Goal: Task Accomplishment & Management: Complete application form

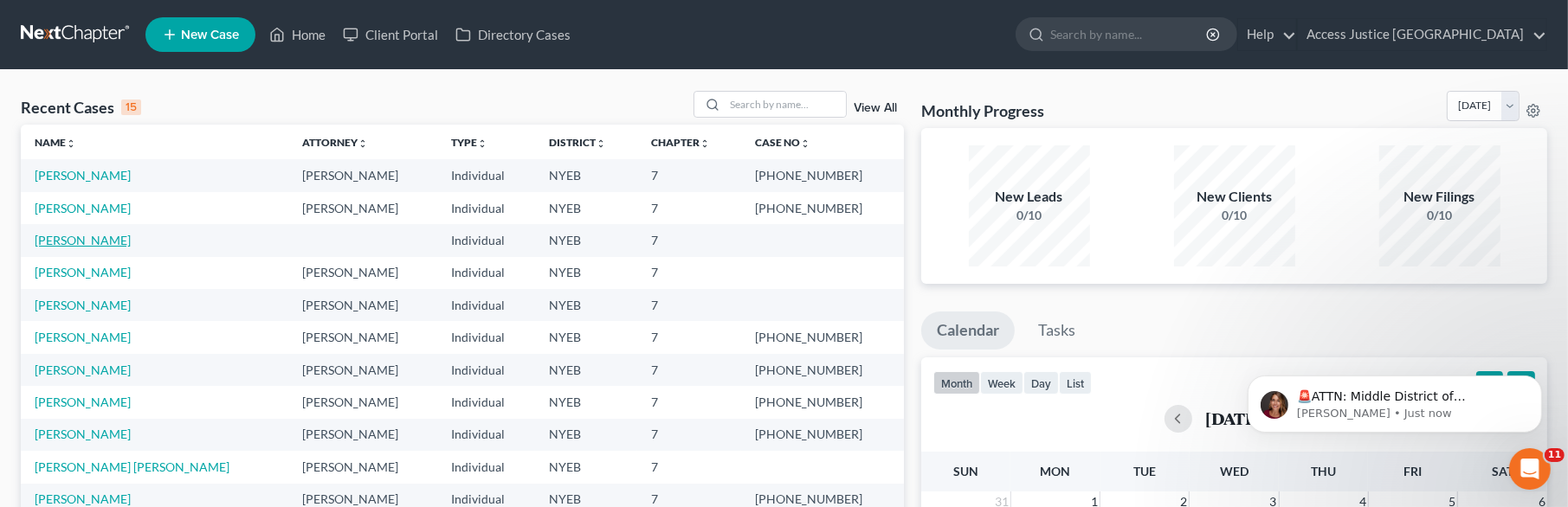
click at [117, 236] on link "[PERSON_NAME]" at bounding box center [83, 240] width 97 height 15
select select "10"
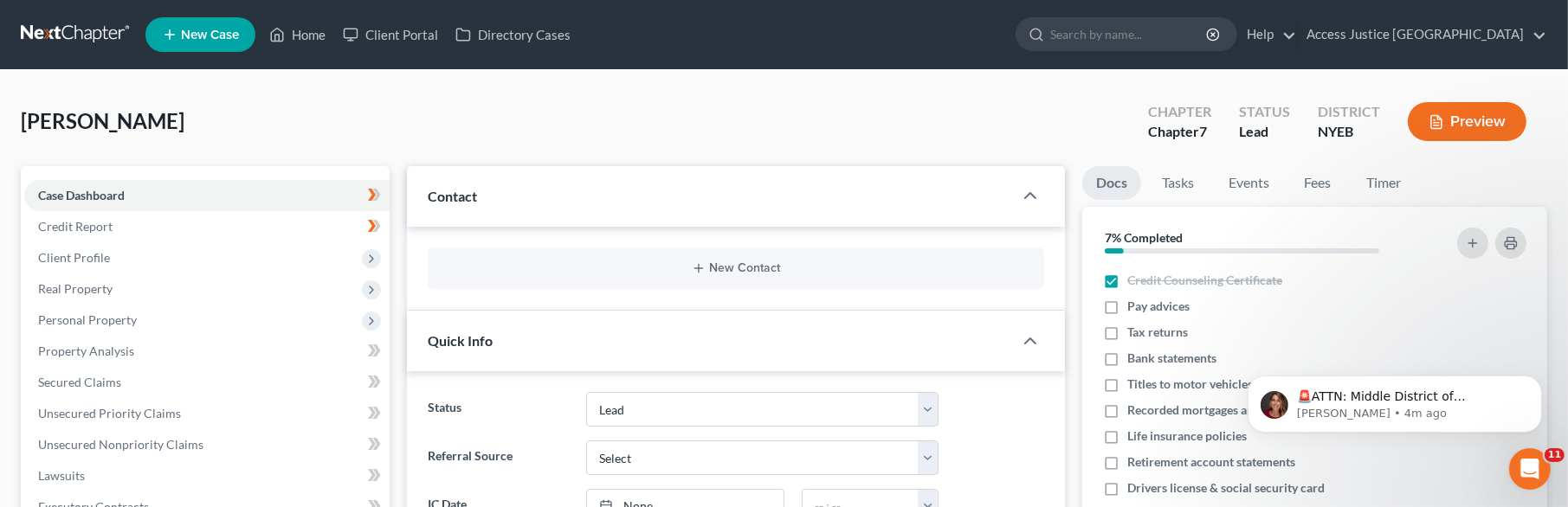
click at [281, 96] on div "[PERSON_NAME] Upgraded Chapter Chapter 7 Status Lead District NYEB Preview" at bounding box center [784, 128] width 1527 height 75
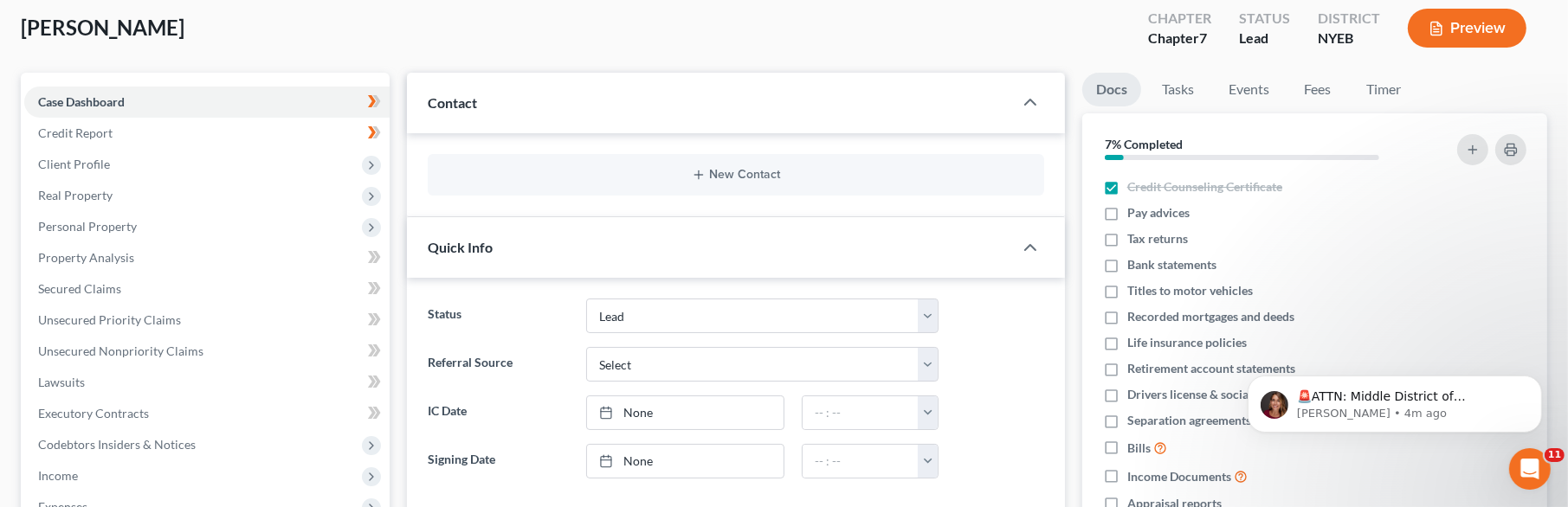
scroll to position [83, 0]
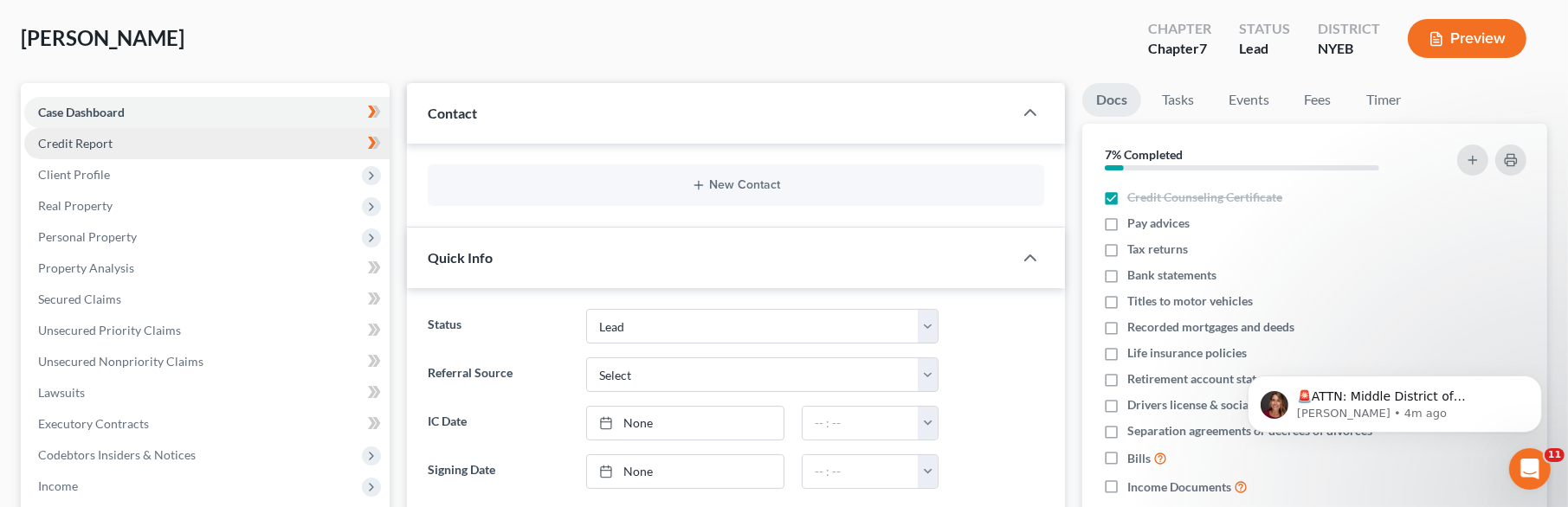
click at [125, 138] on link "Credit Report" at bounding box center [207, 143] width 366 height 31
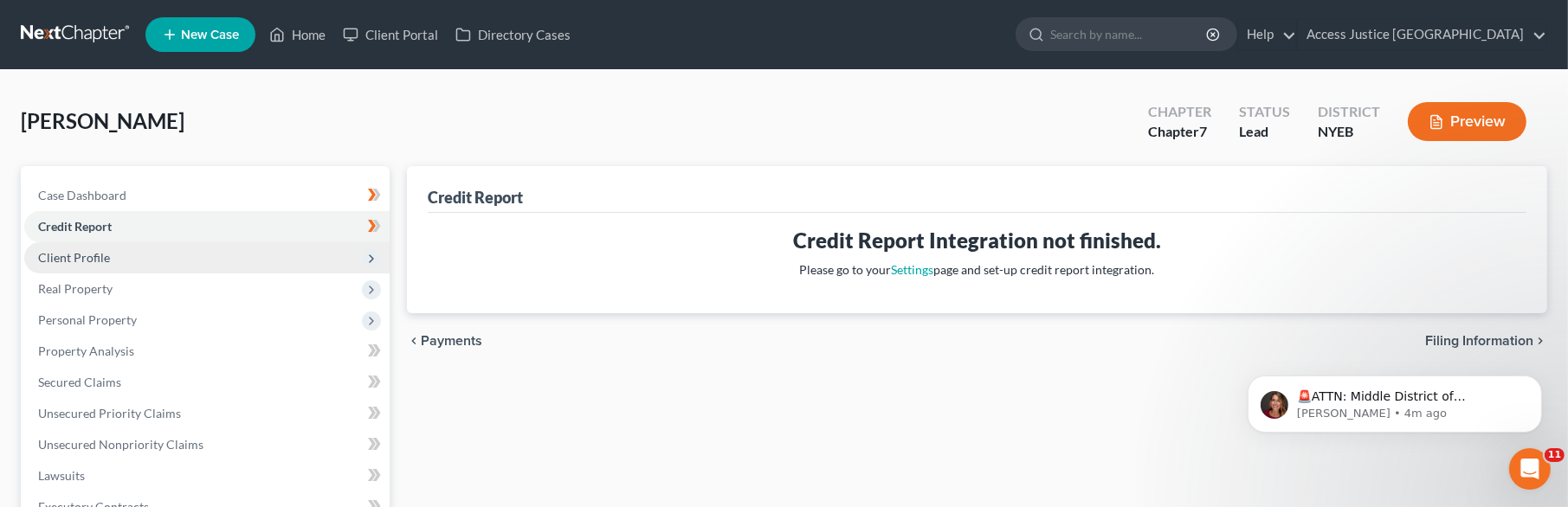
click at [128, 253] on span "Client Profile" at bounding box center [207, 258] width 366 height 31
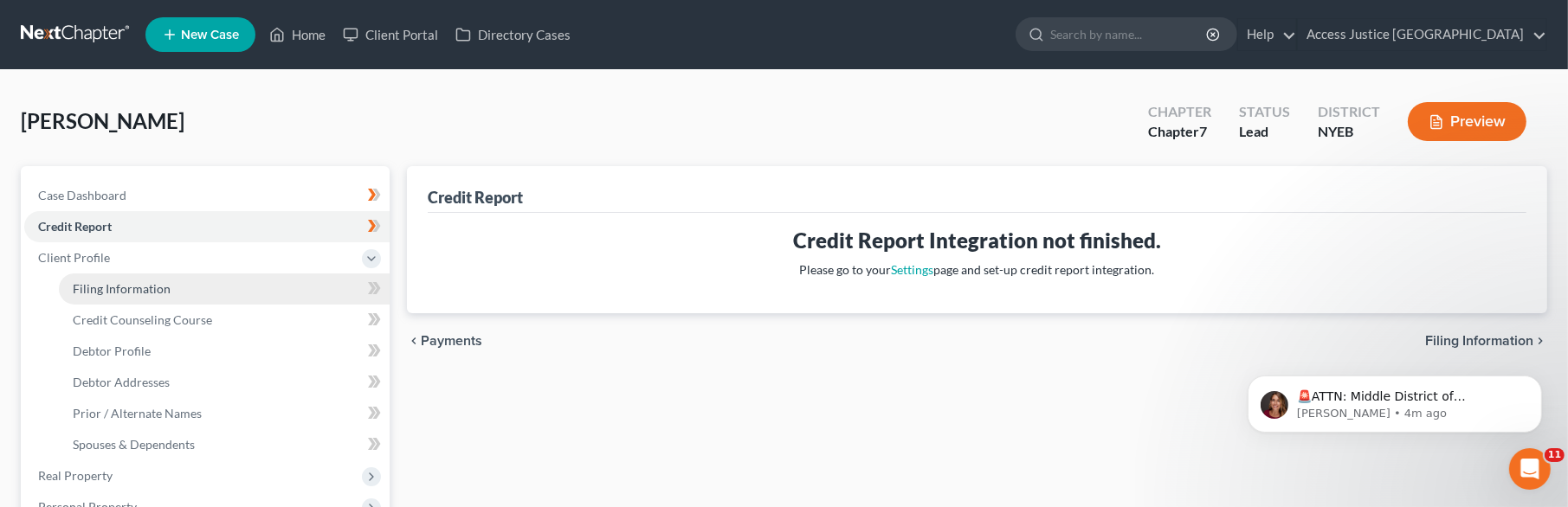
click at [122, 281] on span "Filing Information" at bounding box center [122, 289] width 98 height 15
select select "1"
select select "0"
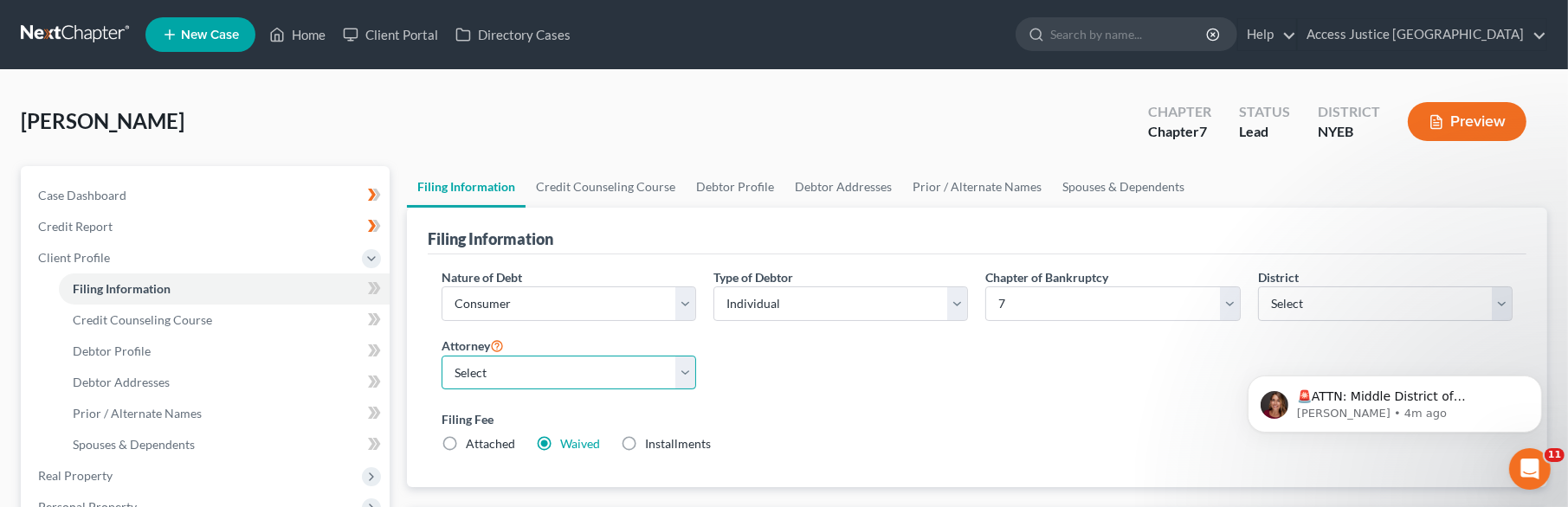
click at [694, 371] on select "Select [PERSON_NAME] - NYEB [PERSON_NAME] - NYEB [PERSON_NAME] - NYEB [PERSON_N…" at bounding box center [569, 373] width 255 height 35
select select "4"
click at [442, 356] on select "Select [PERSON_NAME] - NYEB [PERSON_NAME] - NYEB [PERSON_NAME] - NYEB [PERSON_N…" at bounding box center [569, 373] width 255 height 35
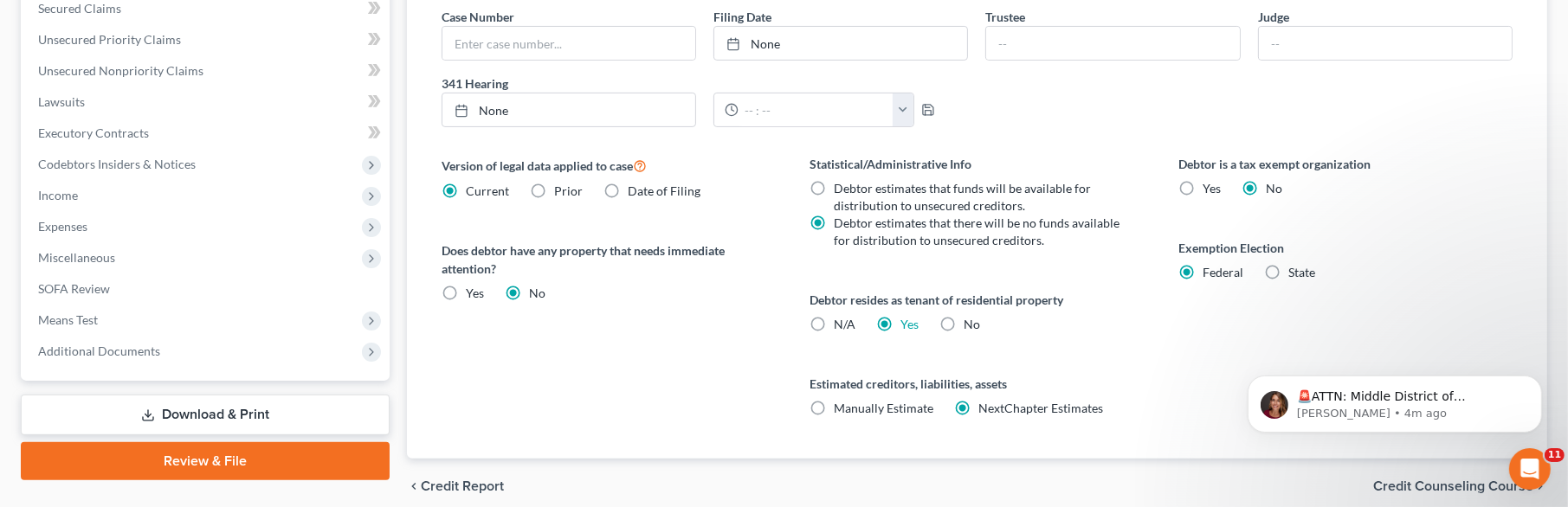
scroll to position [630, 0]
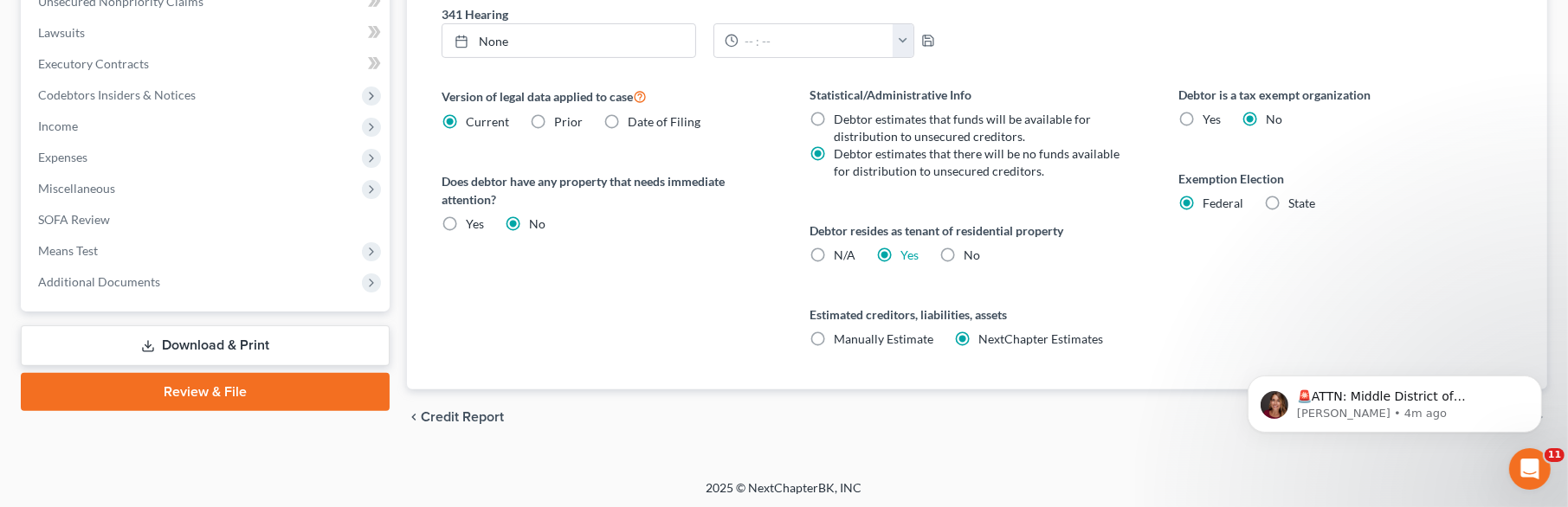
click at [1104, 284] on div "Statistical/Administrative Info Debtor estimates that funds will be available f…" at bounding box center [977, 237] width 369 height 304
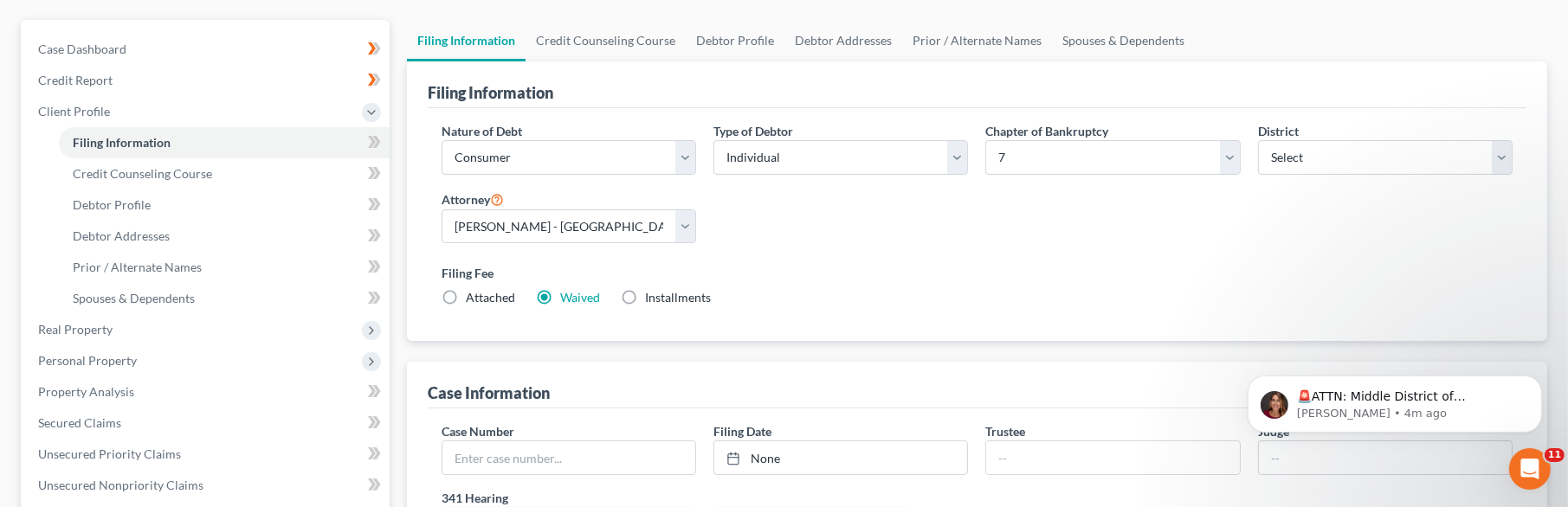
scroll to position [145, 0]
click at [1104, 284] on div "Filing Fee Attached Waived Waived Installments Installments" at bounding box center [977, 286] width 1071 height 42
click at [187, 186] on link "Credit Counseling Course" at bounding box center [224, 174] width 331 height 31
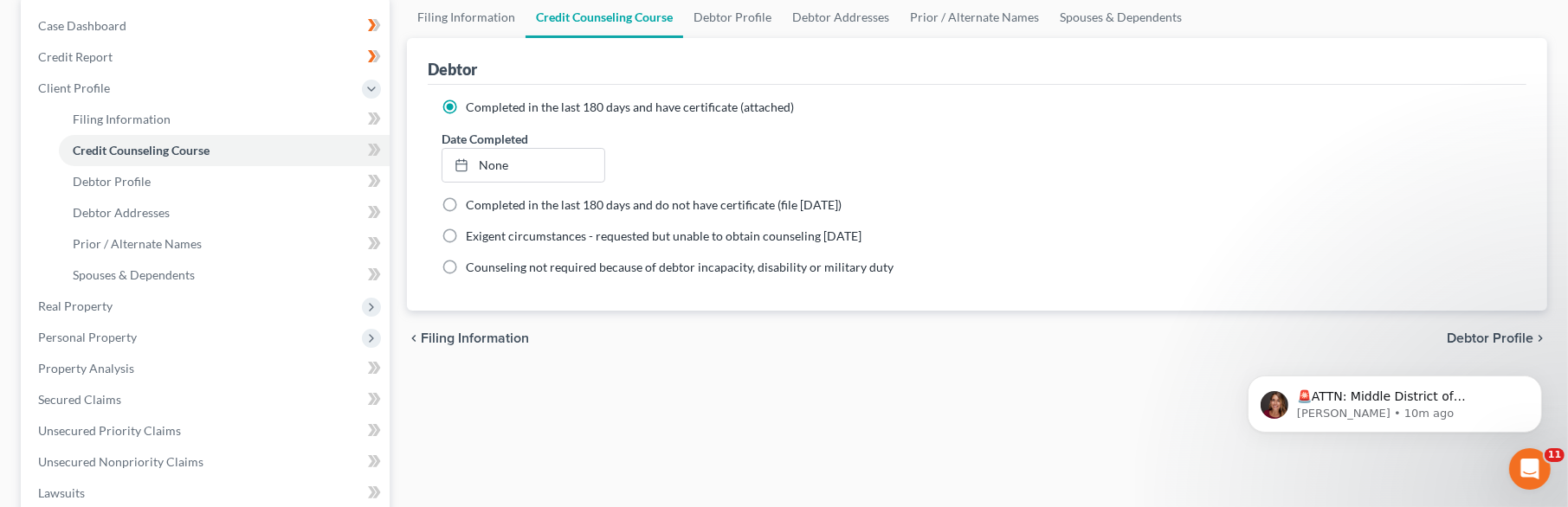
scroll to position [171, 0]
click at [145, 186] on link "Debtor Profile" at bounding box center [224, 179] width 331 height 31
select select "3"
select select "0"
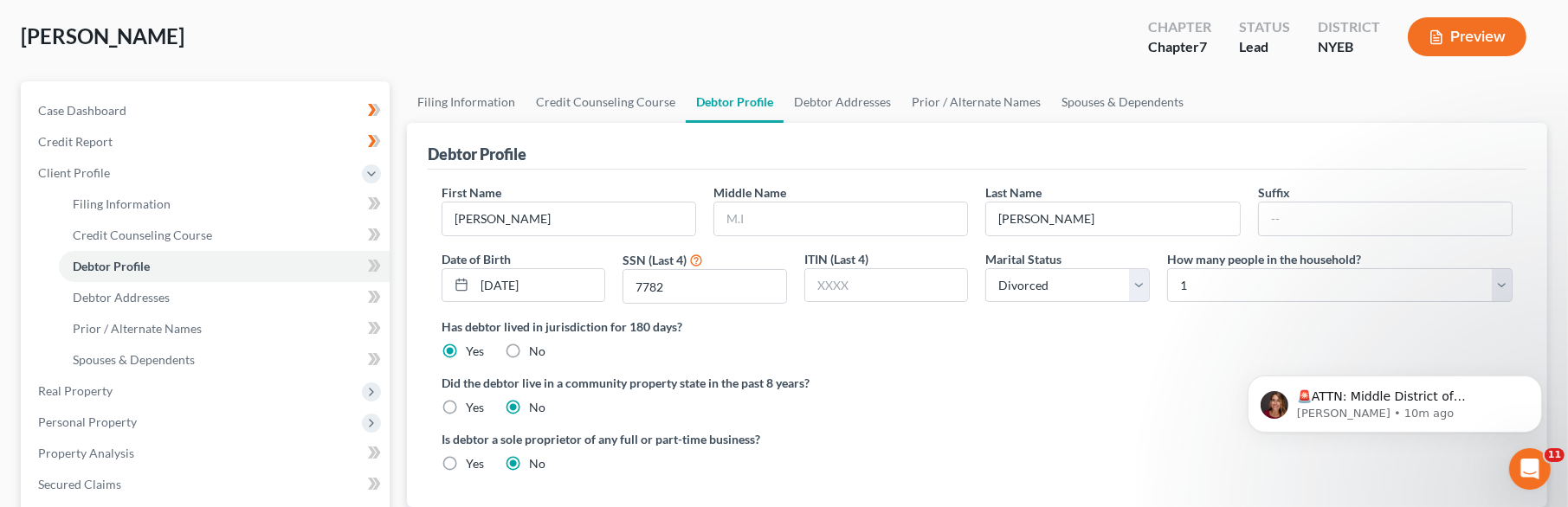
scroll to position [83, 0]
click at [838, 111] on link "Debtor Addresses" at bounding box center [843, 104] width 118 height 41
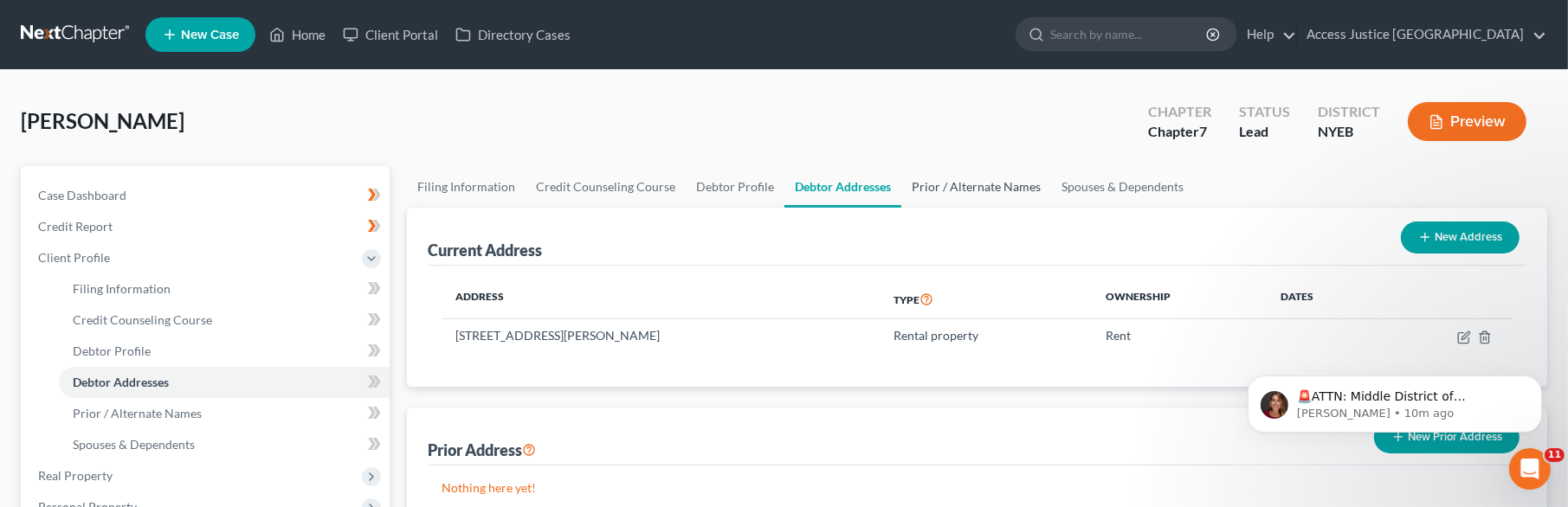
click at [911, 171] on link "Prior / Alternate Names" at bounding box center [976, 186] width 150 height 41
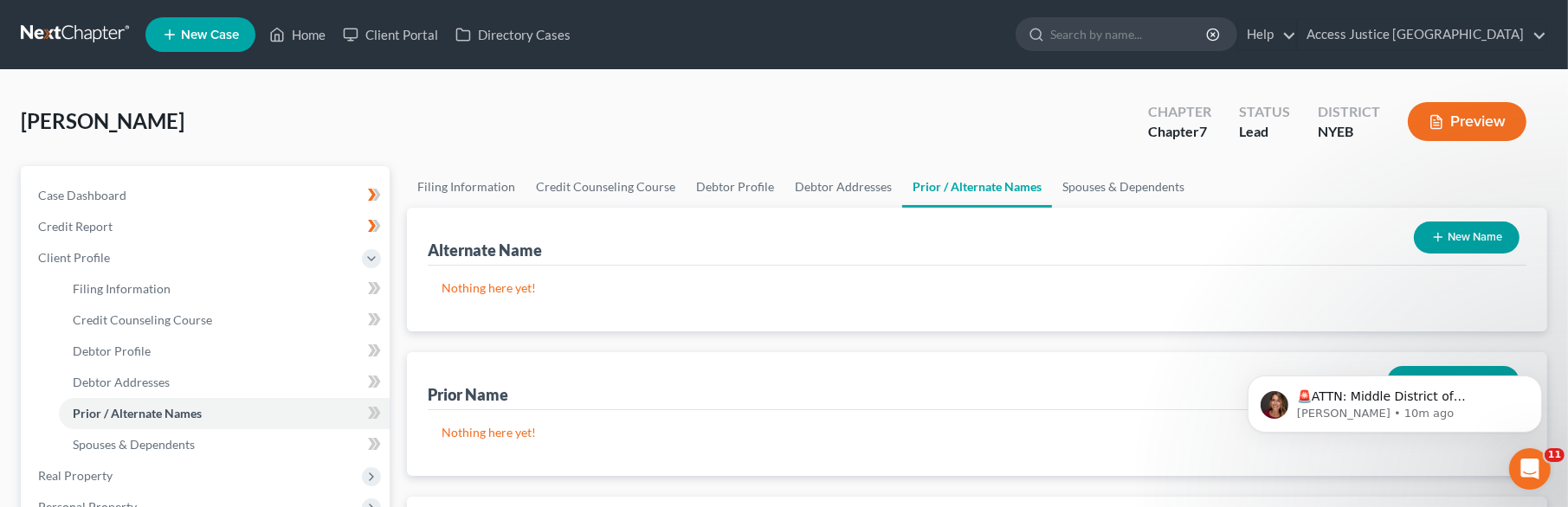
click at [664, 244] on div "Alternate Name New Name" at bounding box center [977, 237] width 1099 height 58
click at [1470, 252] on button "New Name" at bounding box center [1467, 237] width 106 height 32
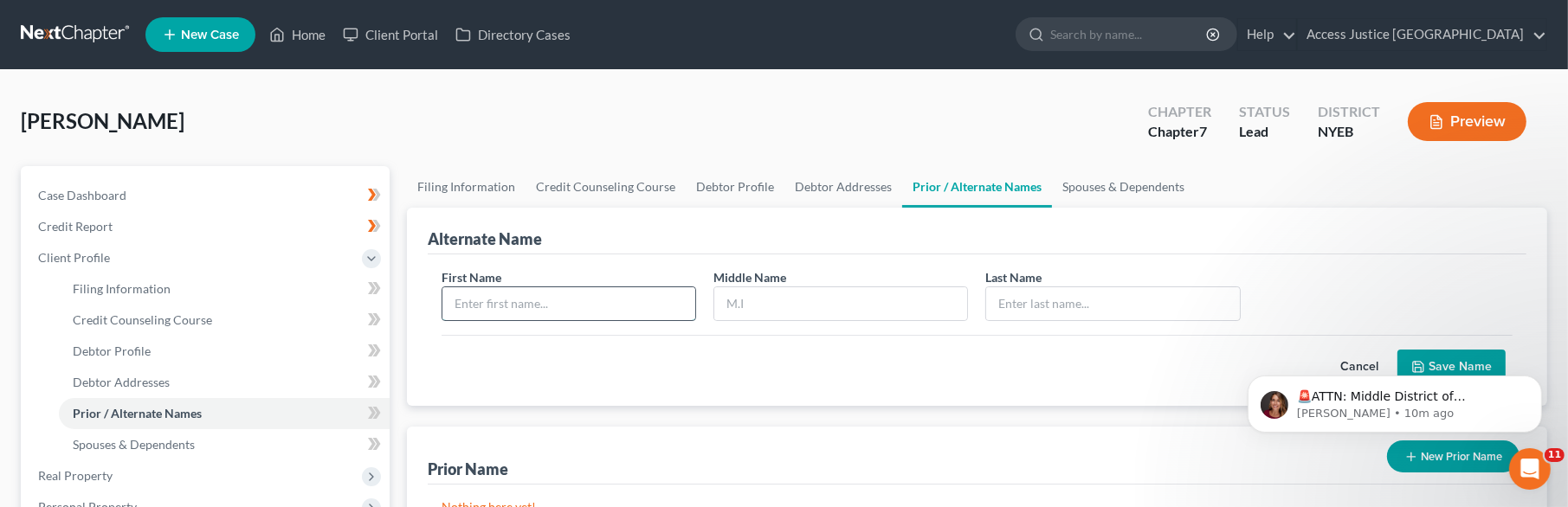
click at [562, 300] on input "text" at bounding box center [569, 304] width 253 height 33
type input "[PERSON_NAME]"
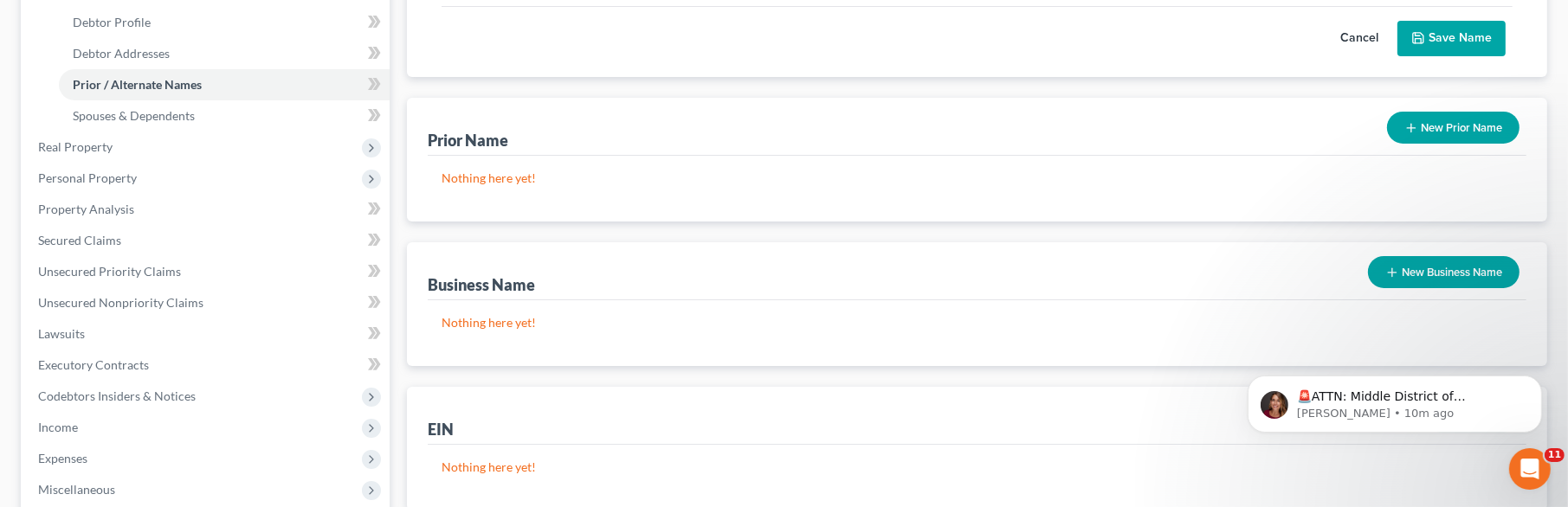
scroll to position [331, 0]
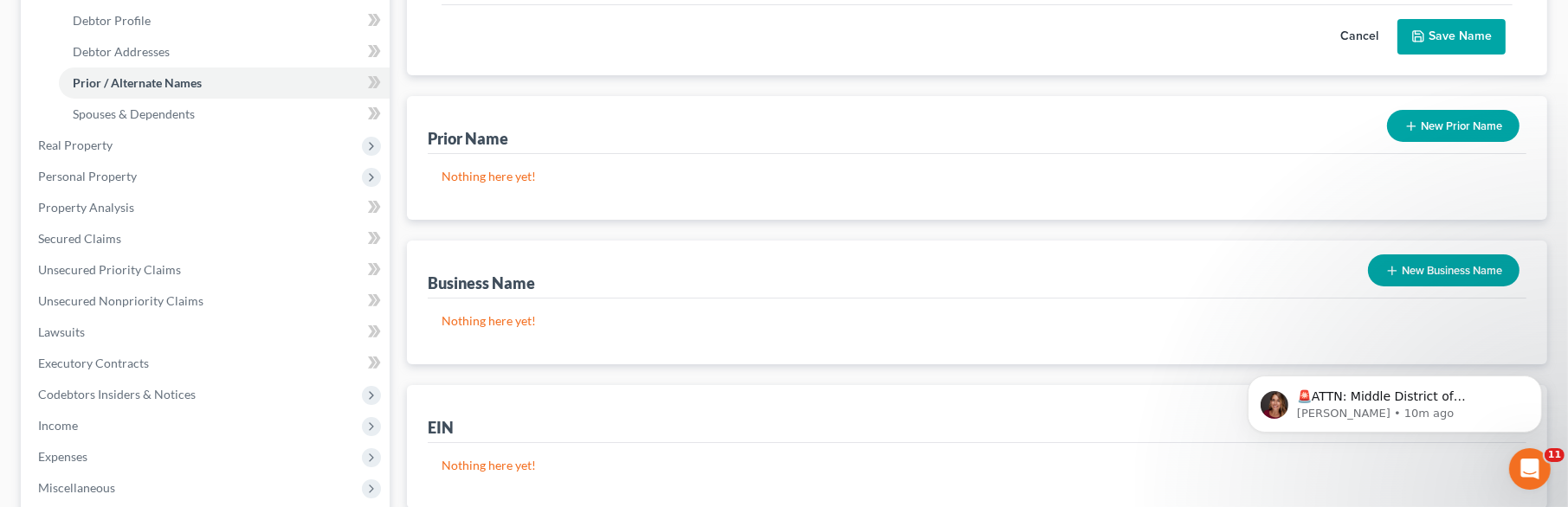
type input "[PERSON_NAME]"
click at [1425, 25] on button "Save Name" at bounding box center [1452, 37] width 108 height 37
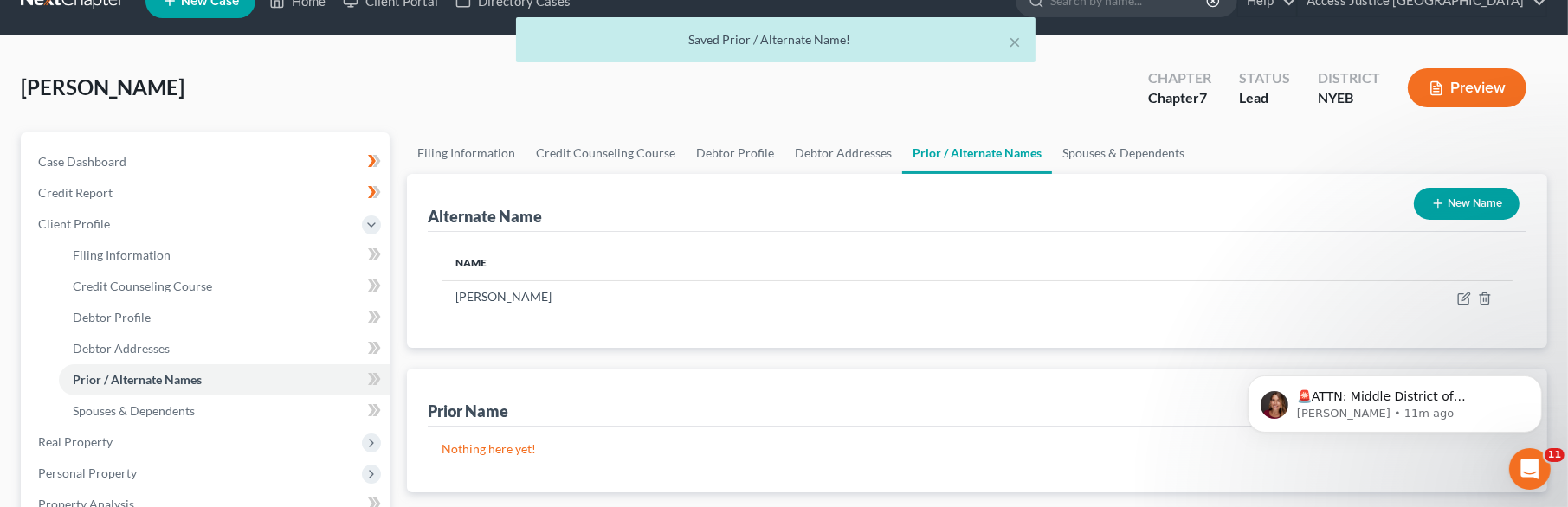
scroll to position [0, 0]
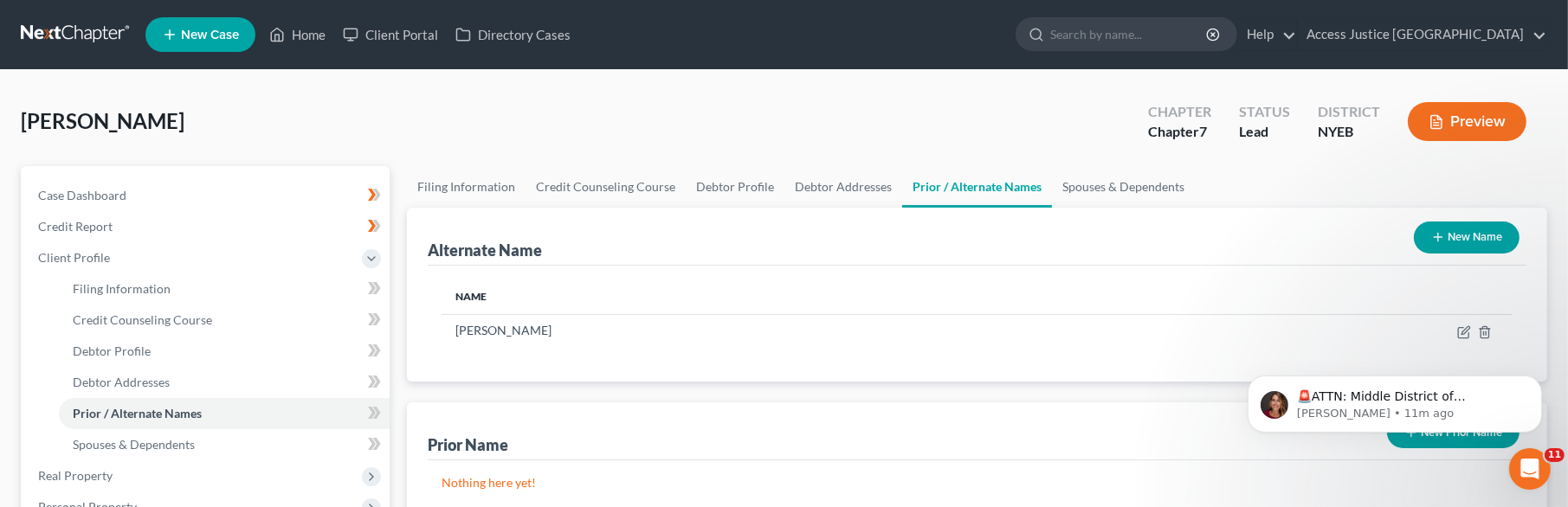
click at [254, 146] on div "[PERSON_NAME] Upgraded Chapter Chapter 7 Status Lead District NYEB Preview" at bounding box center [784, 128] width 1527 height 75
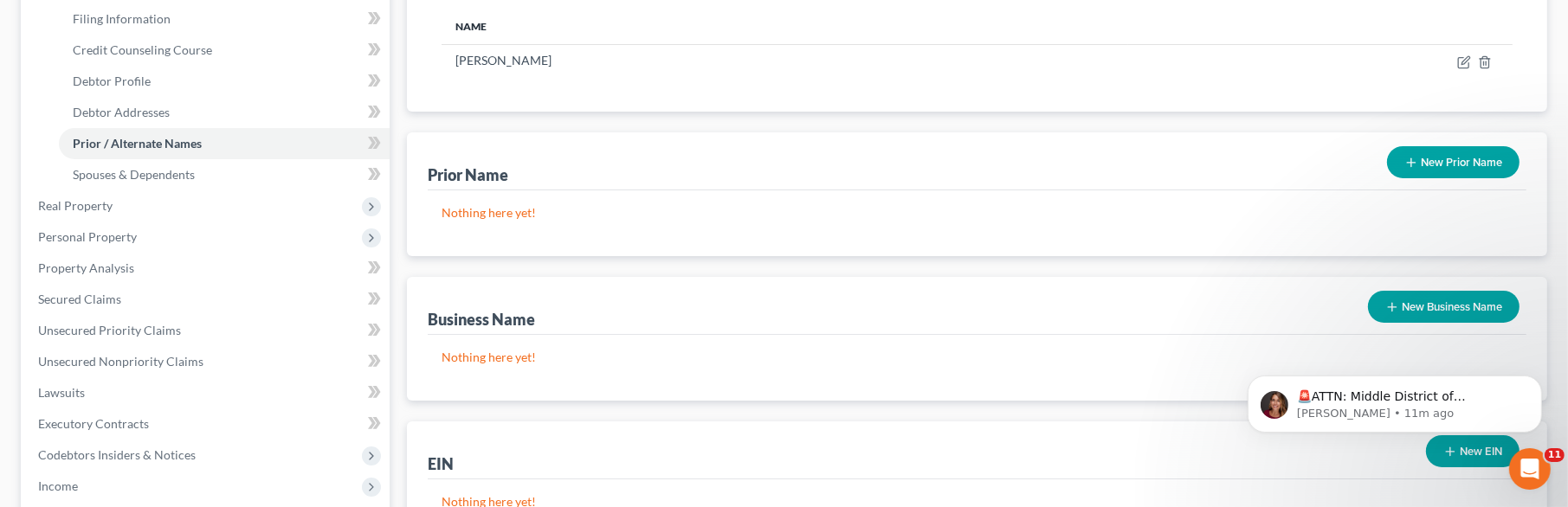
scroll to position [261, 0]
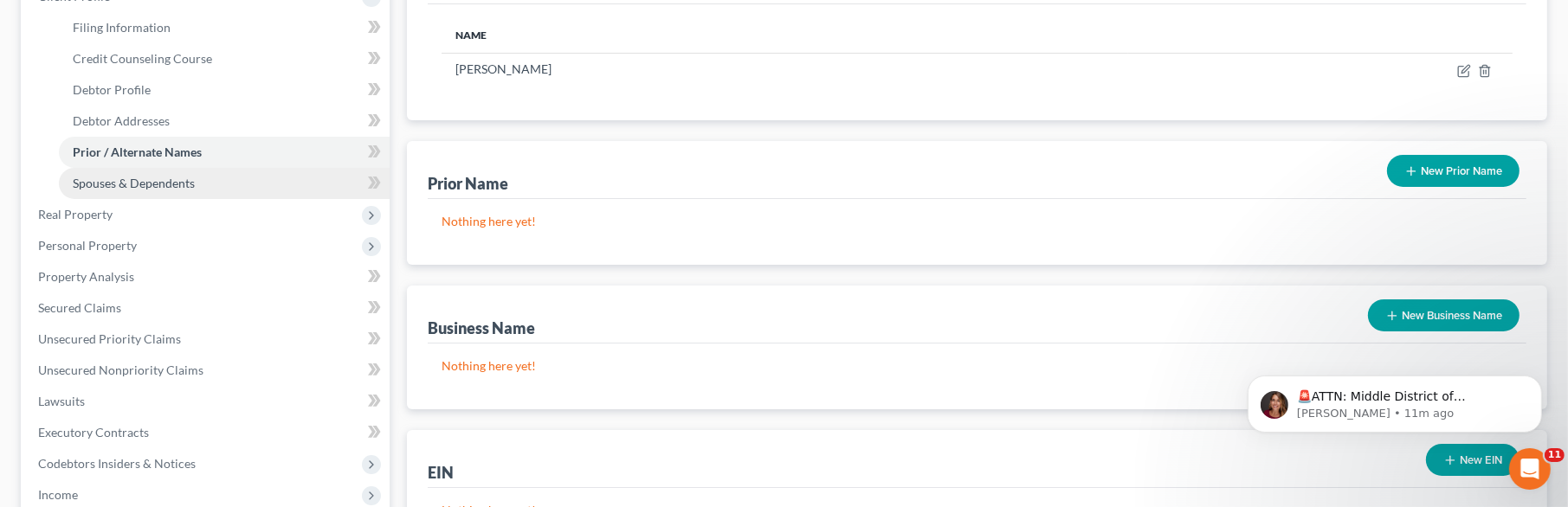
click at [133, 182] on span "Spouses & Dependents" at bounding box center [134, 183] width 122 height 15
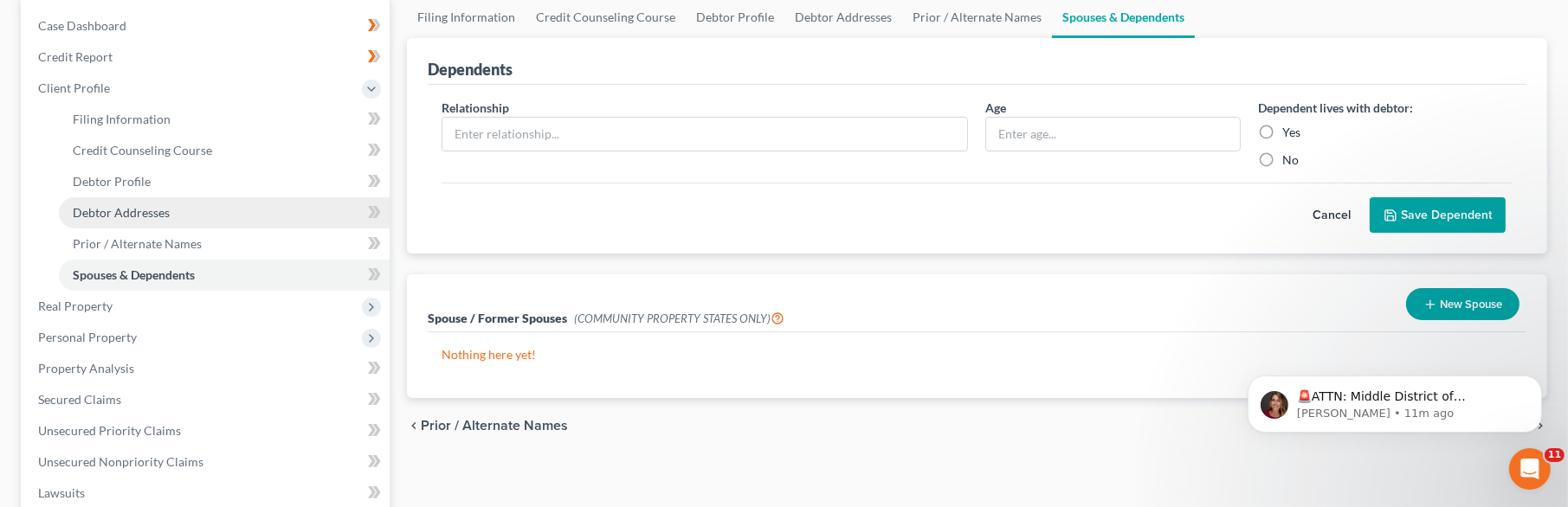
scroll to position [196, 0]
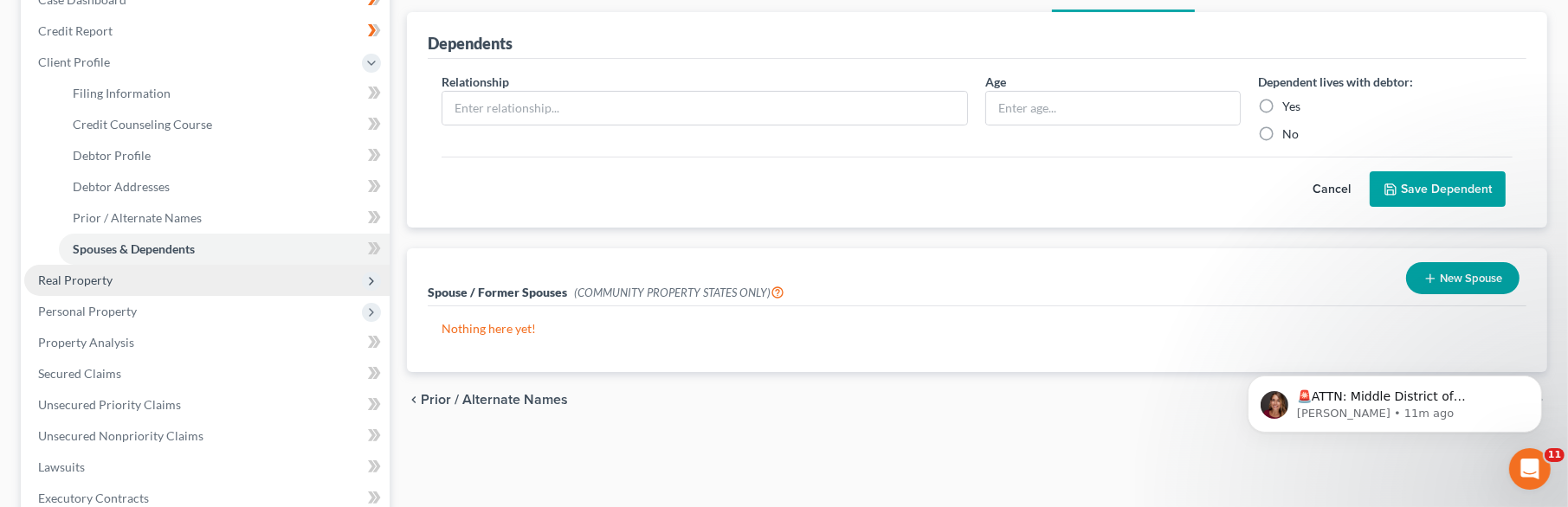
click at [82, 277] on span "Real Property" at bounding box center [75, 280] width 74 height 15
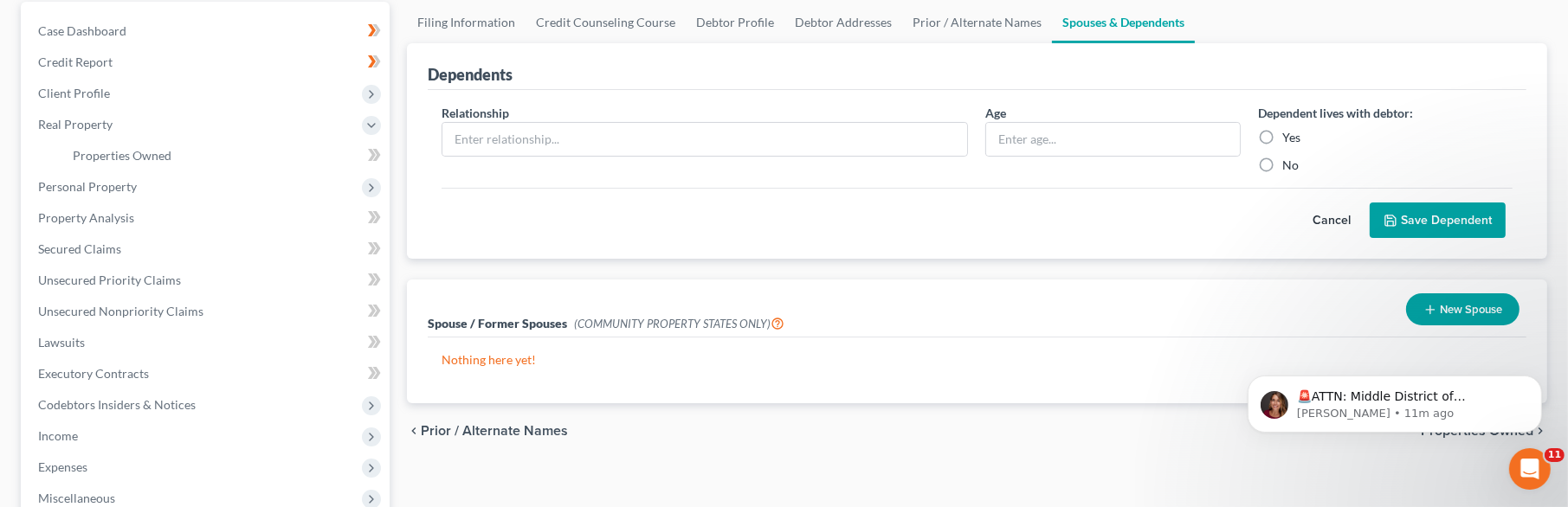
scroll to position [163, 0]
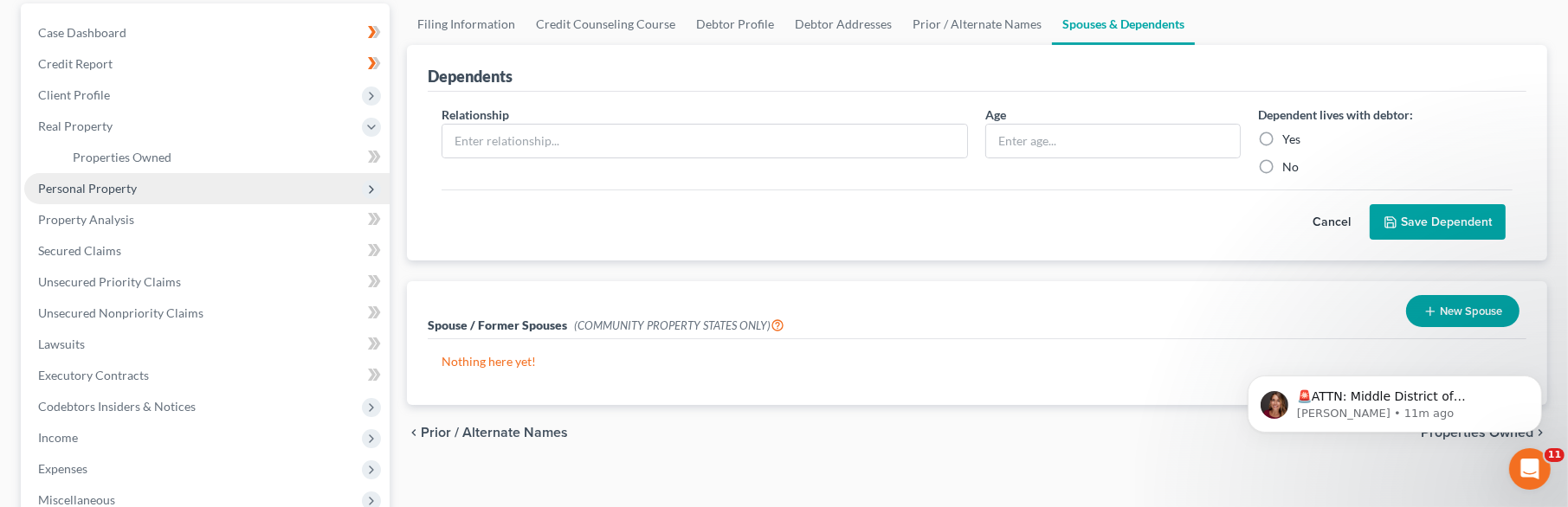
click at [133, 193] on span "Personal Property" at bounding box center [87, 188] width 98 height 15
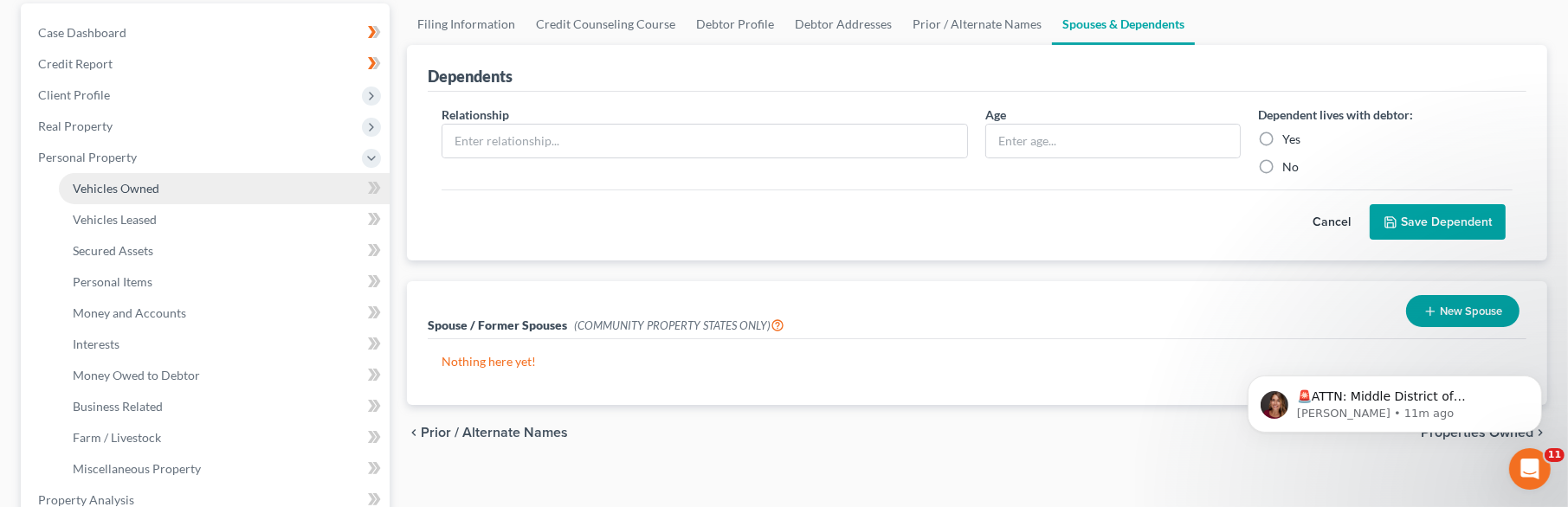
click at [131, 186] on span "Vehicles Owned" at bounding box center [116, 188] width 86 height 15
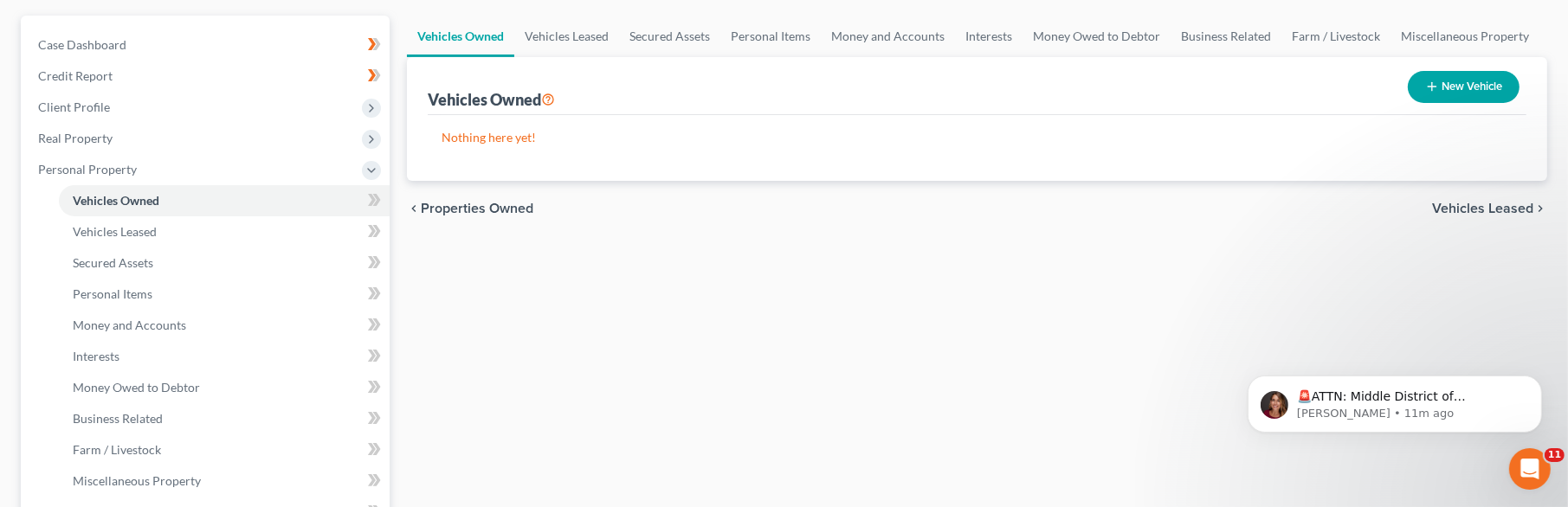
scroll to position [153, 0]
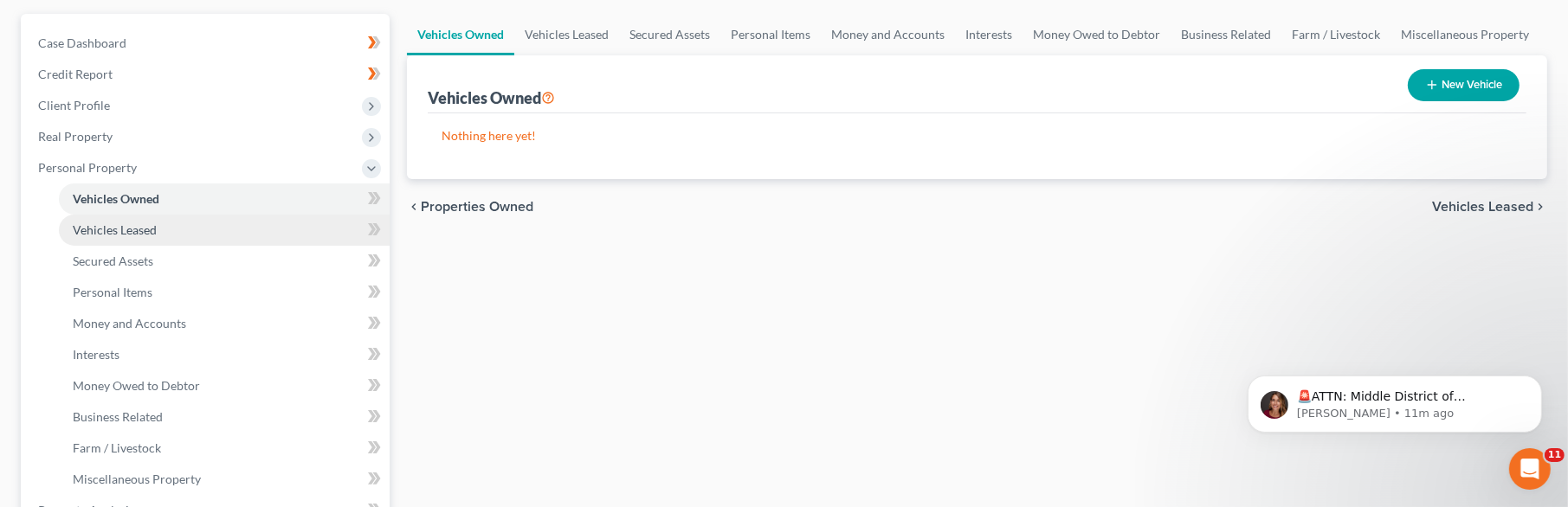
click at [145, 228] on span "Vehicles Leased" at bounding box center [115, 230] width 84 height 15
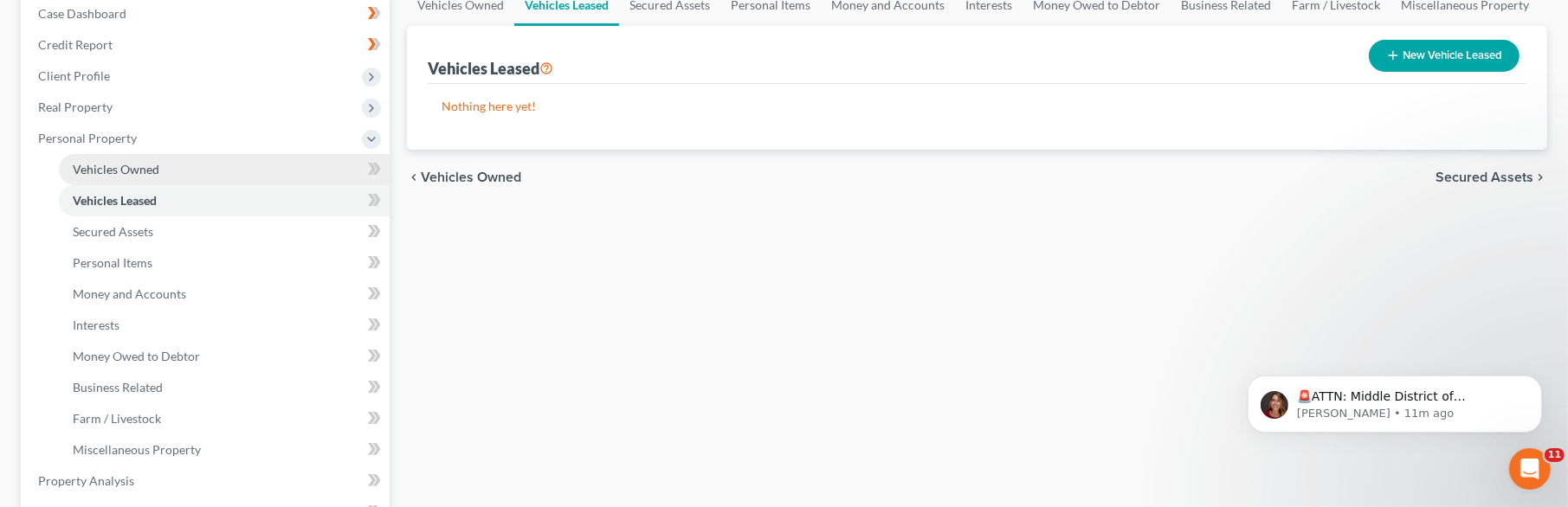
scroll to position [188, 0]
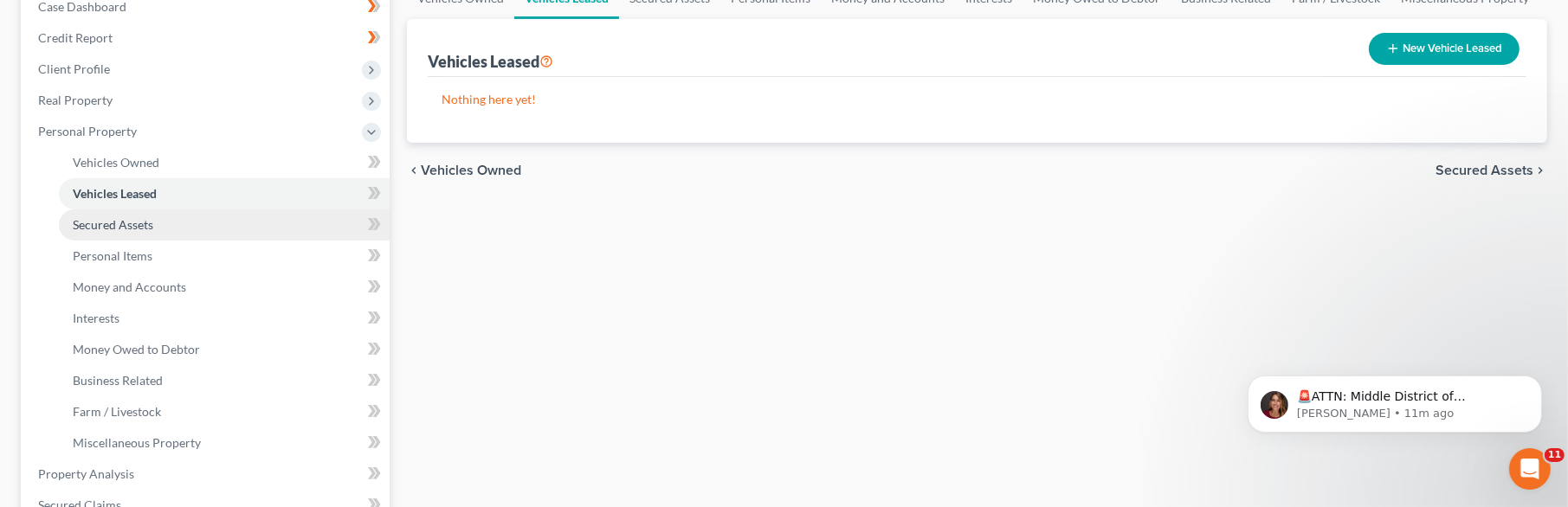
click at [133, 230] on span "Secured Assets" at bounding box center [113, 225] width 81 height 15
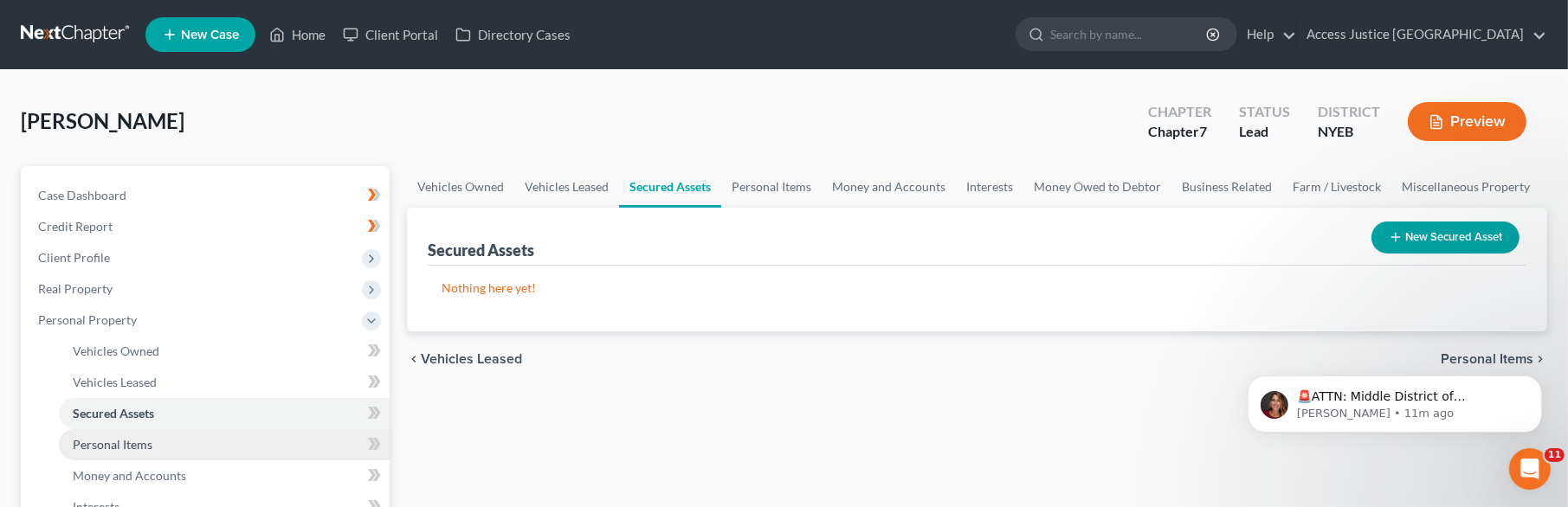
click at [131, 441] on span "Personal Items" at bounding box center [113, 444] width 80 height 15
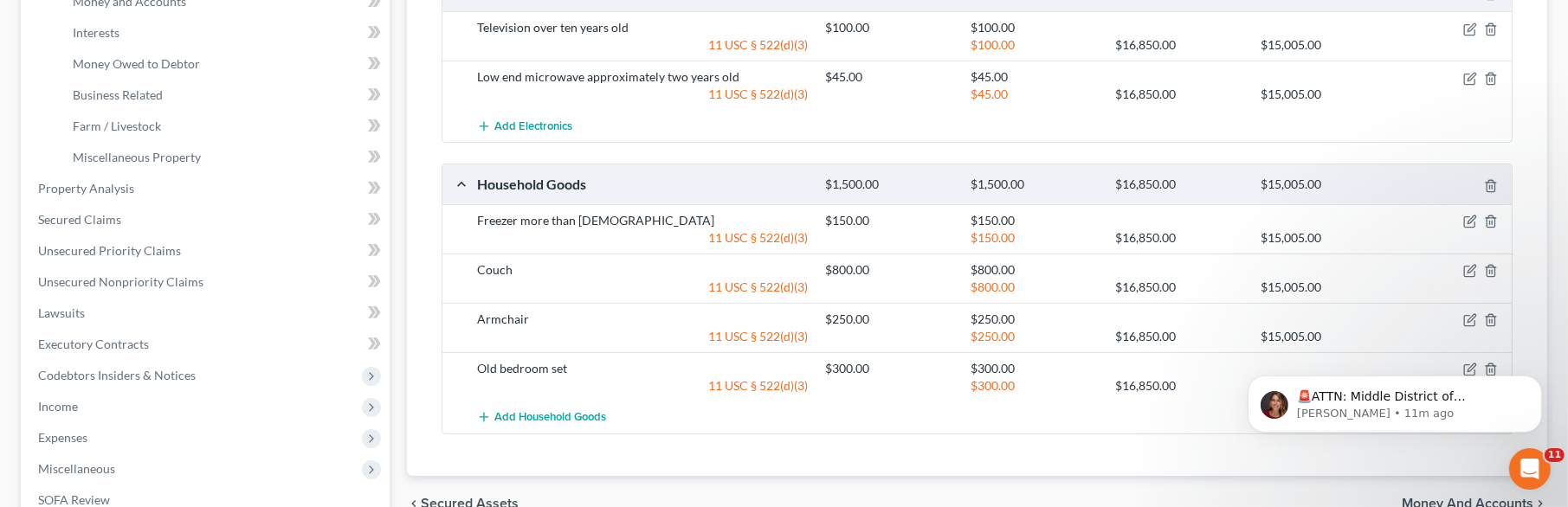
scroll to position [305, 0]
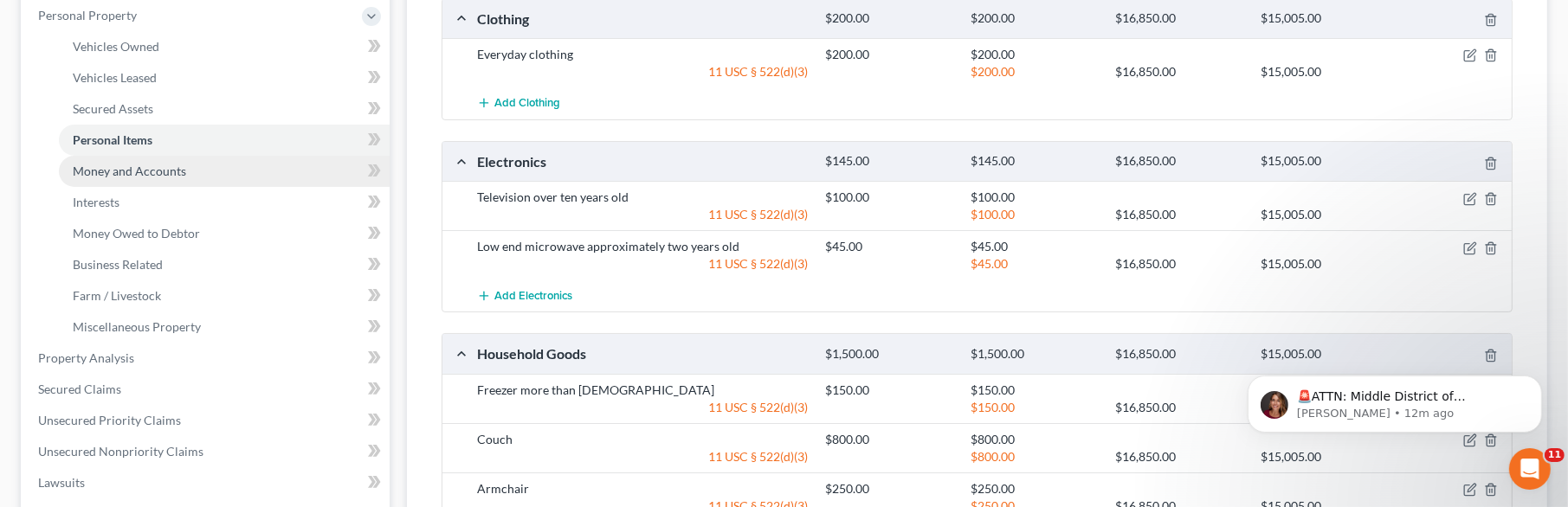
click at [159, 179] on link "Money and Accounts" at bounding box center [224, 171] width 331 height 31
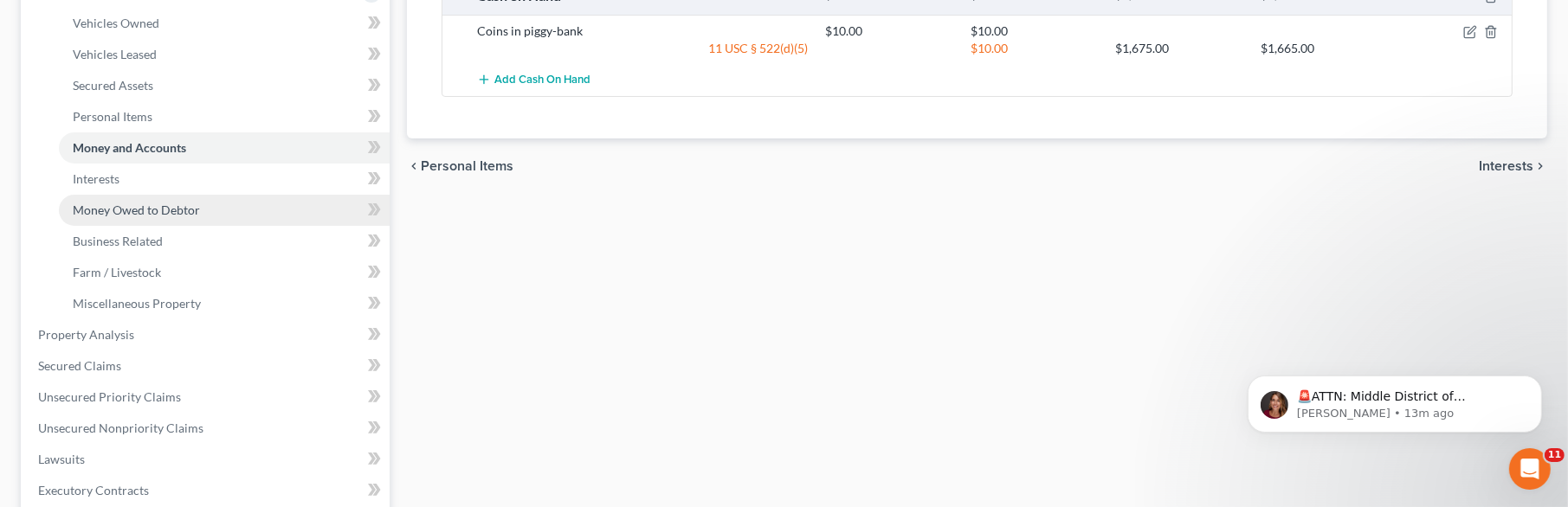
scroll to position [334, 0]
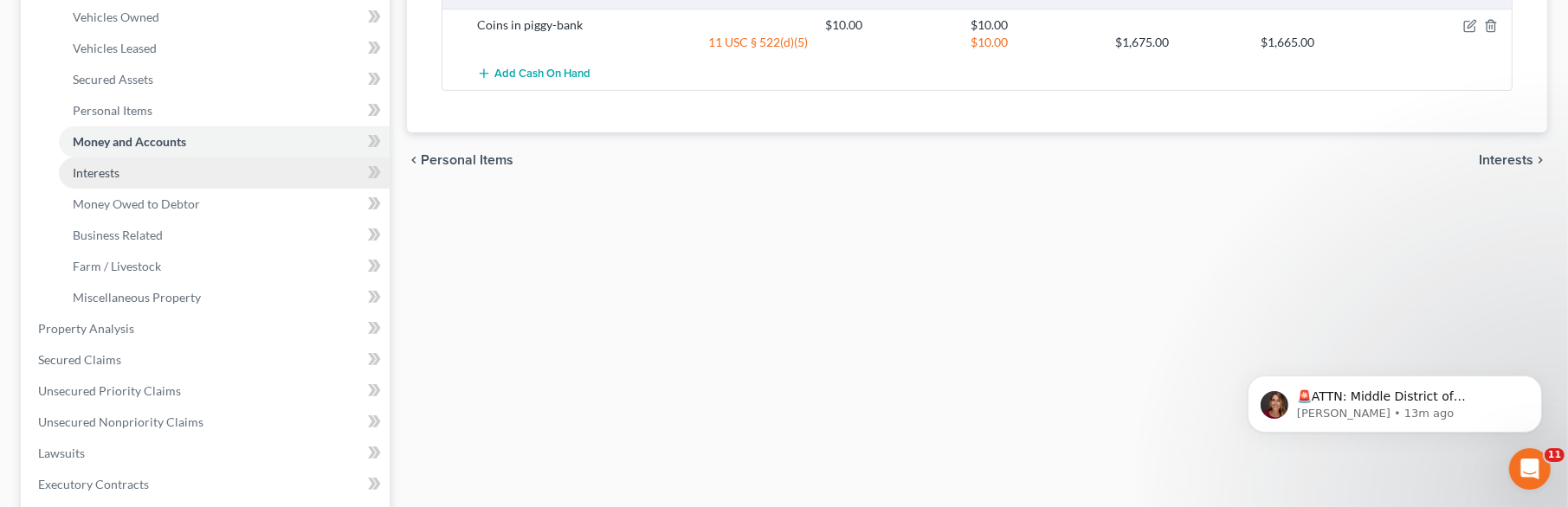
click at [108, 175] on span "Interests" at bounding box center [97, 172] width 47 height 15
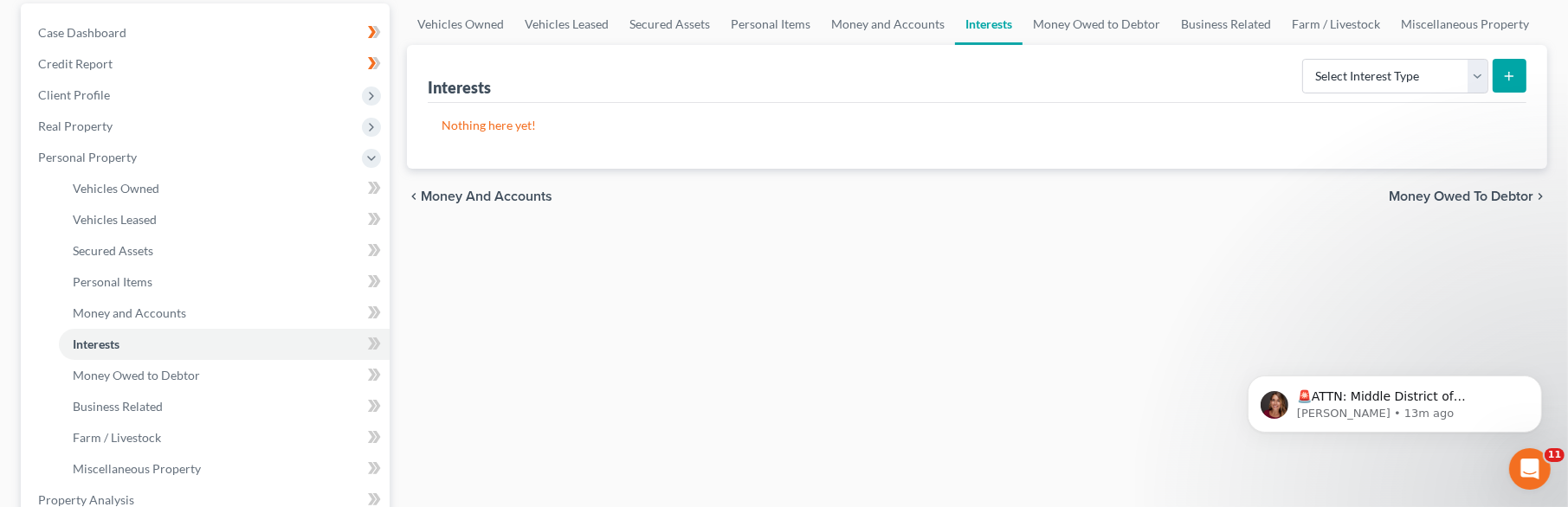
scroll to position [164, 0]
click at [1035, 24] on link "Money Owed to Debtor" at bounding box center [1097, 22] width 148 height 41
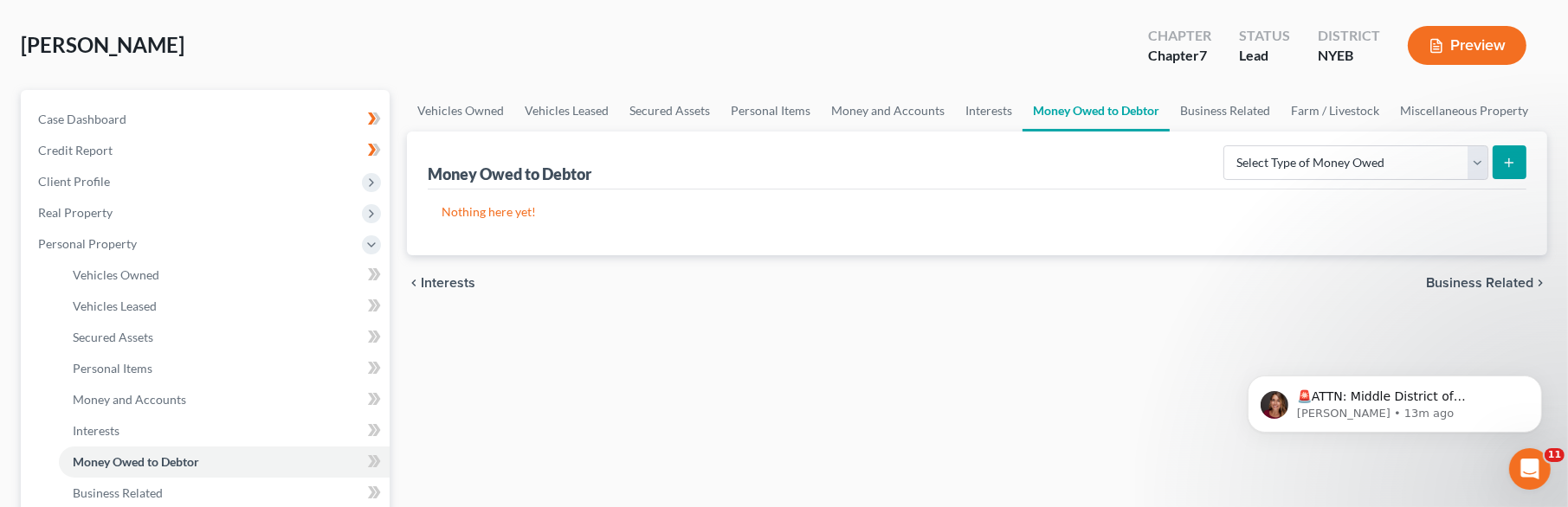
scroll to position [78, 0]
click at [1229, 112] on link "Business Related" at bounding box center [1226, 109] width 111 height 41
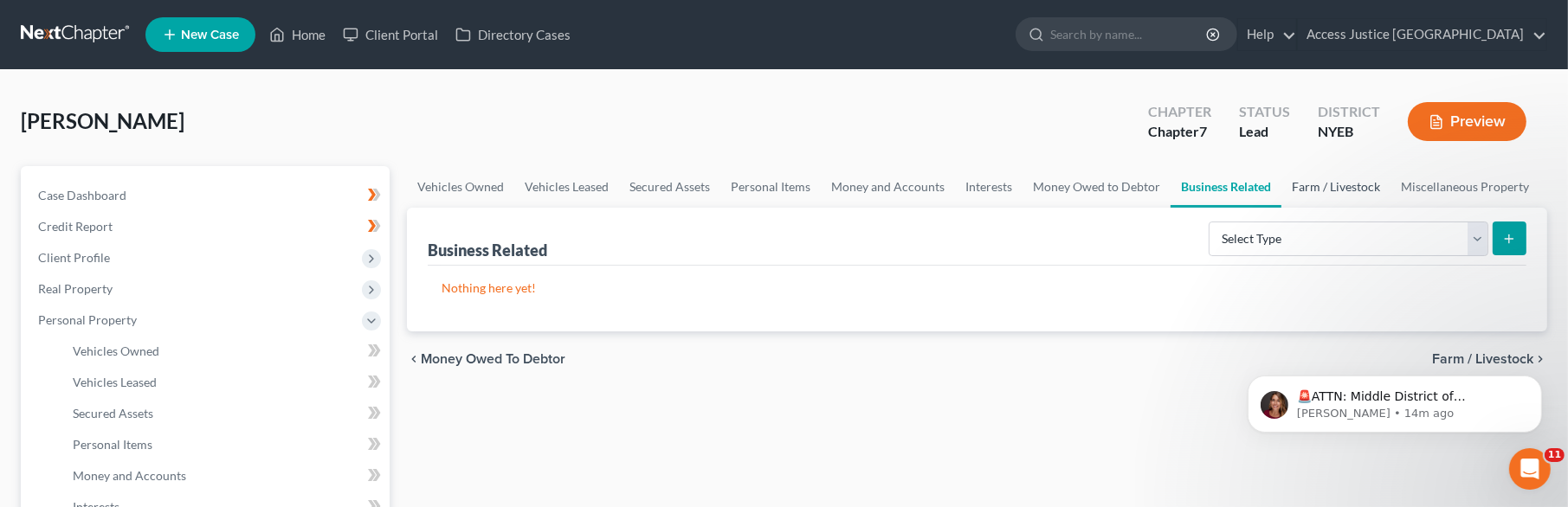
click at [1321, 198] on link "Farm / Livestock" at bounding box center [1336, 186] width 109 height 41
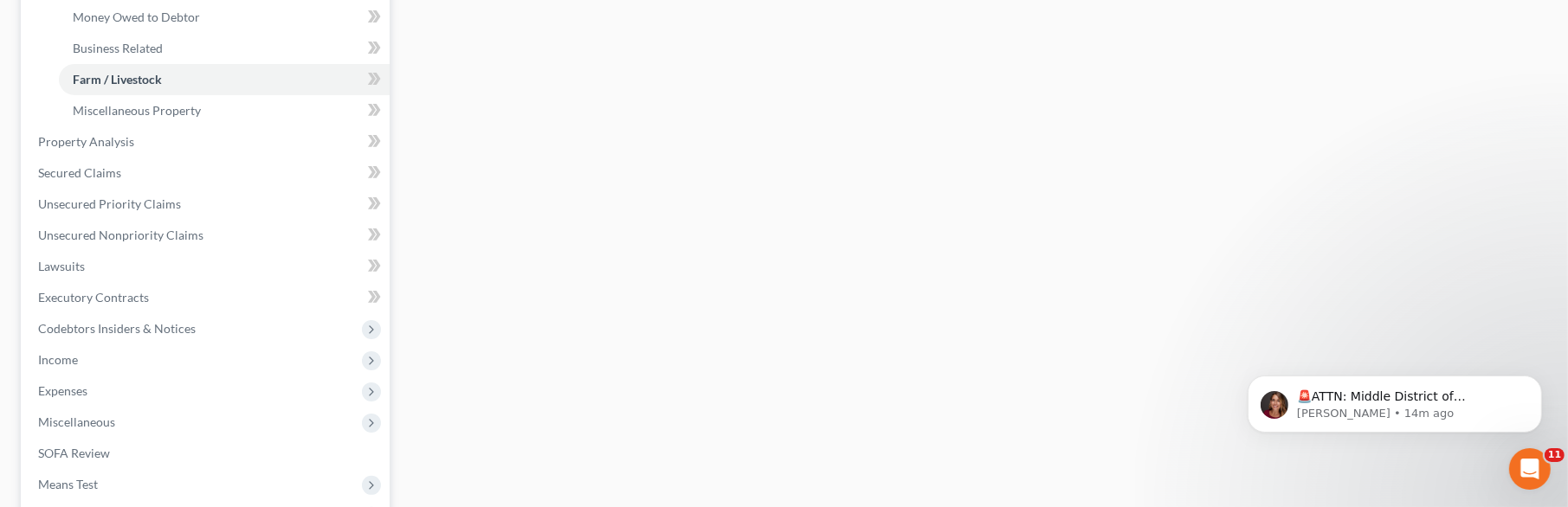
scroll to position [532, 0]
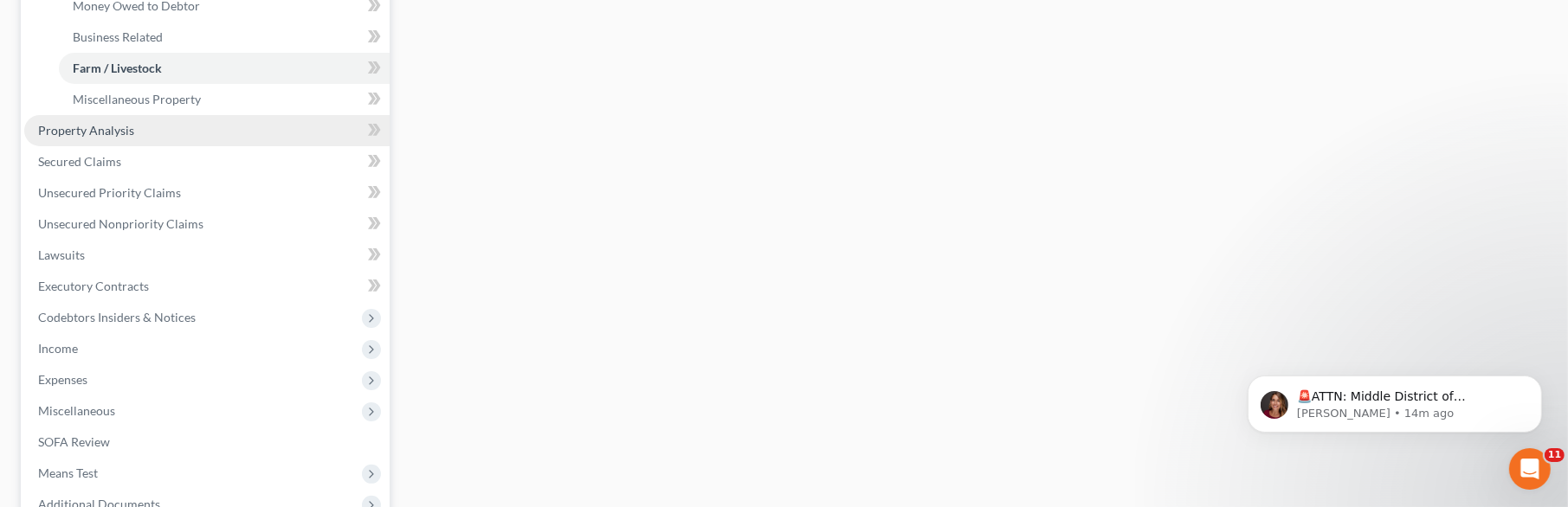
click at [91, 127] on span "Property Analysis" at bounding box center [86, 130] width 97 height 15
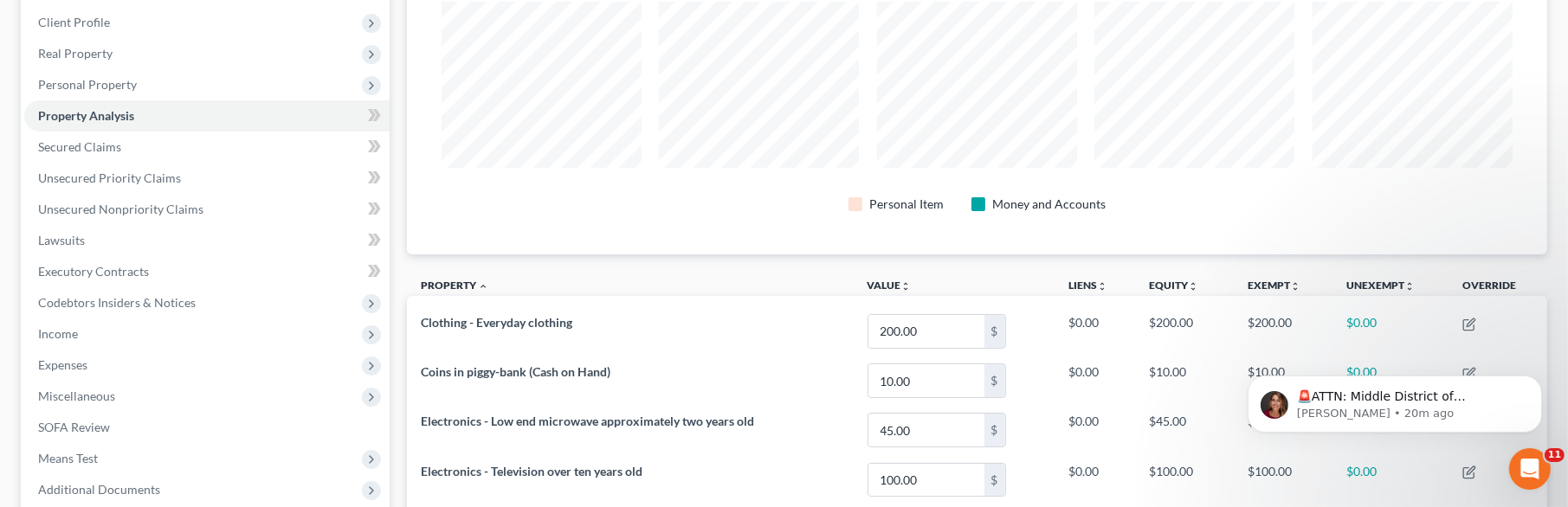
scroll to position [235, 0]
click at [156, 142] on link "Secured Claims" at bounding box center [207, 146] width 366 height 31
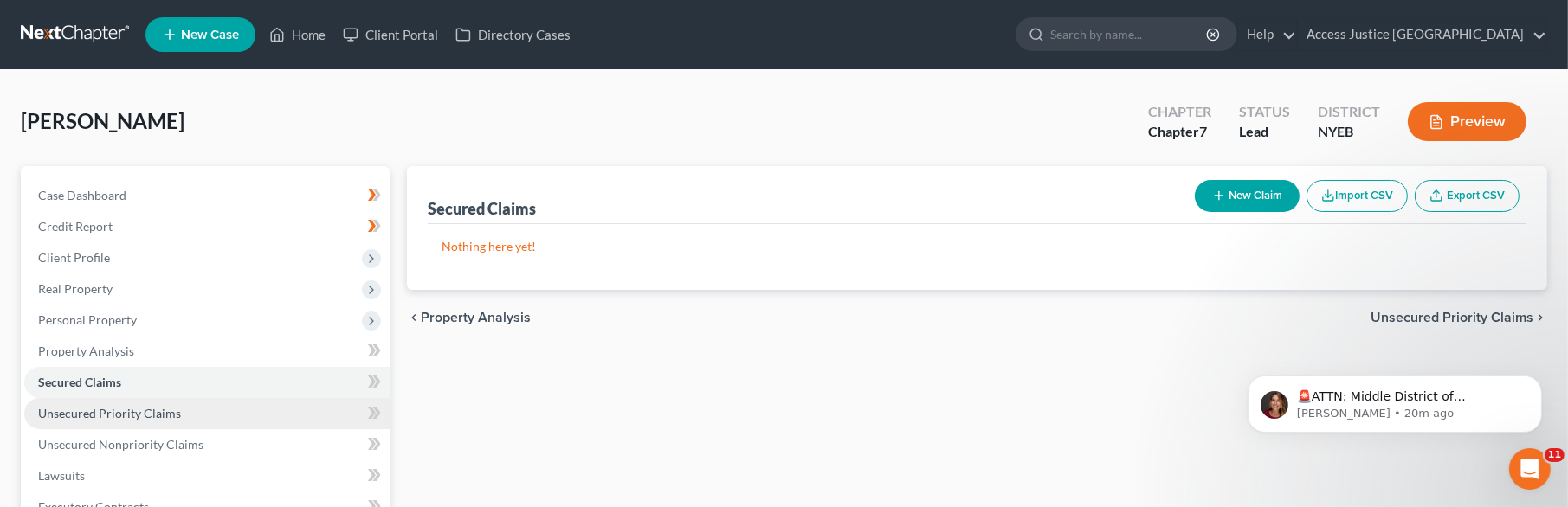
click at [117, 420] on span "Unsecured Priority Claims" at bounding box center [110, 413] width 143 height 15
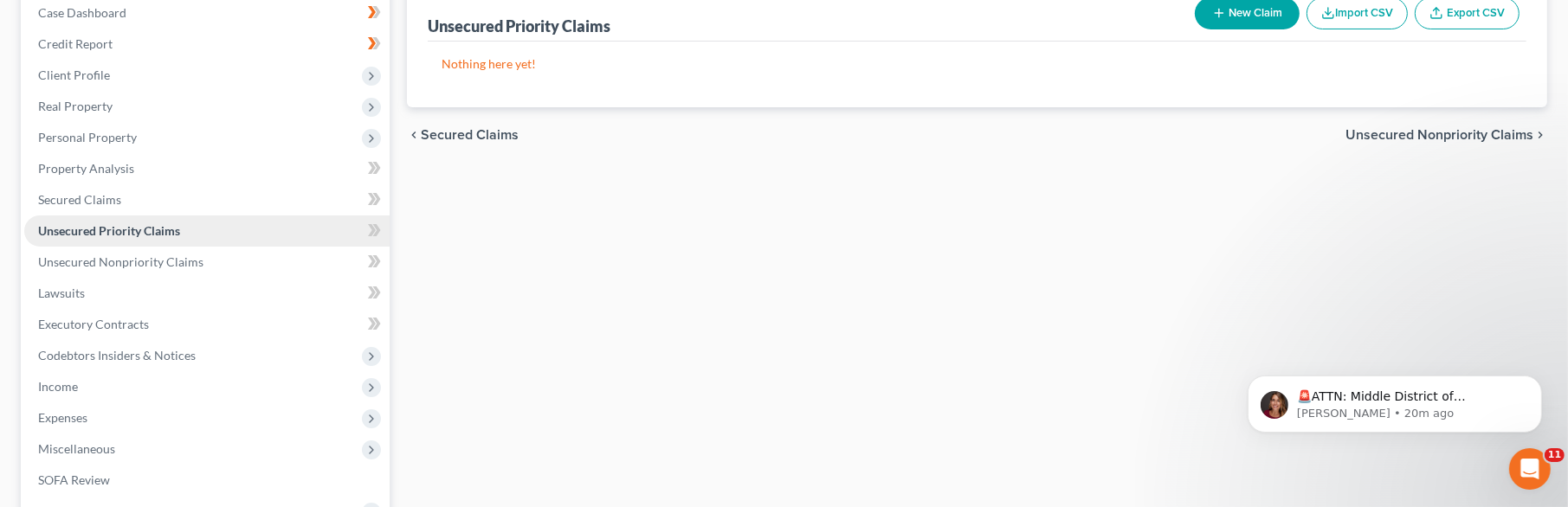
scroll to position [184, 0]
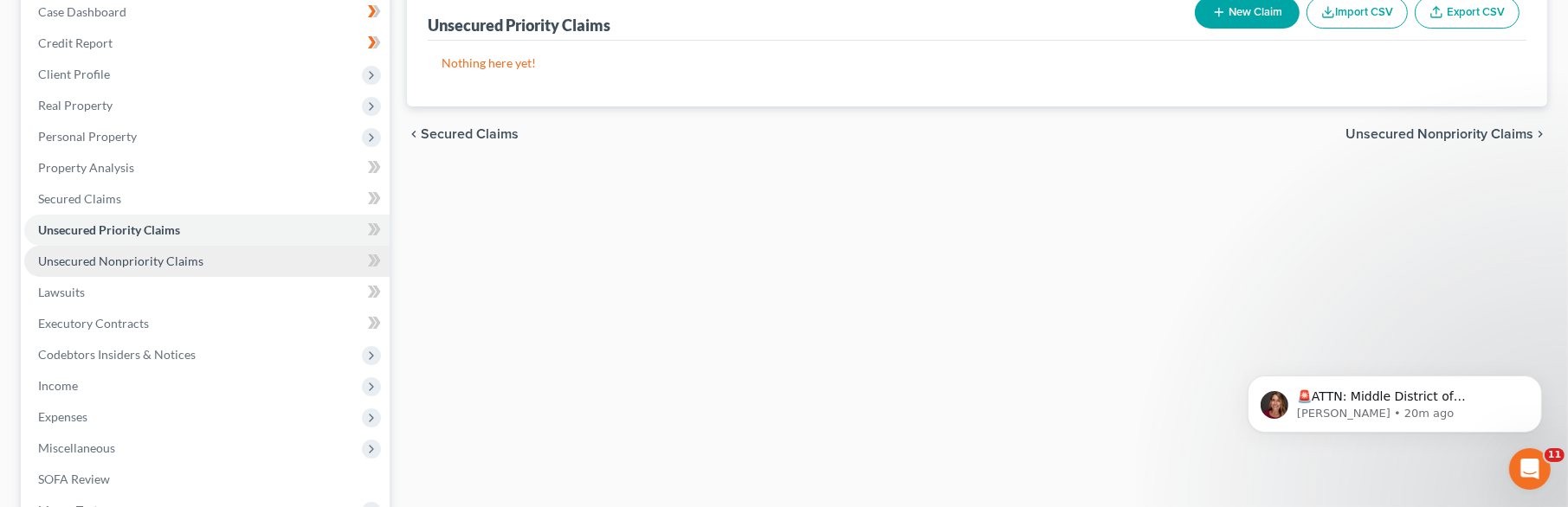
click at [135, 261] on span "Unsecured Nonpriority Claims" at bounding box center [121, 261] width 165 height 15
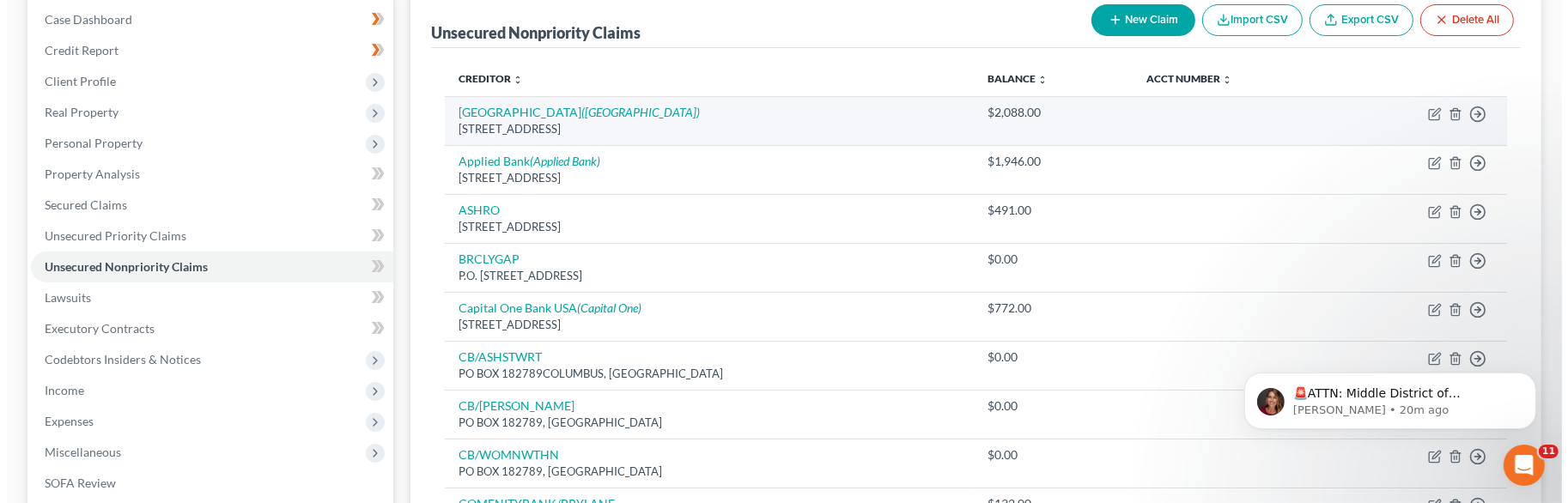
scroll to position [182, 0]
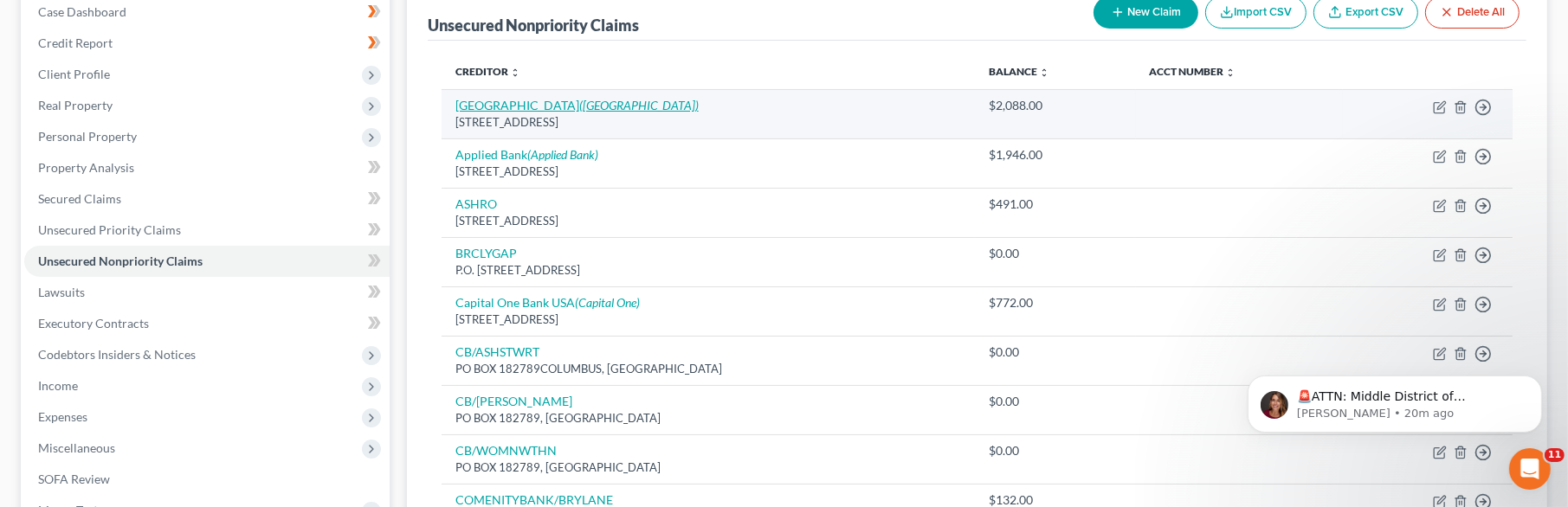
click at [593, 105] on icon "([GEOGRAPHIC_DATA])" at bounding box center [639, 105] width 119 height 15
select select "4"
select select "2"
select select "0"
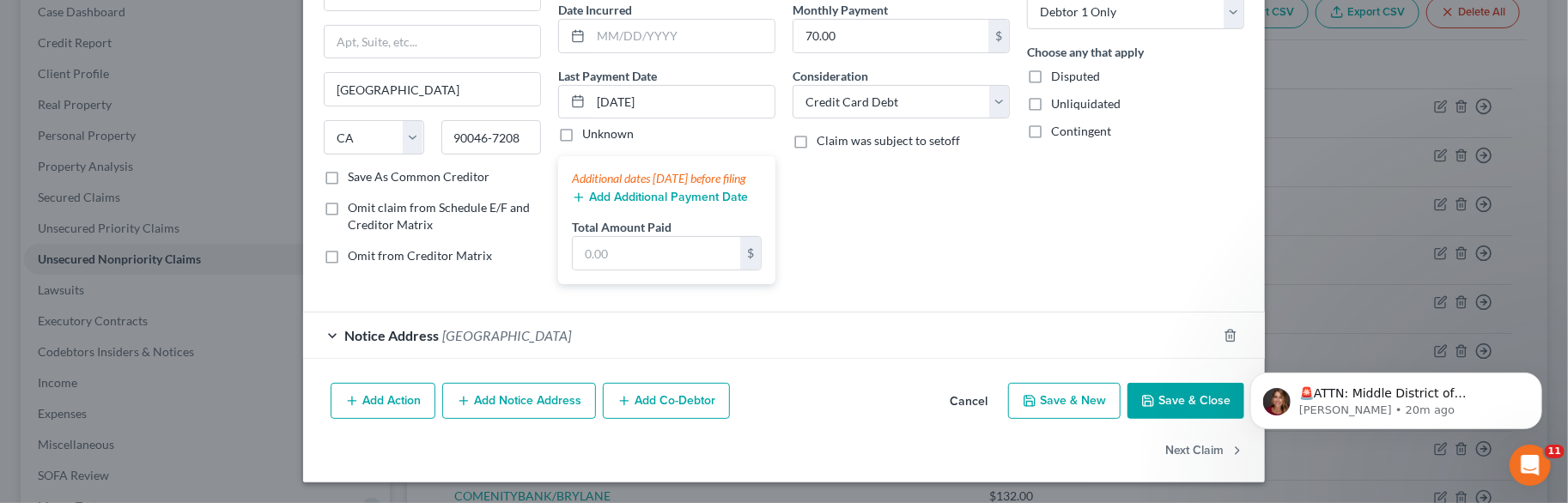
scroll to position [0, 0]
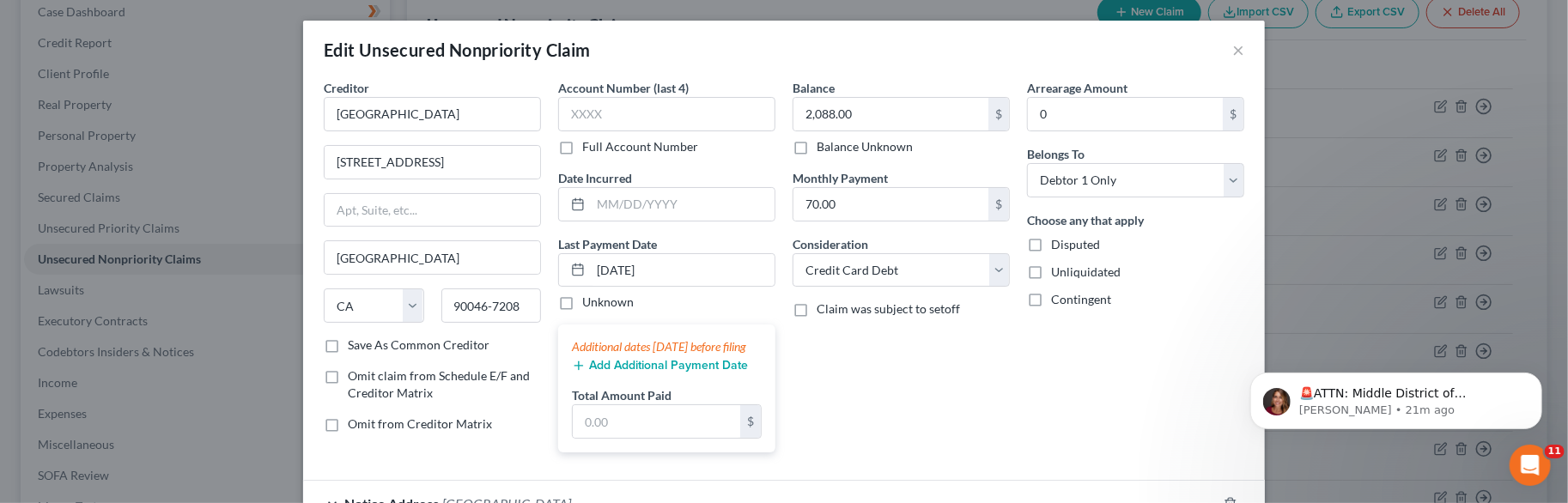
click at [402, 80] on div "Creditor * [GEOGRAPHIC_DATA]" at bounding box center [432, 105] width 218 height 52
click at [1225, 46] on div "Edit Unsecured Nonpriority Claim ×" at bounding box center [784, 49] width 962 height 59
click at [1232, 49] on button "×" at bounding box center [1238, 49] width 12 height 20
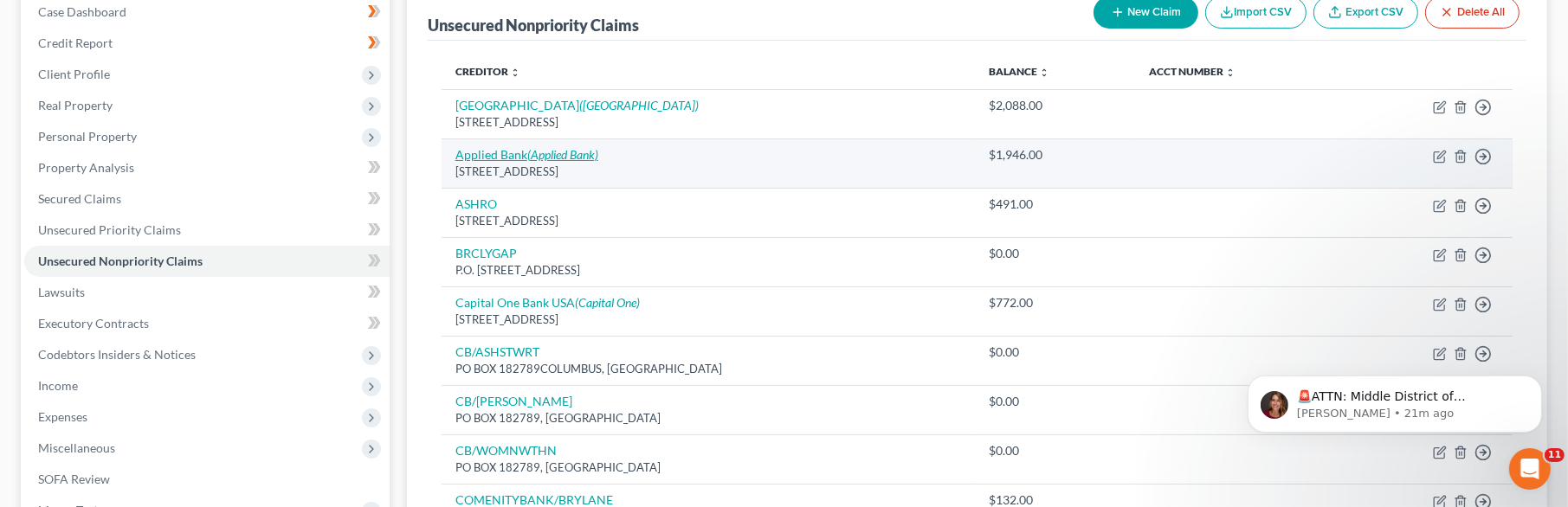
click at [540, 154] on icon "(Applied Bank)" at bounding box center [563, 155] width 71 height 15
select select "7"
select select "2"
select select "0"
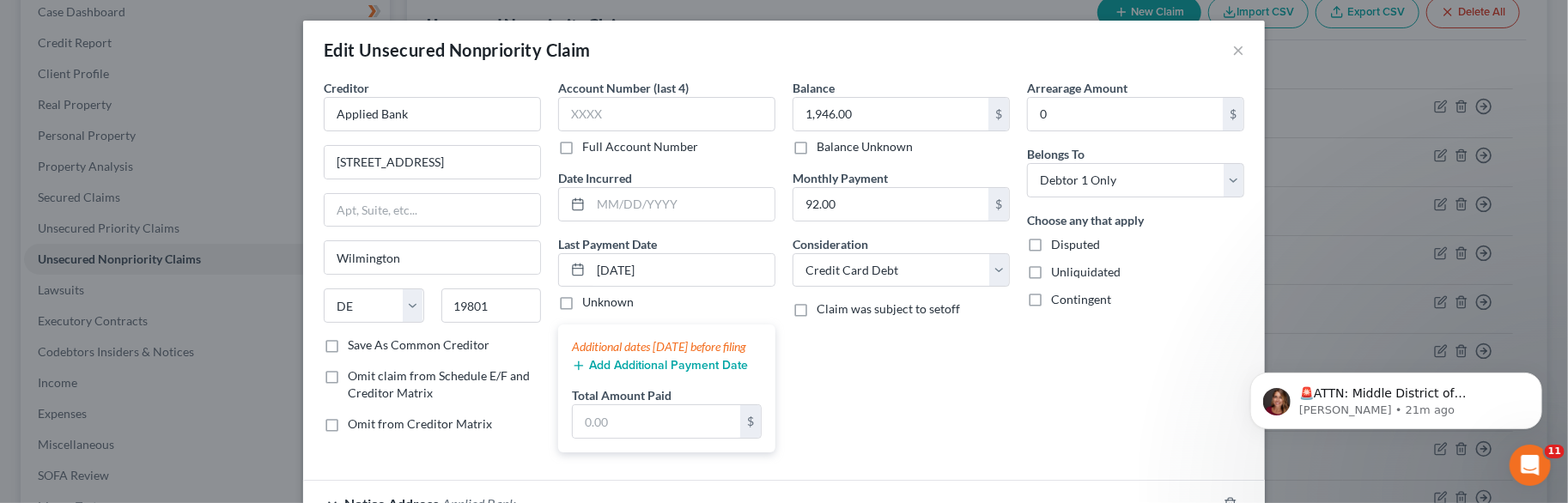
click at [842, 374] on div "Balance 1,946.00 $ Balance Unknown Balance Undetermined 1,946.00 $ Balance Unkn…" at bounding box center [901, 272] width 234 height 387
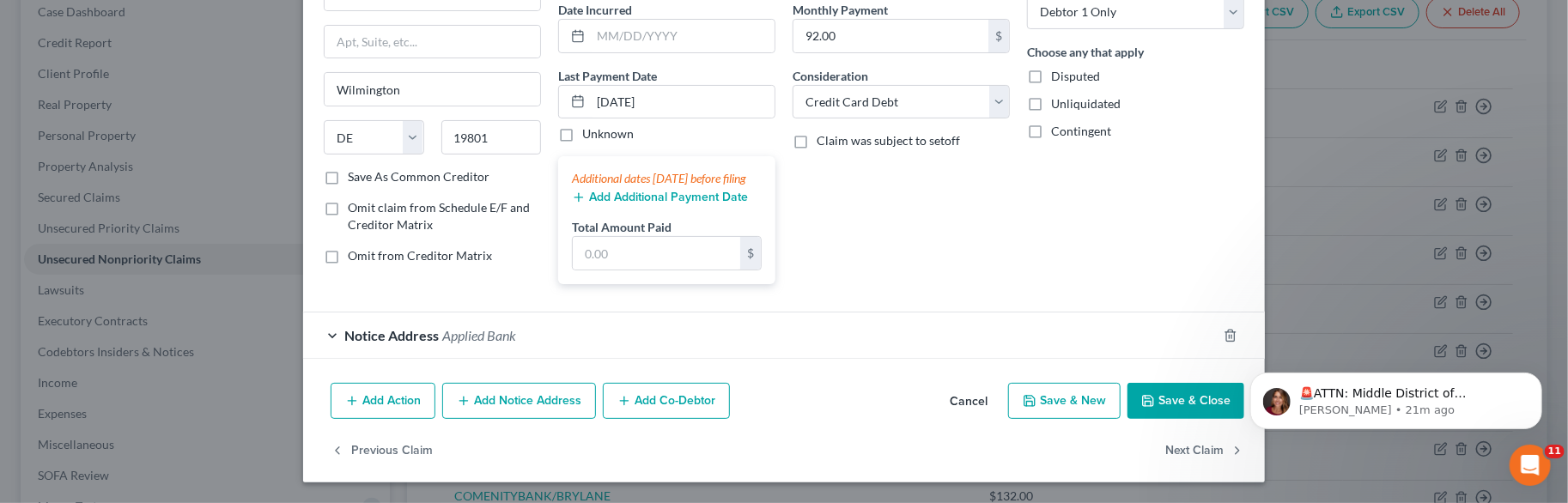
click at [320, 335] on div "Notice Address Applied Bank" at bounding box center [760, 335] width 914 height 46
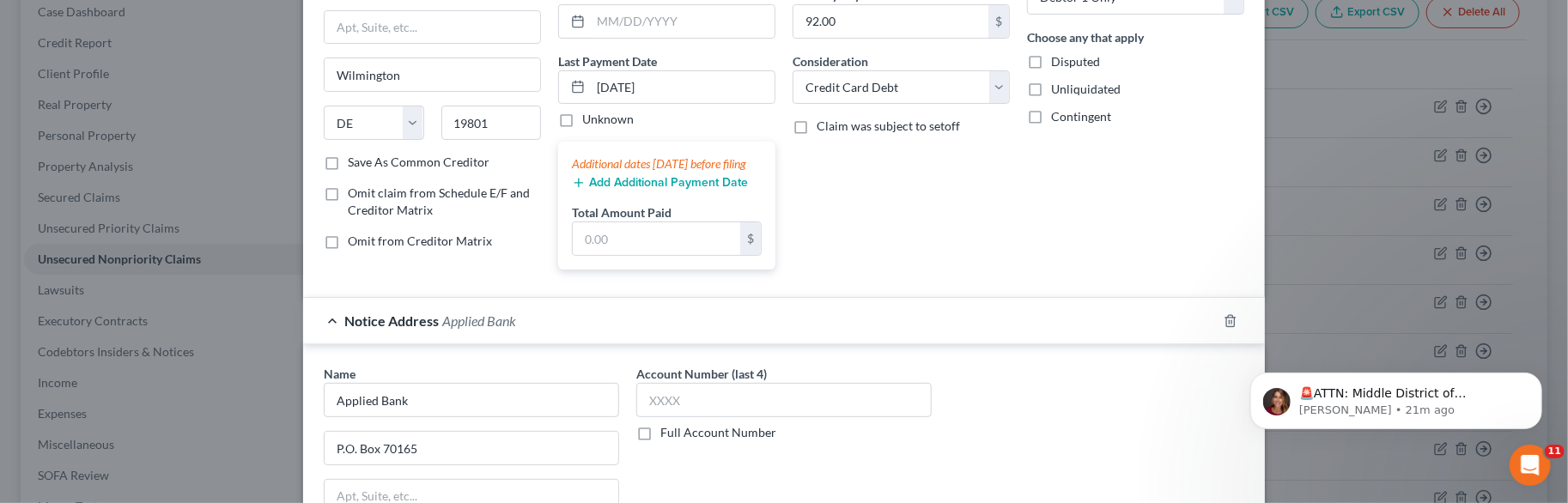
scroll to position [206, 0]
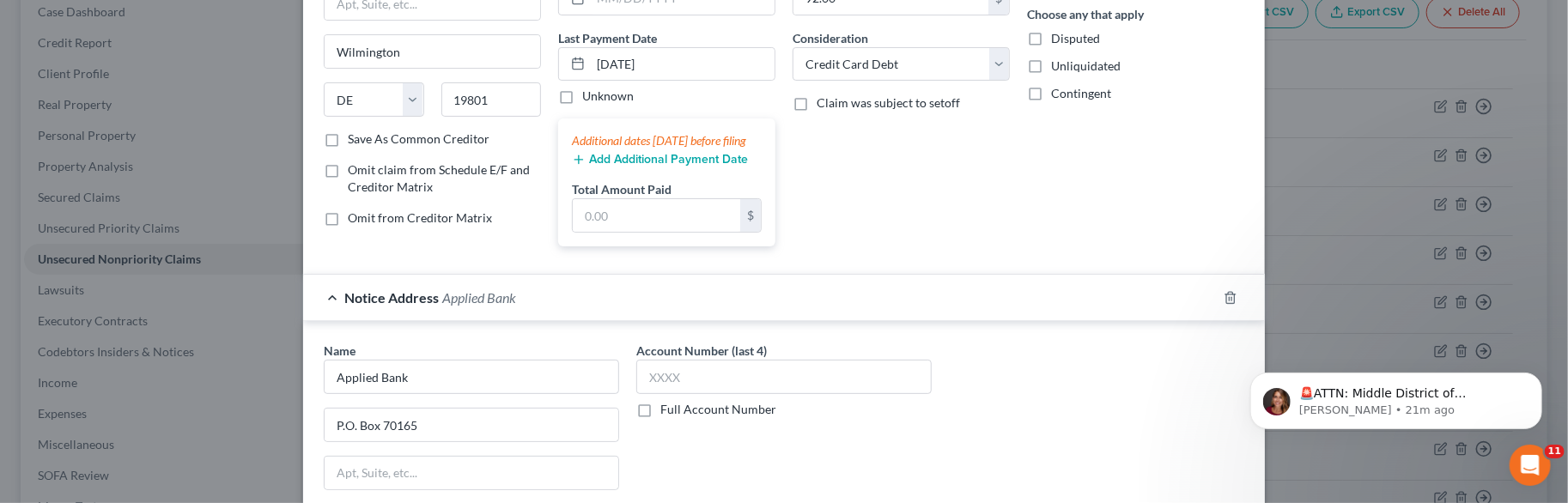
click at [680, 340] on div "Name * Applied Bank P.O. [GEOGRAPHIC_DATA] [US_STATE] AK AR AZ CA CO CT DE DC […" at bounding box center [784, 482] width 962 height 323
click at [319, 312] on div "Notice Address Applied Bank" at bounding box center [760, 298] width 914 height 46
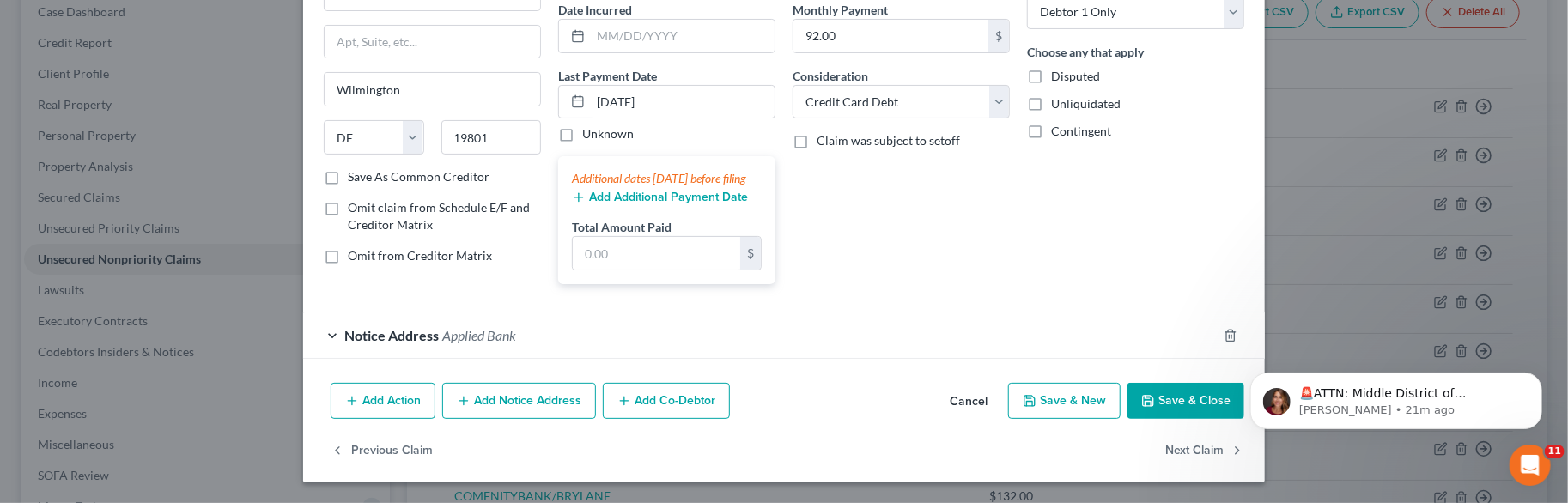
scroll to position [183, 0]
drag, startPoint x: 1003, startPoint y: 281, endPoint x: 945, endPoint y: 389, distance: 122.6
click at [945, 389] on button "Cancel" at bounding box center [969, 402] width 65 height 34
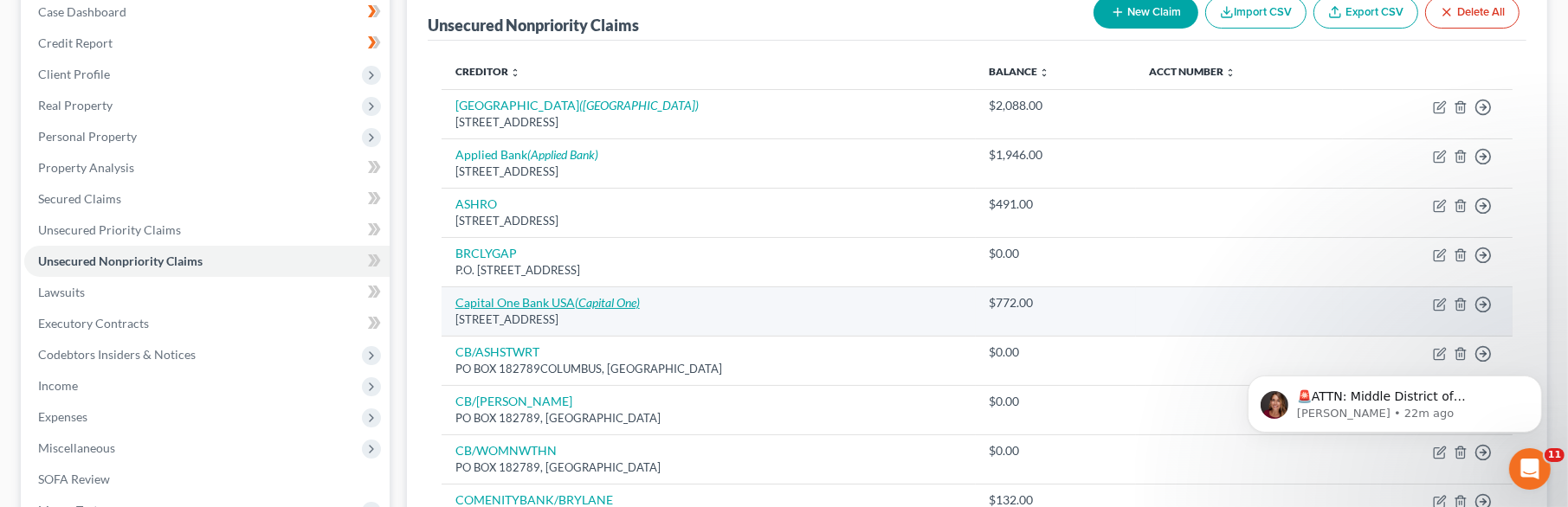
click at [580, 301] on icon "(Capital One)" at bounding box center [607, 303] width 65 height 15
select select "46"
select select "2"
select select "0"
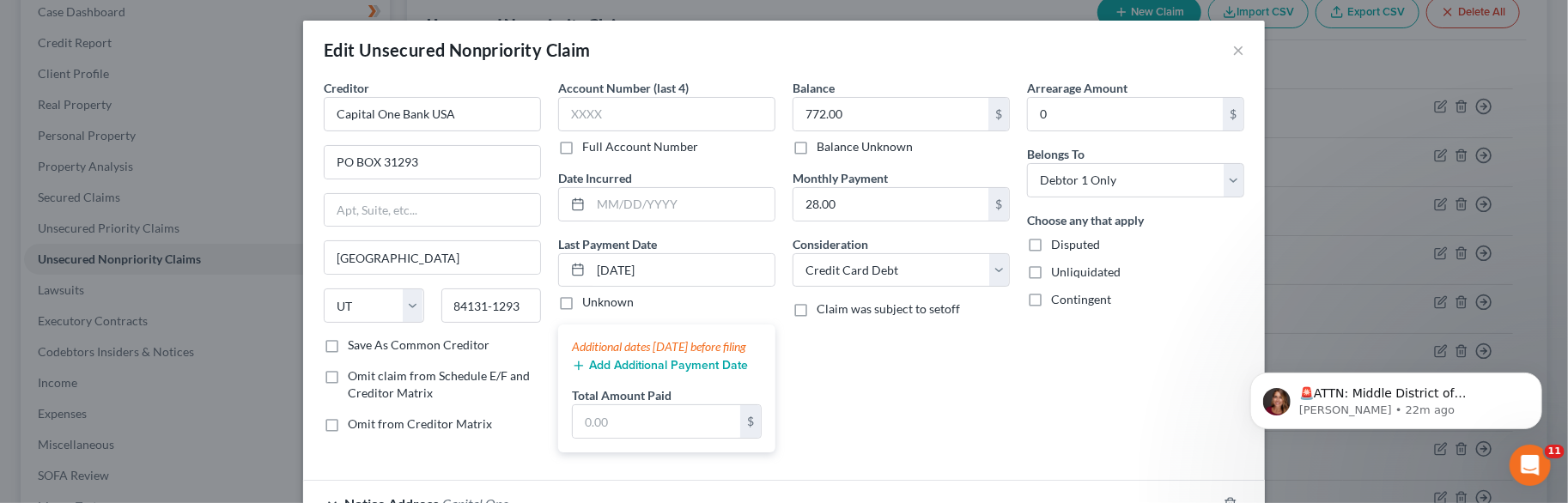
click at [815, 74] on div "Edit Unsecured Nonpriority Claim ×" at bounding box center [784, 49] width 962 height 59
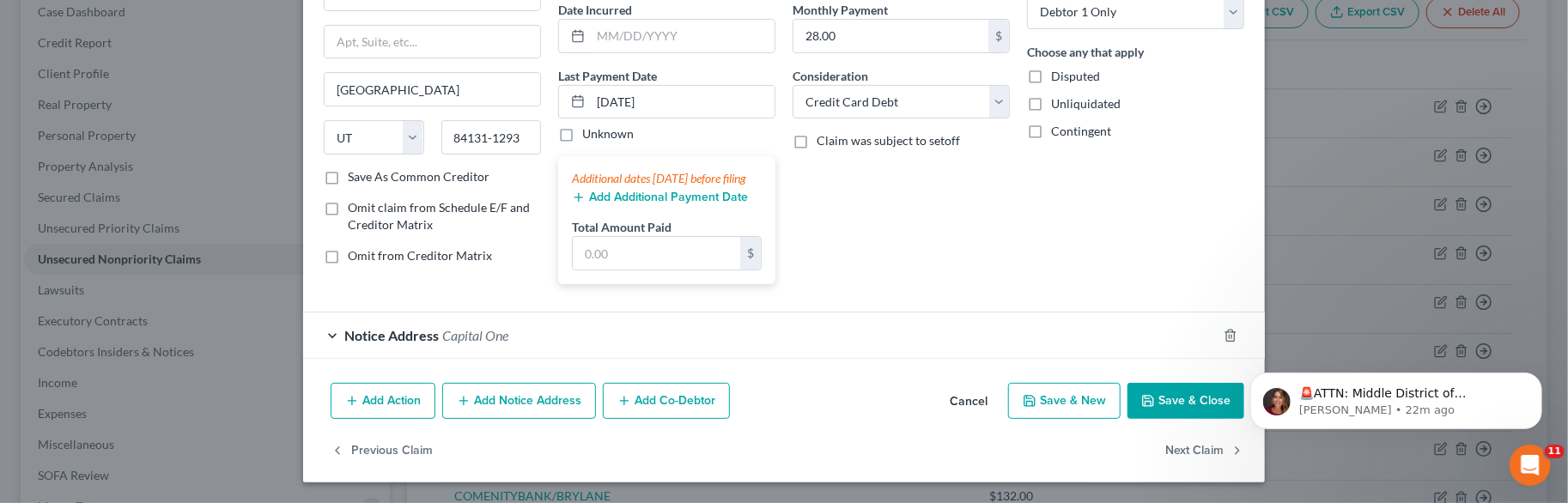
click at [972, 408] on button "Cancel" at bounding box center [969, 402] width 65 height 34
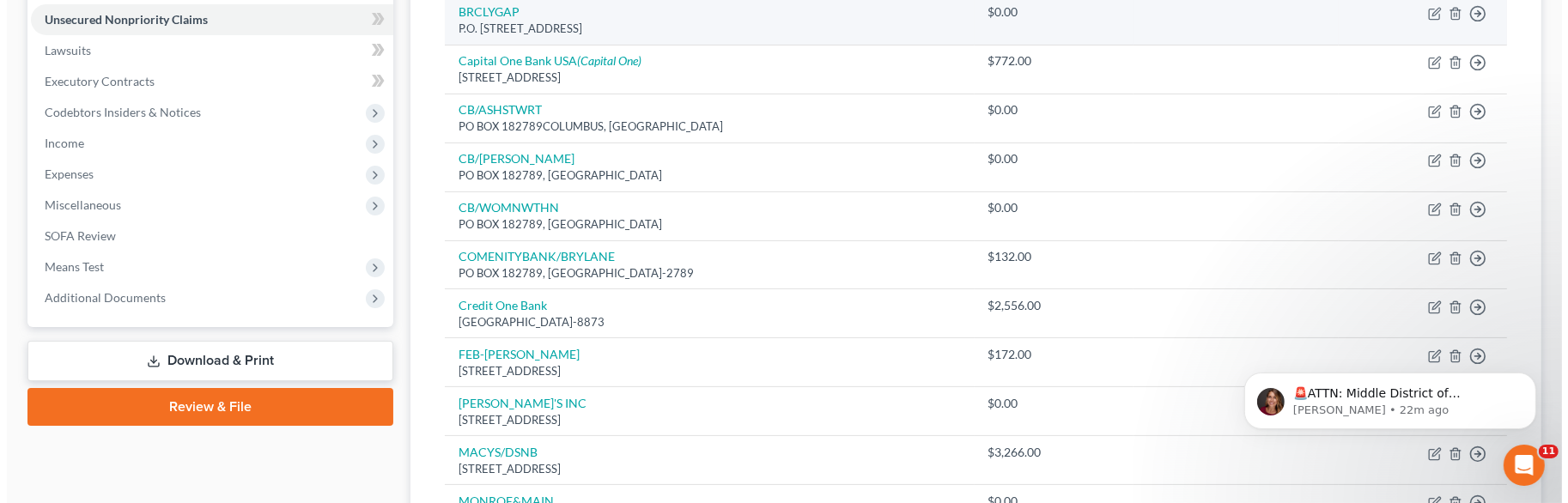
scroll to position [422, 0]
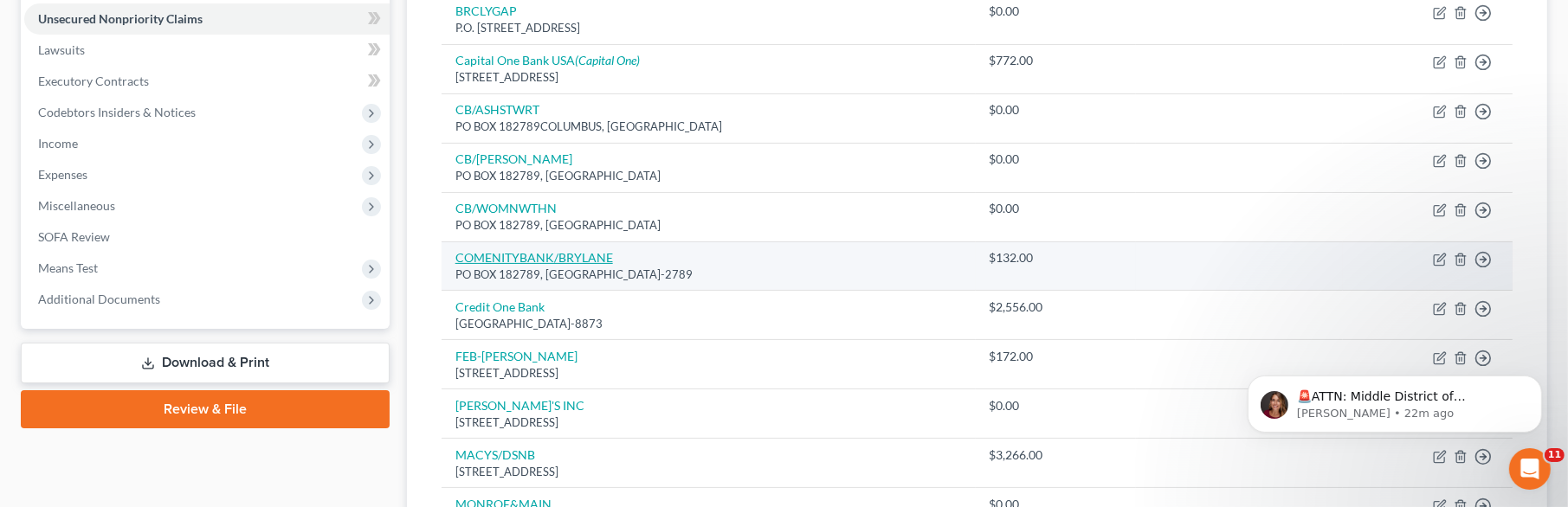
click at [557, 261] on link "COMENITYBANK/BRYLANE" at bounding box center [535, 258] width 158 height 15
select select "36"
select select "2"
select select "0"
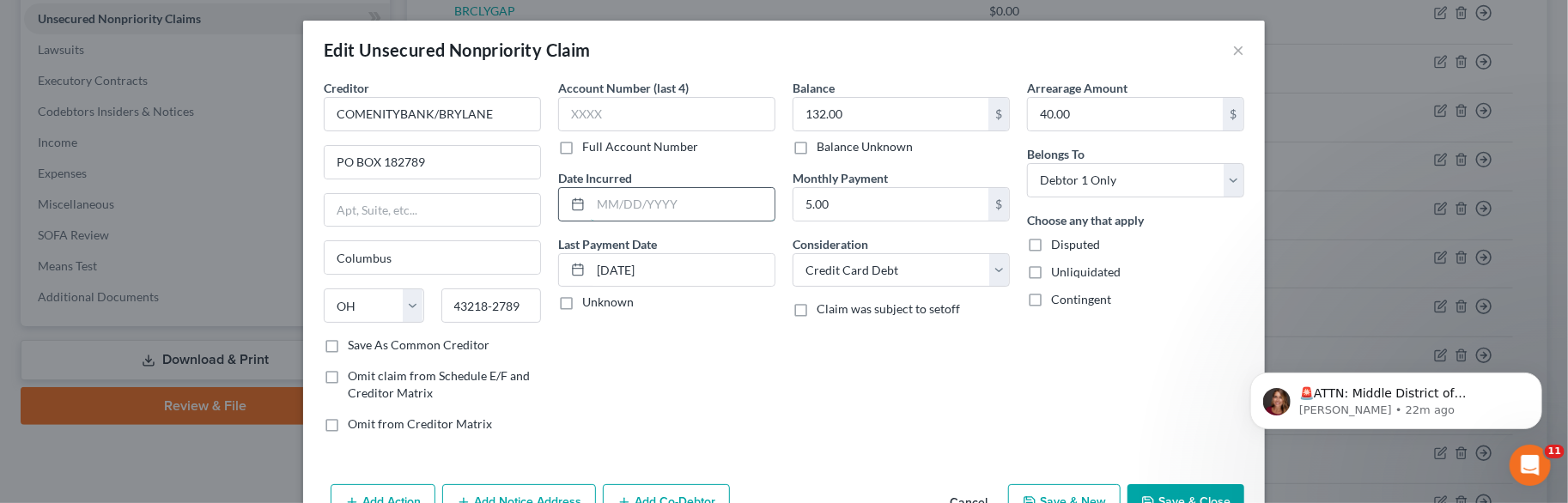
click at [605, 216] on input "text" at bounding box center [683, 204] width 184 height 33
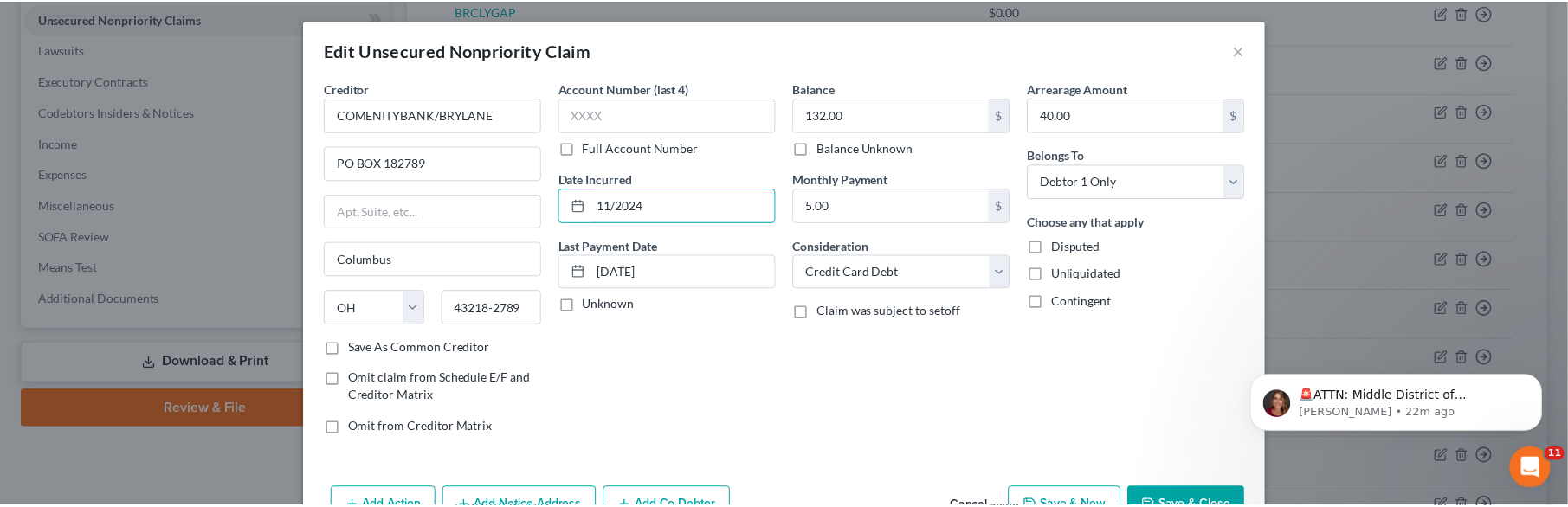
scroll to position [99, 0]
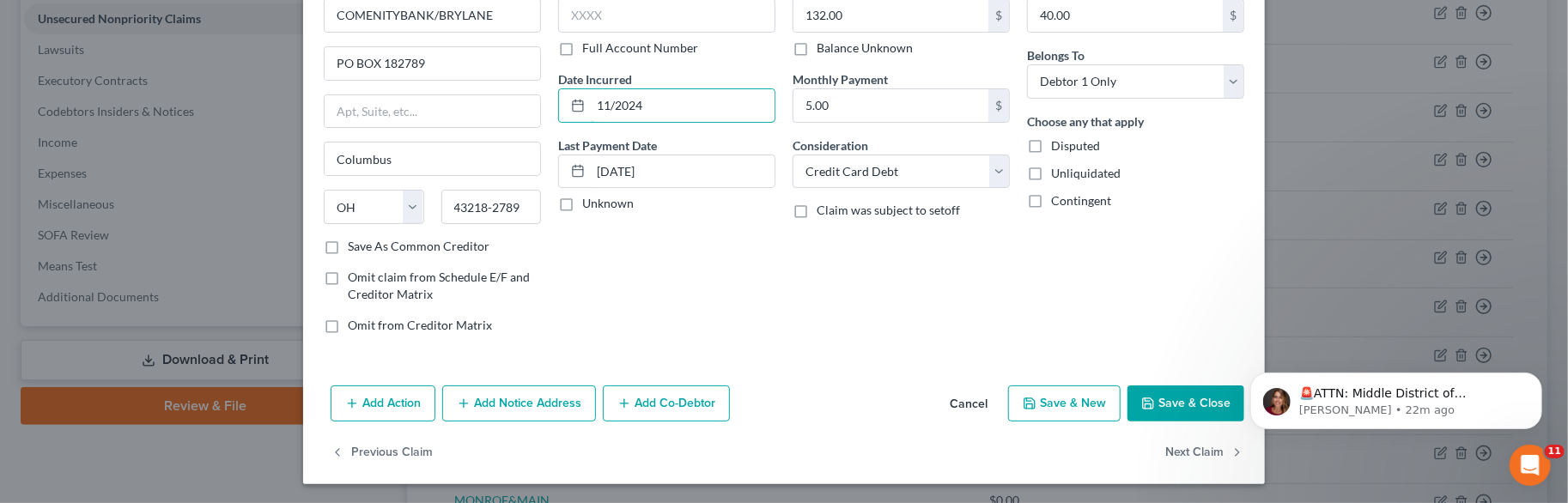
type input "11/2024"
click at [1149, 403] on icon "button" at bounding box center [1148, 404] width 10 height 10
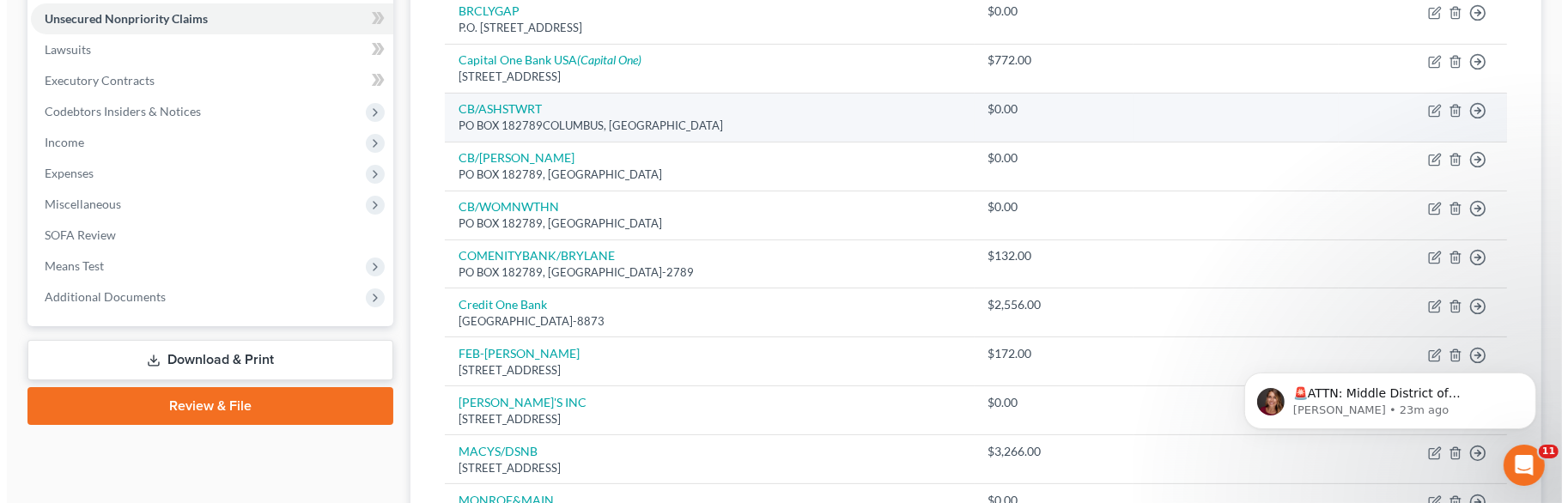
scroll to position [388, 0]
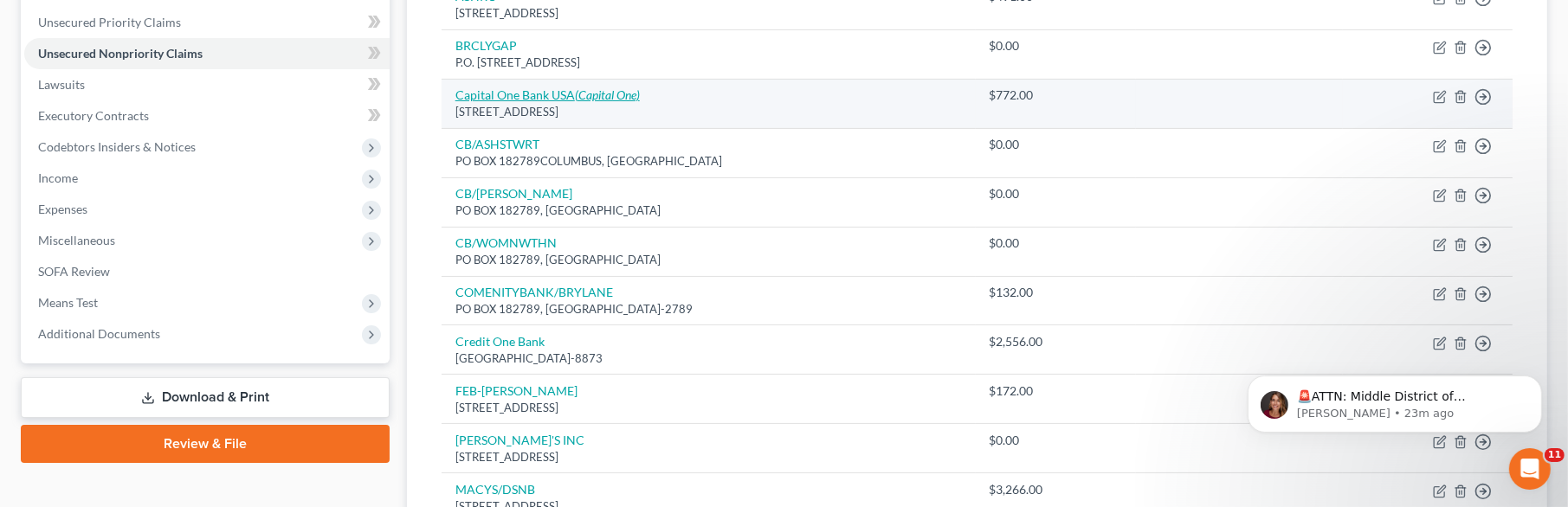
click at [544, 97] on link "Capital One Bank USA (Capital One)" at bounding box center [548, 95] width 185 height 15
select select "46"
select select "2"
select select "0"
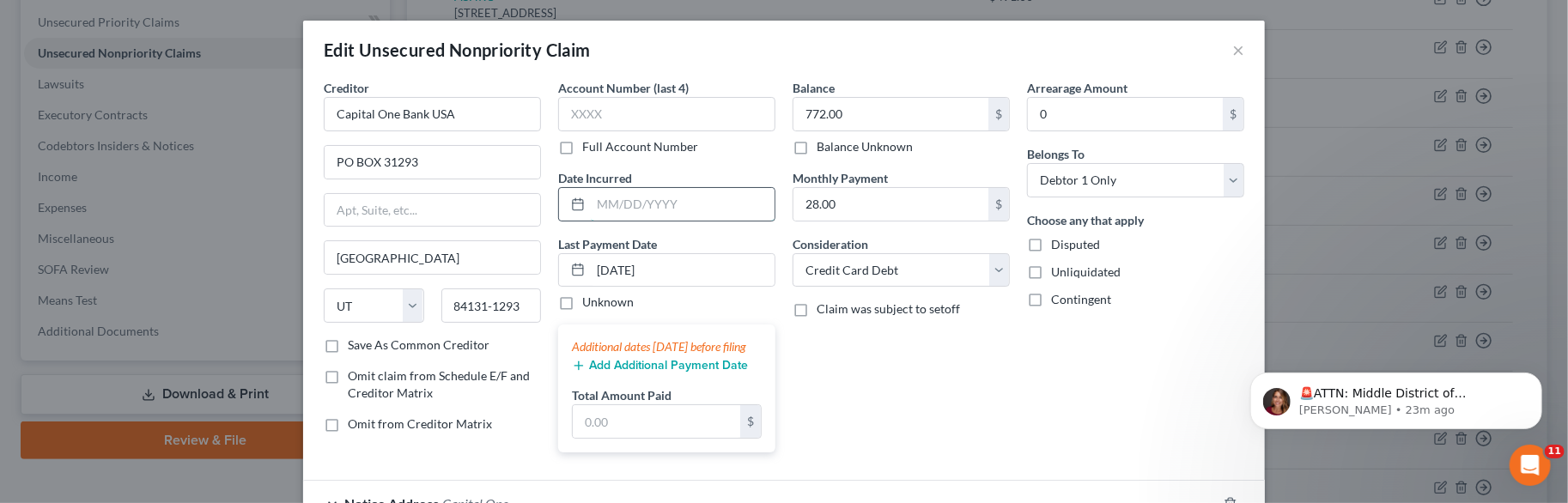
click at [631, 200] on input "text" at bounding box center [683, 204] width 184 height 33
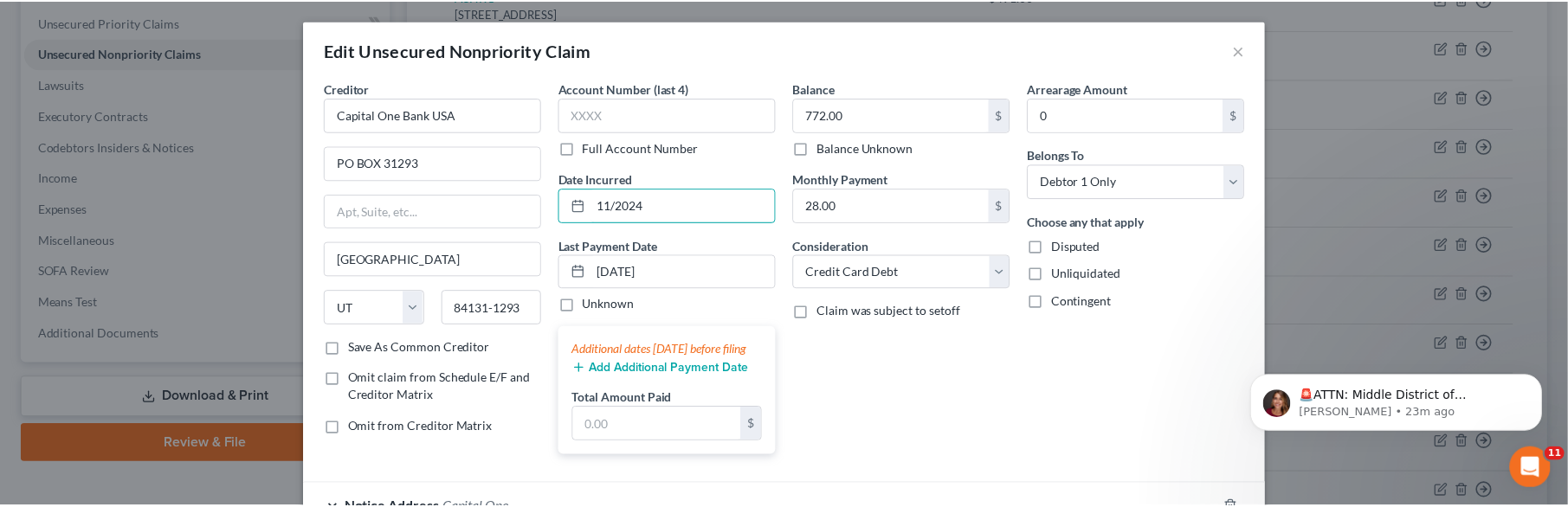
scroll to position [185, 0]
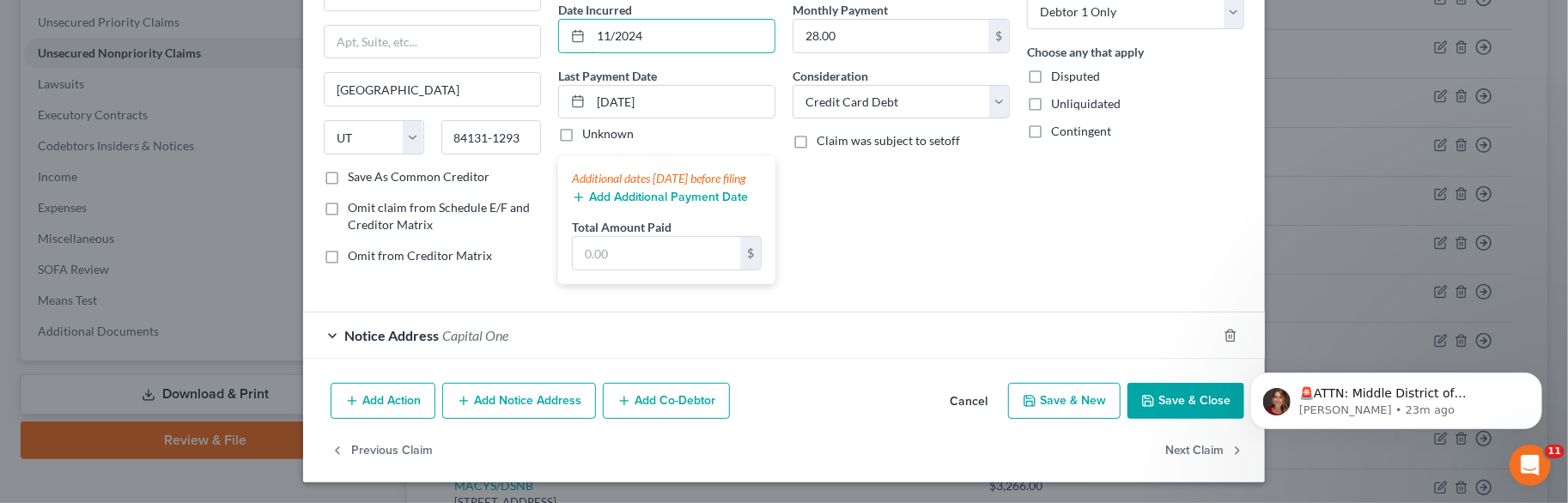
type input "11/2024"
click at [1177, 404] on button "Save & Close" at bounding box center [1187, 401] width 117 height 36
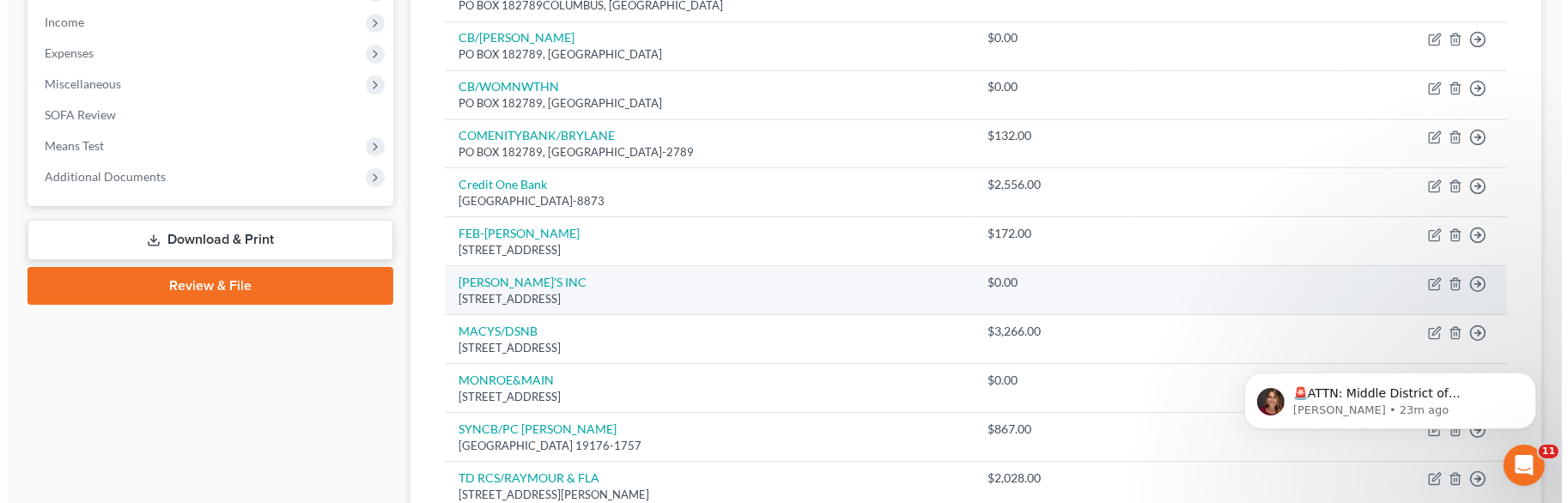
scroll to position [543, 0]
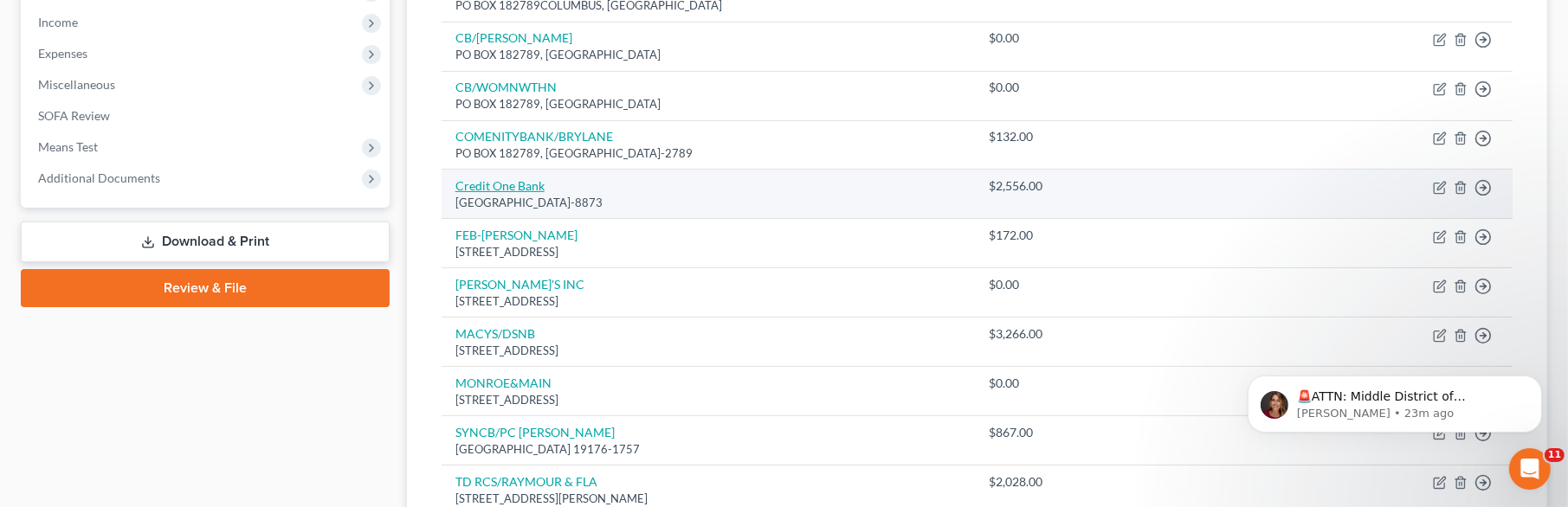
click at [505, 178] on link "Credit One Bank" at bounding box center [500, 186] width 89 height 15
select select "31"
select select "2"
select select "0"
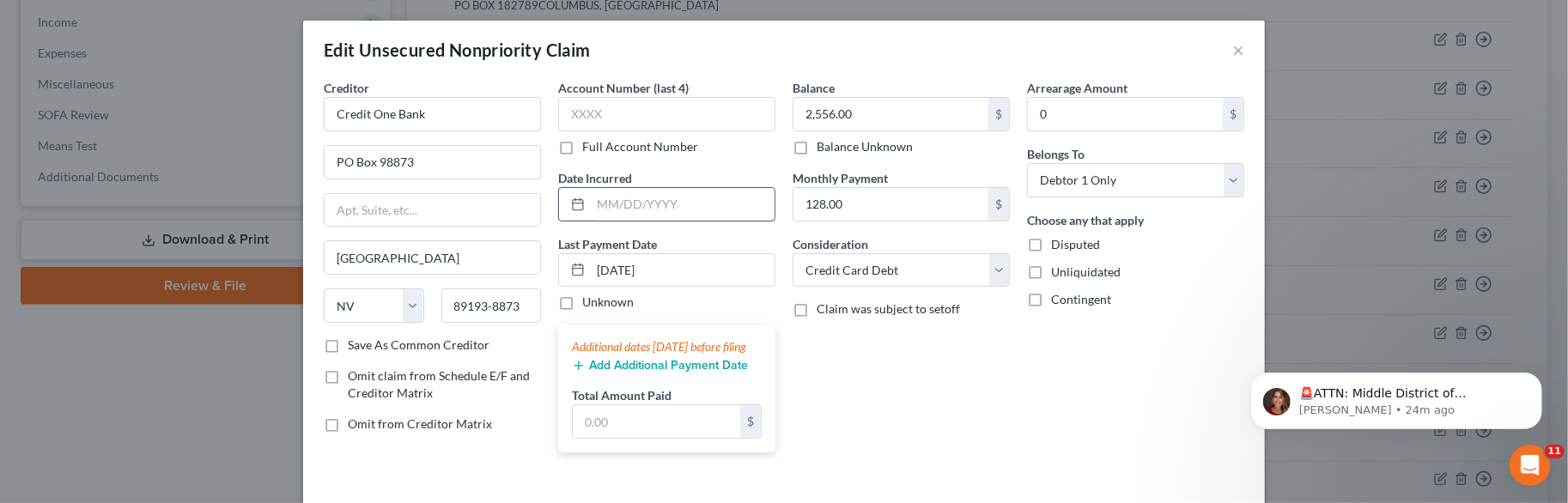
click at [673, 200] on input "text" at bounding box center [683, 204] width 184 height 33
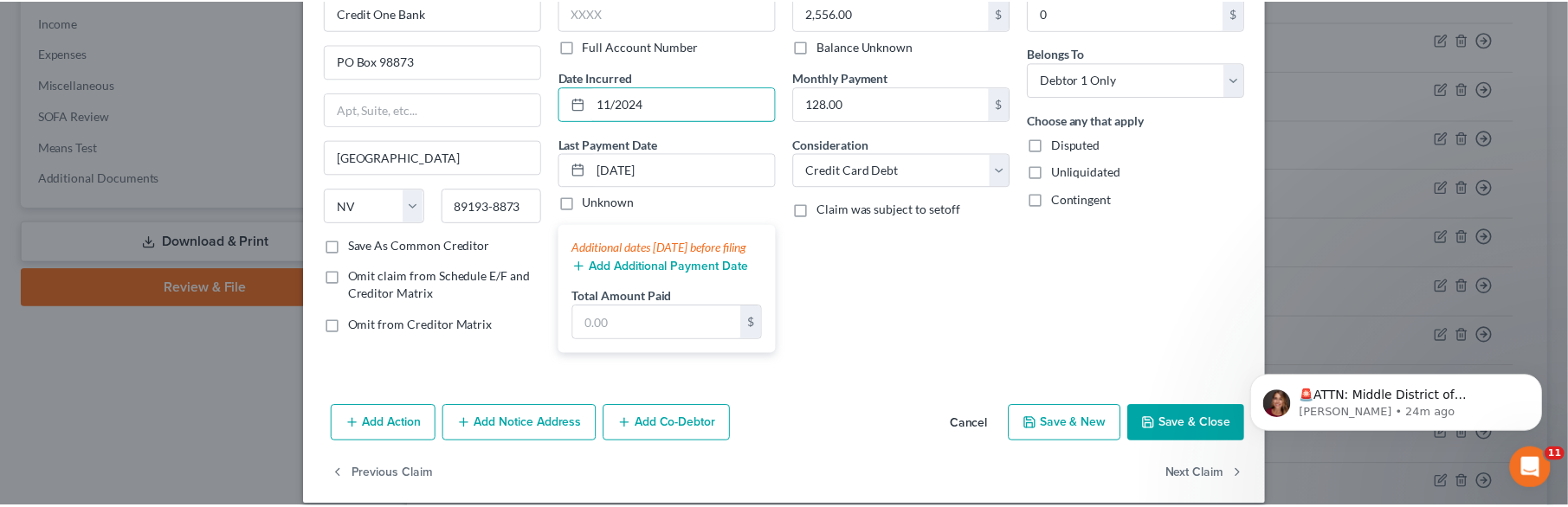
scroll to position [137, 0]
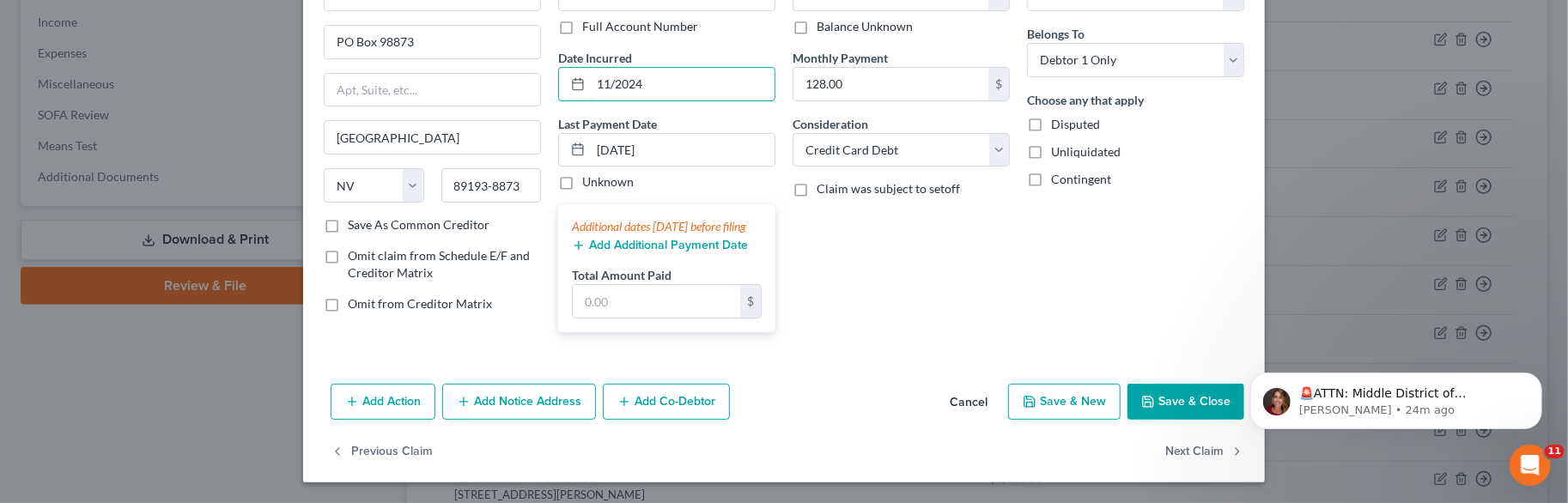
type input "11/2024"
click at [1189, 400] on button "Save & Close" at bounding box center [1187, 402] width 117 height 36
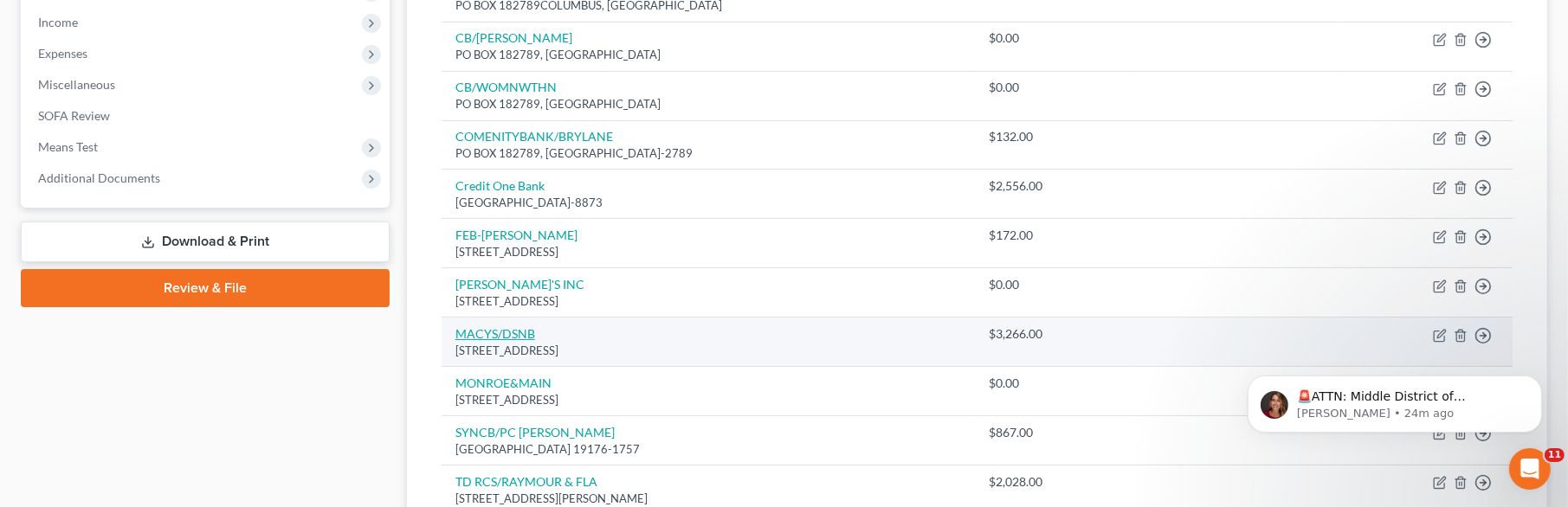
click at [507, 327] on link "MACYS/DSNB" at bounding box center [495, 334] width 80 height 15
select select "43"
select select "2"
select select "0"
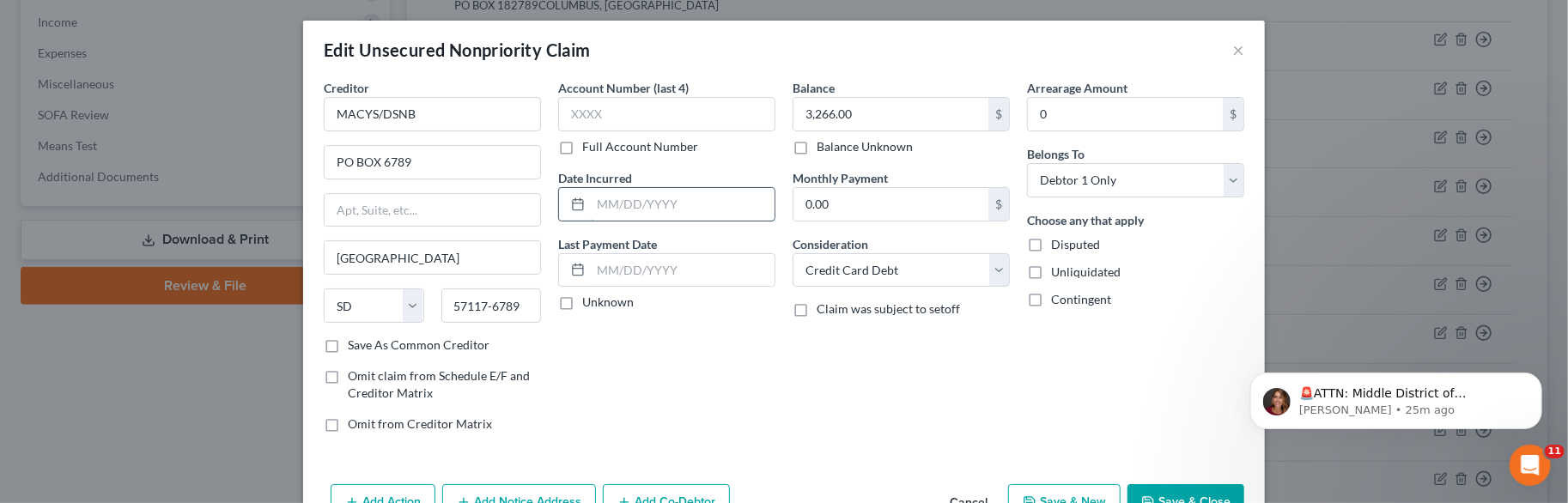
click at [666, 217] on input "text" at bounding box center [683, 204] width 184 height 33
type input "11/2024"
click at [1155, 487] on button "Save & Close" at bounding box center [1187, 502] width 117 height 36
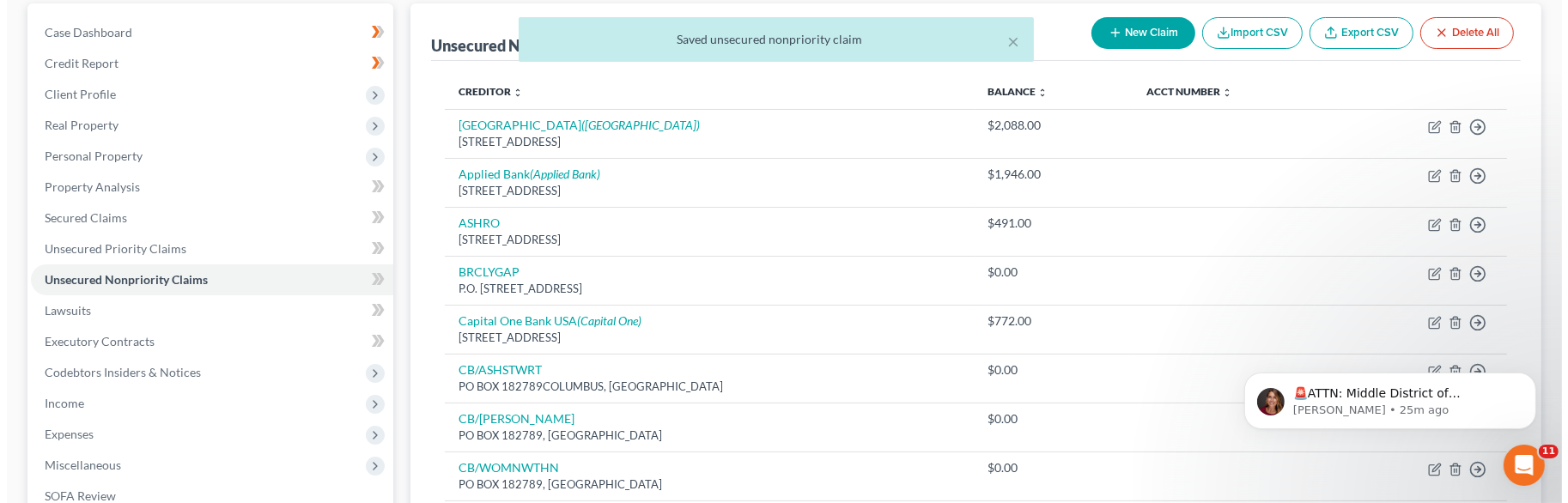
scroll to position [160, 0]
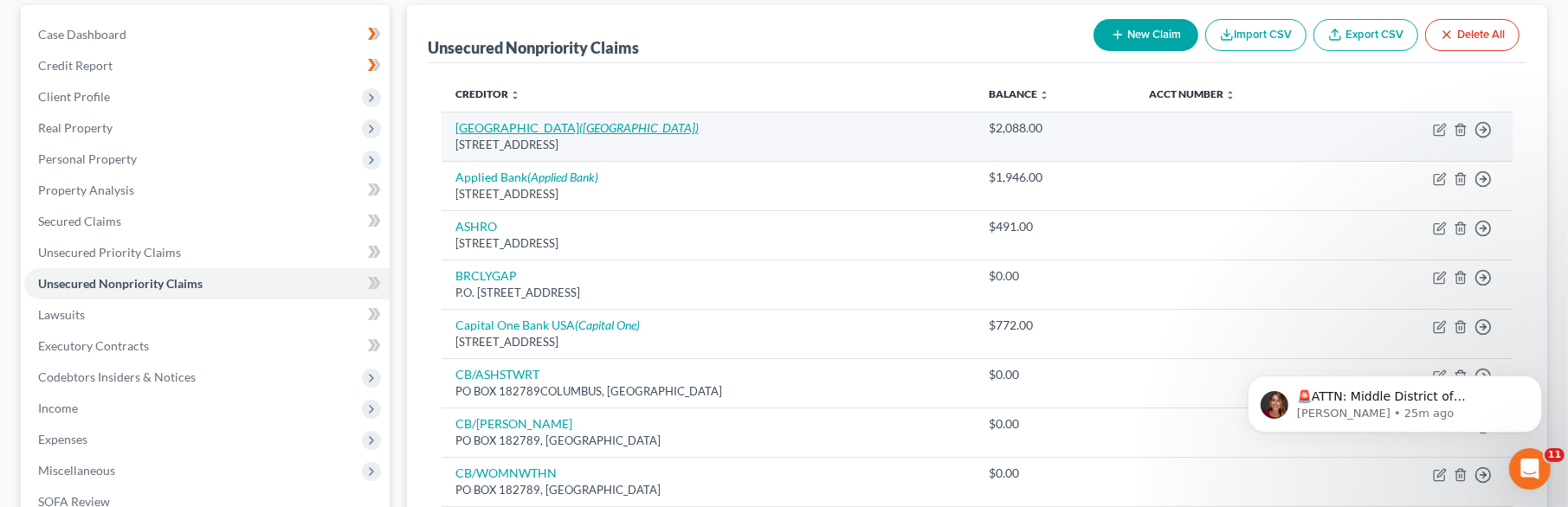
click at [580, 121] on icon "([GEOGRAPHIC_DATA])" at bounding box center [639, 127] width 119 height 15
select select "4"
select select "2"
select select "0"
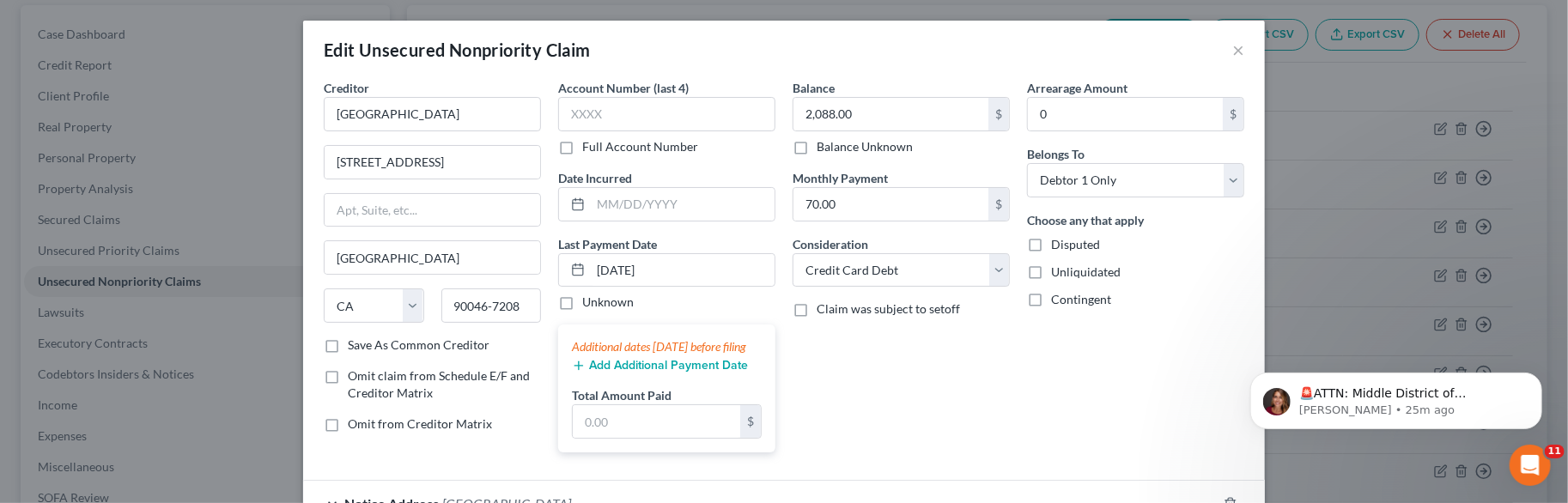
click at [787, 62] on div "Edit Unsecured Nonpriority Claim ×" at bounding box center [784, 49] width 962 height 59
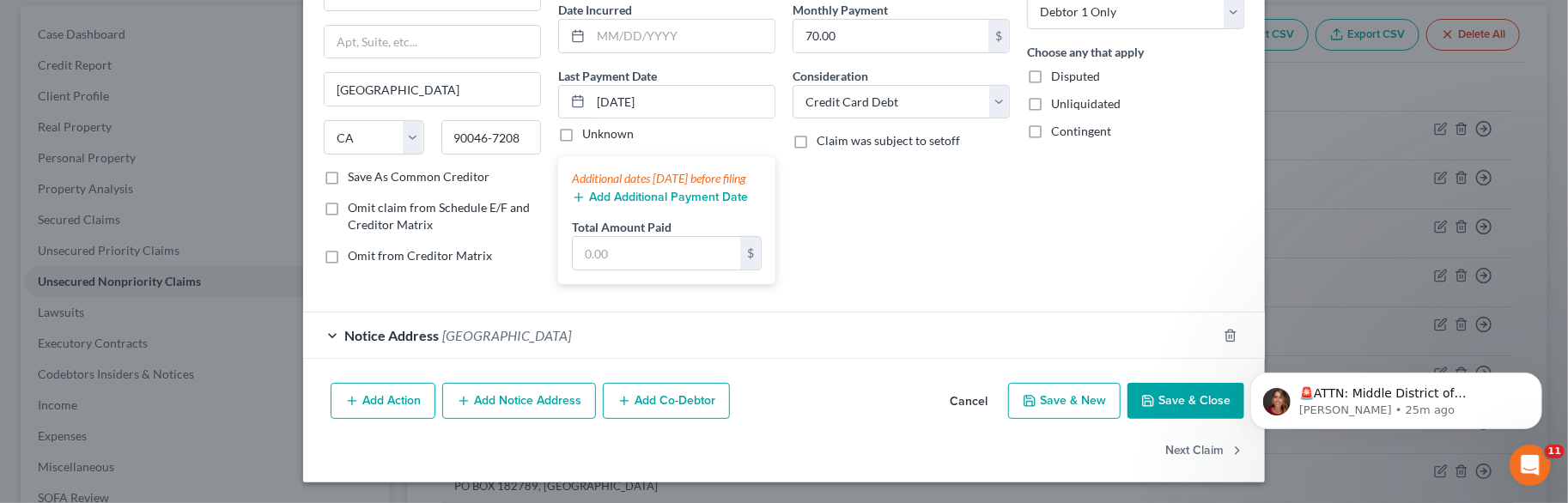
click at [514, 341] on span "[GEOGRAPHIC_DATA]" at bounding box center [507, 336] width 129 height 17
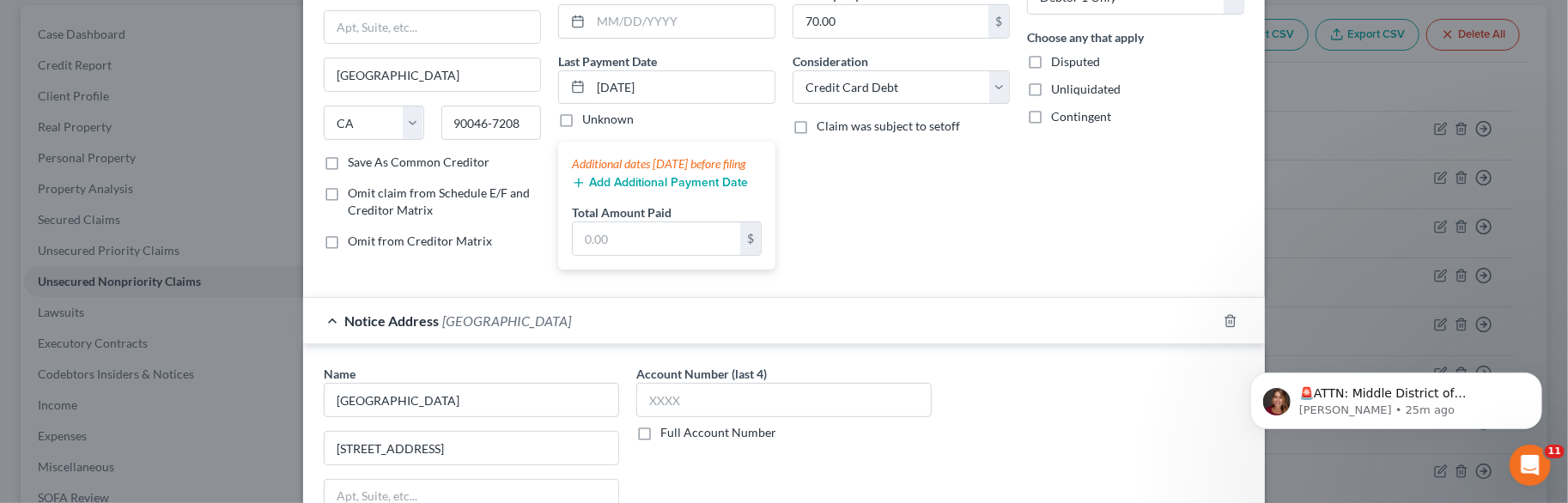
click at [365, 329] on span "Notice Address" at bounding box center [392, 321] width 95 height 17
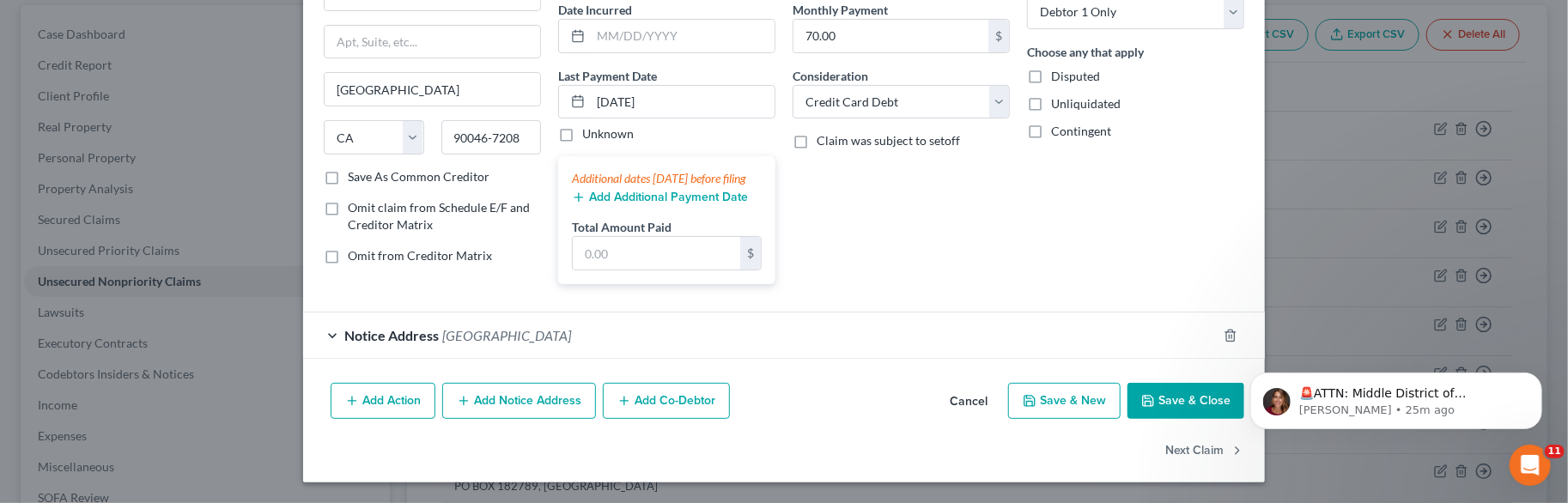
scroll to position [0, 0]
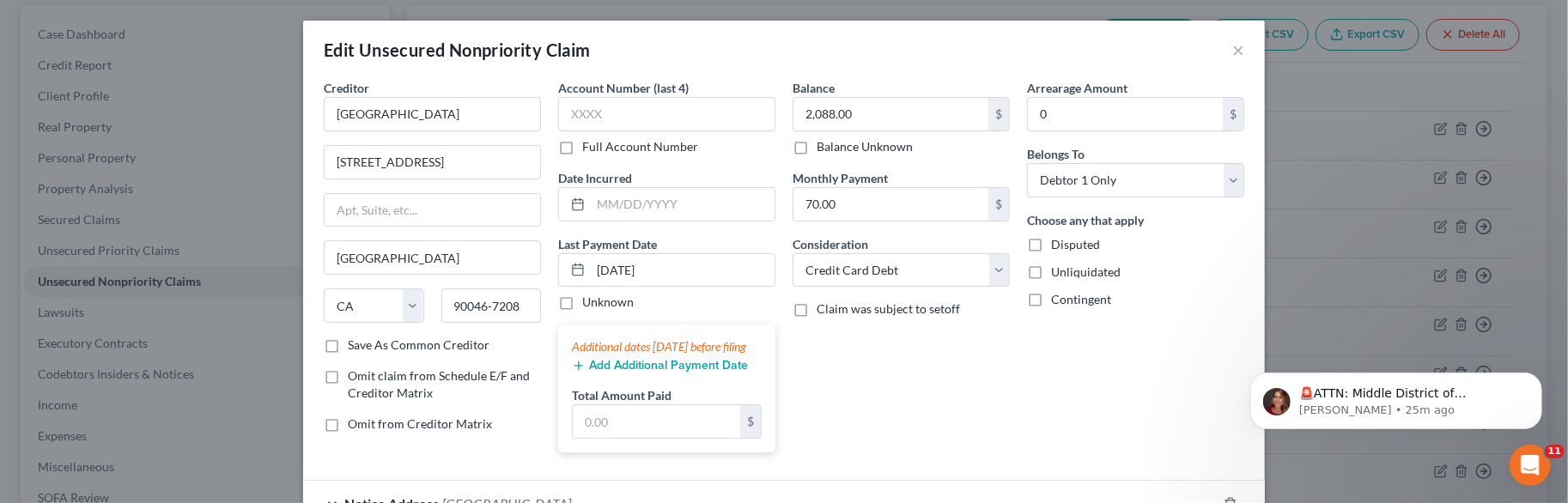
click at [828, 410] on div "Balance 2,088.00 $ Balance Unknown Balance Undetermined 2,088.00 $ Balance Unkn…" at bounding box center [901, 272] width 234 height 387
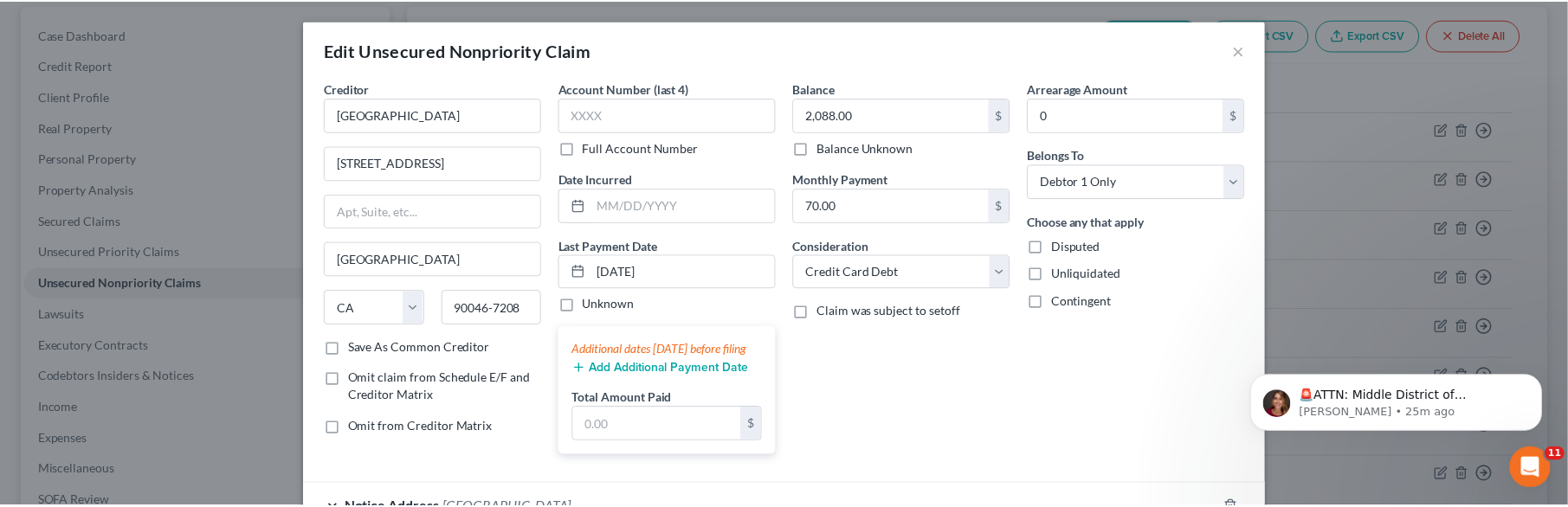
scroll to position [185, 0]
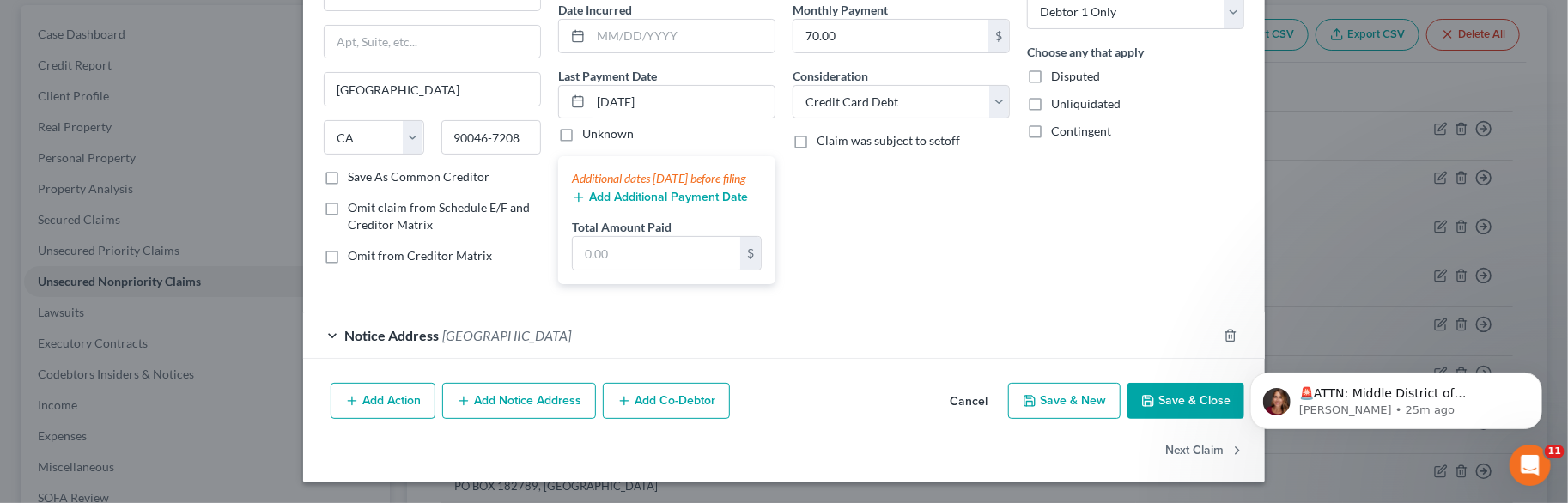
click at [1204, 403] on button "Save & Close" at bounding box center [1187, 401] width 117 height 36
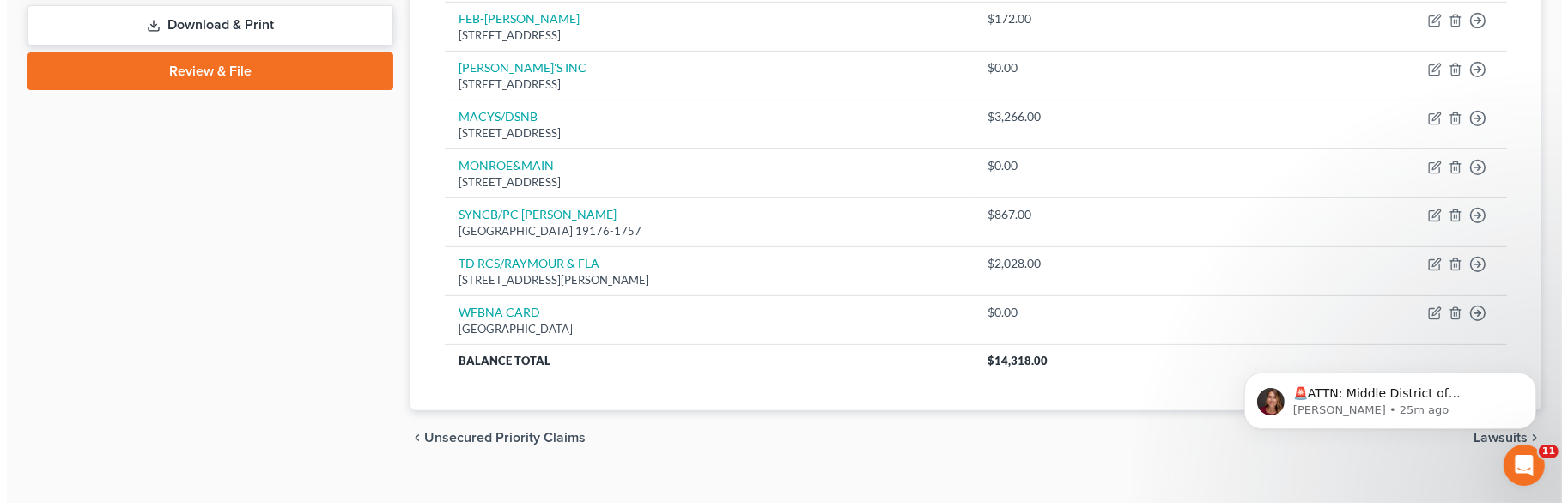
scroll to position [758, 0]
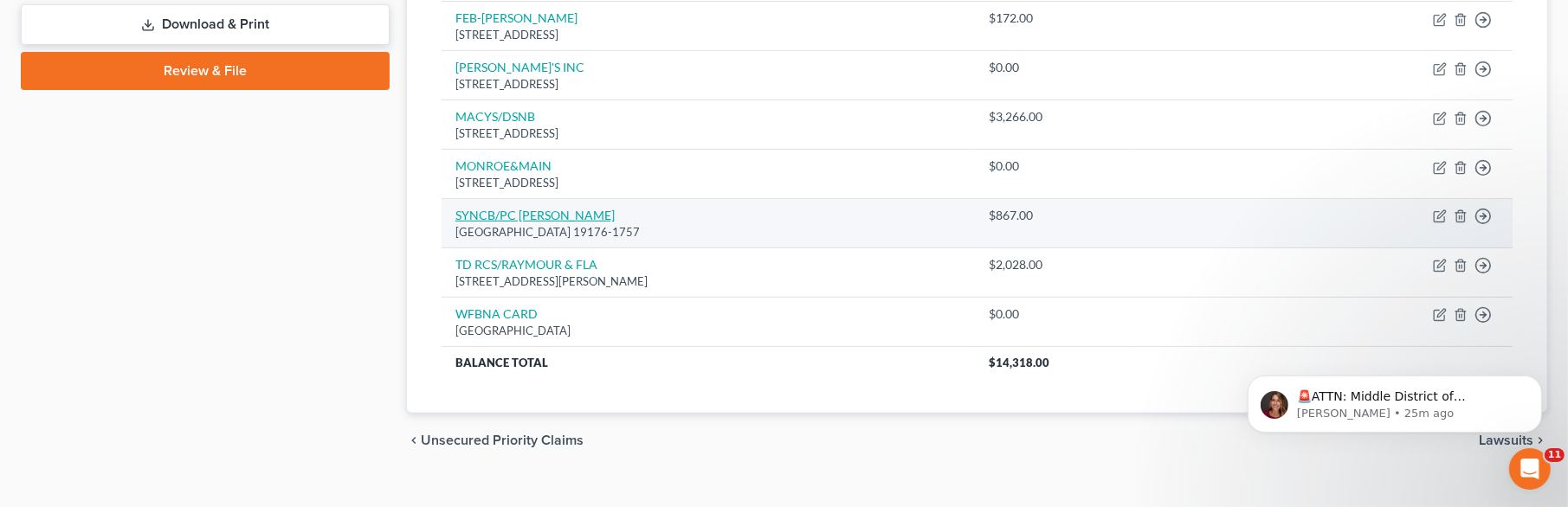
click at [551, 216] on link "SYNCB/PC [PERSON_NAME]" at bounding box center [535, 216] width 159 height 15
select select "39"
select select "2"
select select "0"
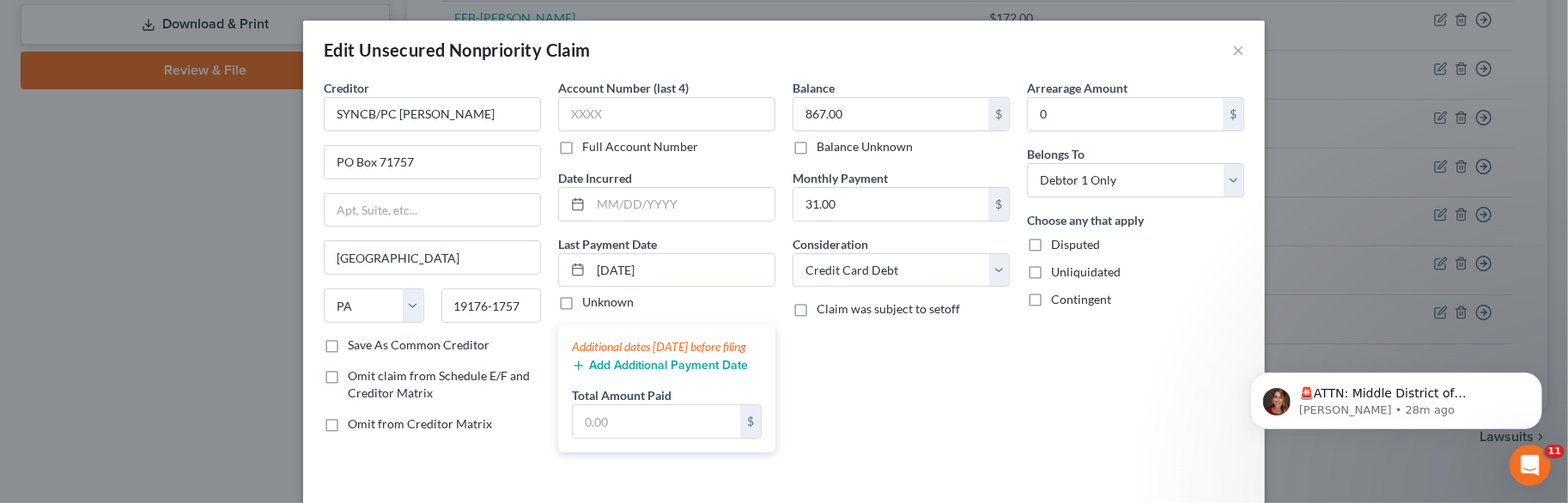
click at [871, 379] on div "Balance 867.00 $ Balance Unknown Balance Undetermined 867.00 $ Balance Unknown …" at bounding box center [901, 272] width 234 height 387
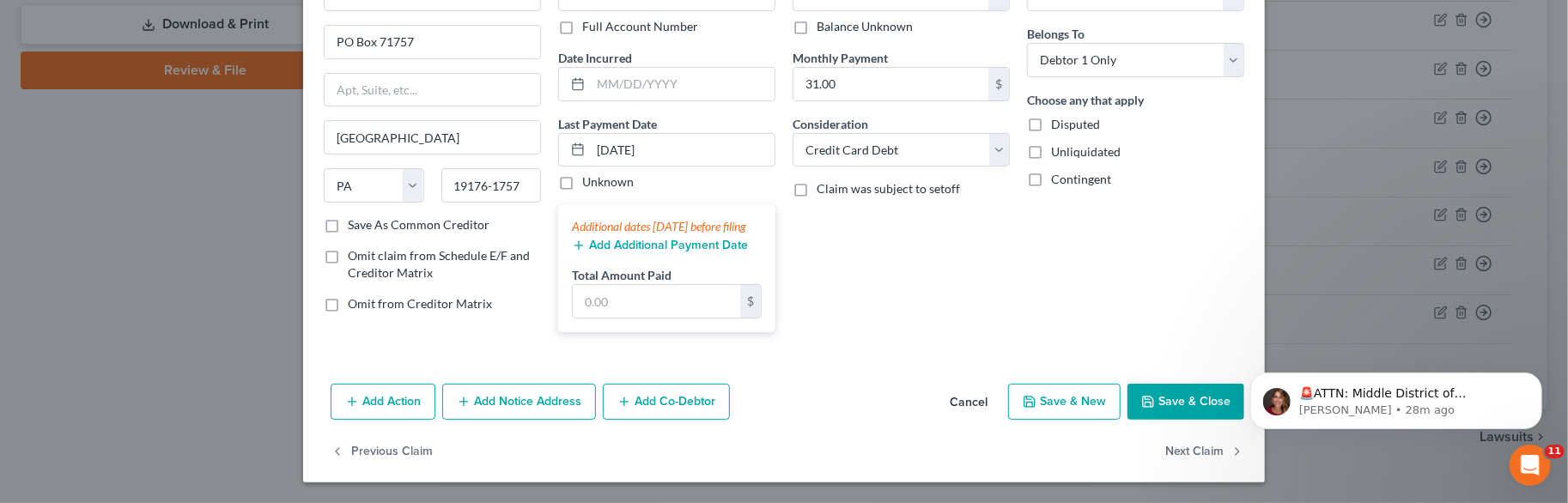
click at [1143, 396] on icon "button" at bounding box center [1148, 402] width 14 height 14
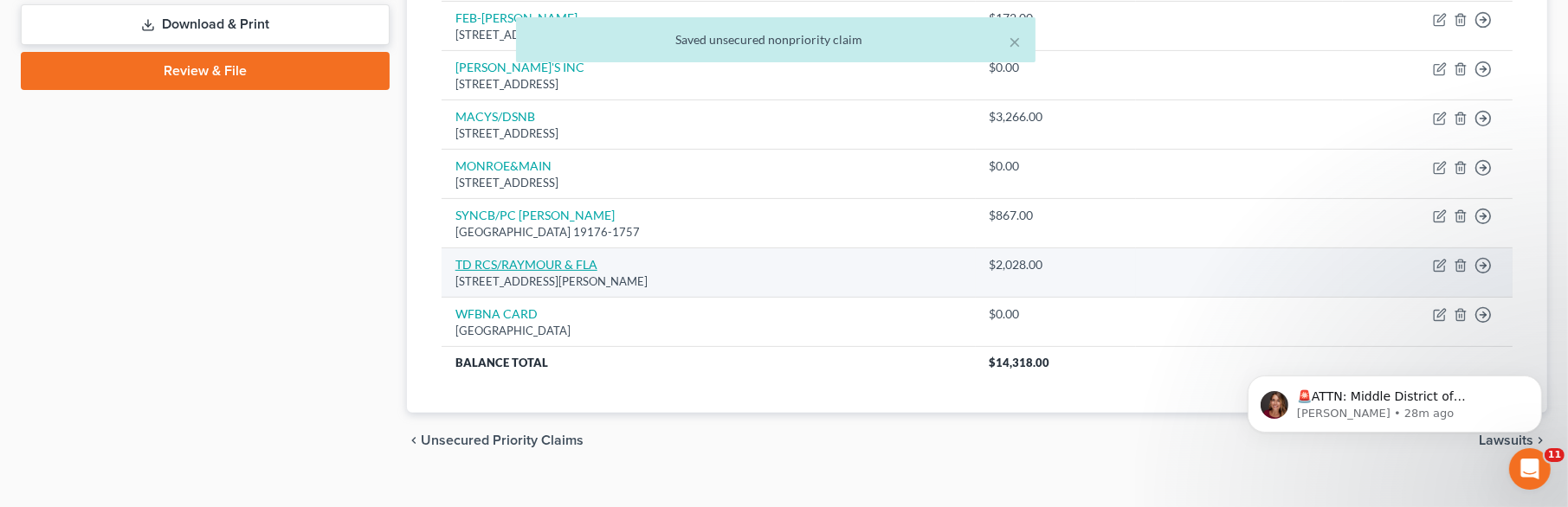
click at [551, 257] on link "TD RCS/RAYMOUR & FLA" at bounding box center [526, 264] width 142 height 15
select select "33"
select select "2"
select select "0"
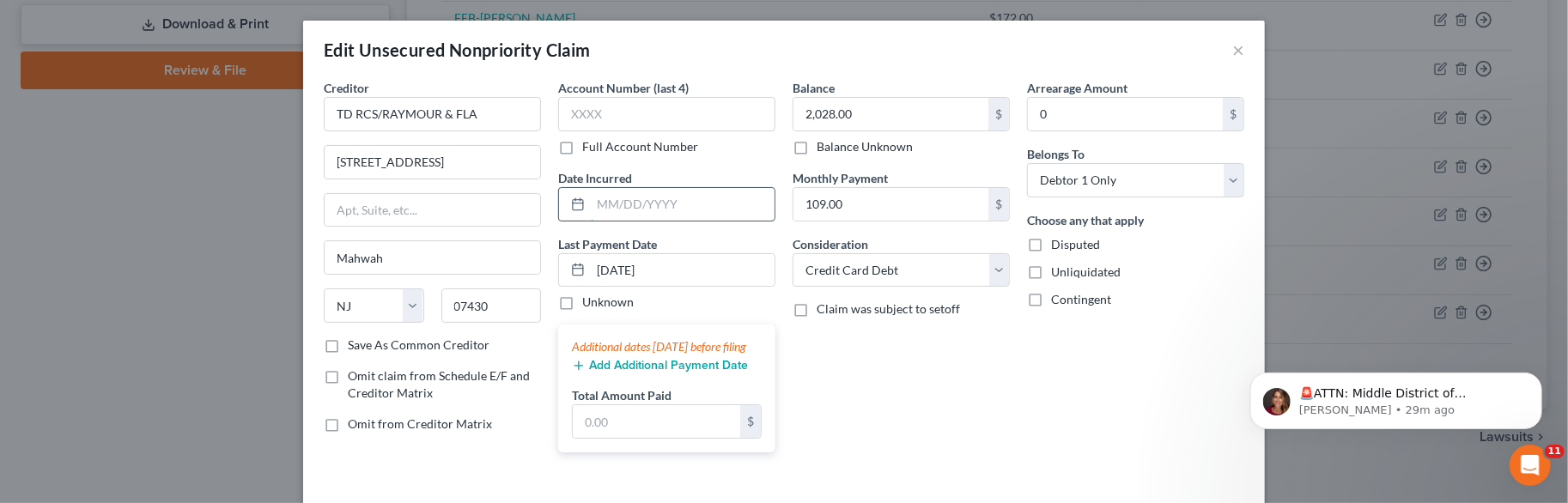
click at [635, 204] on input "text" at bounding box center [683, 204] width 184 height 33
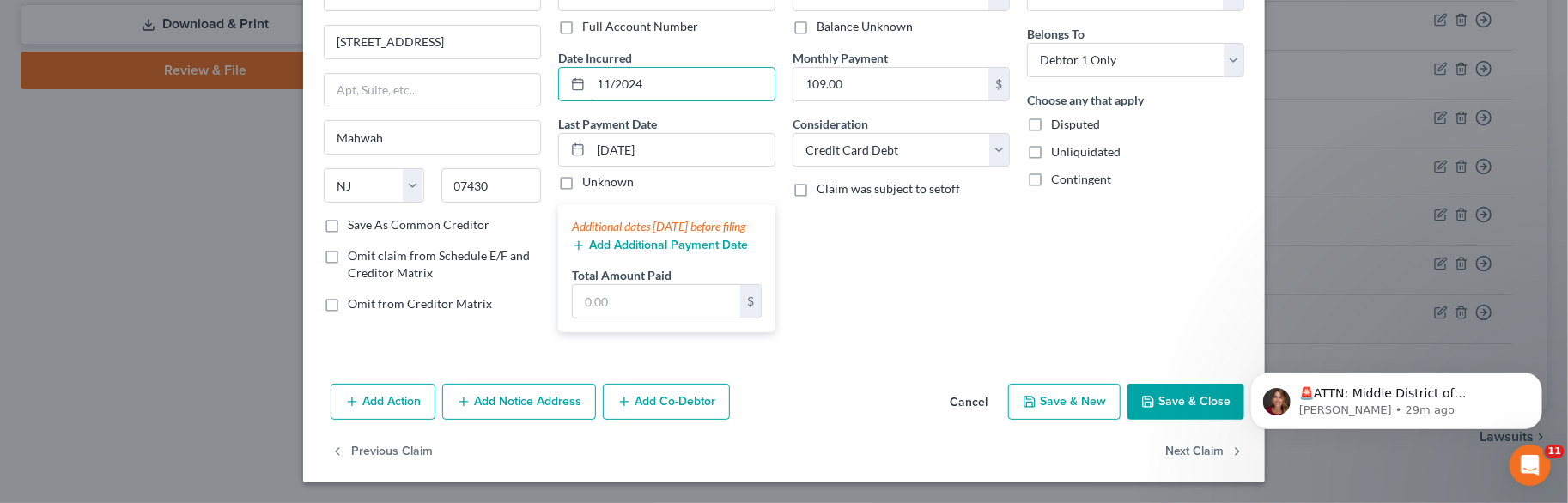
type input "11/2024"
click at [1185, 399] on button "Save & Close" at bounding box center [1187, 402] width 117 height 36
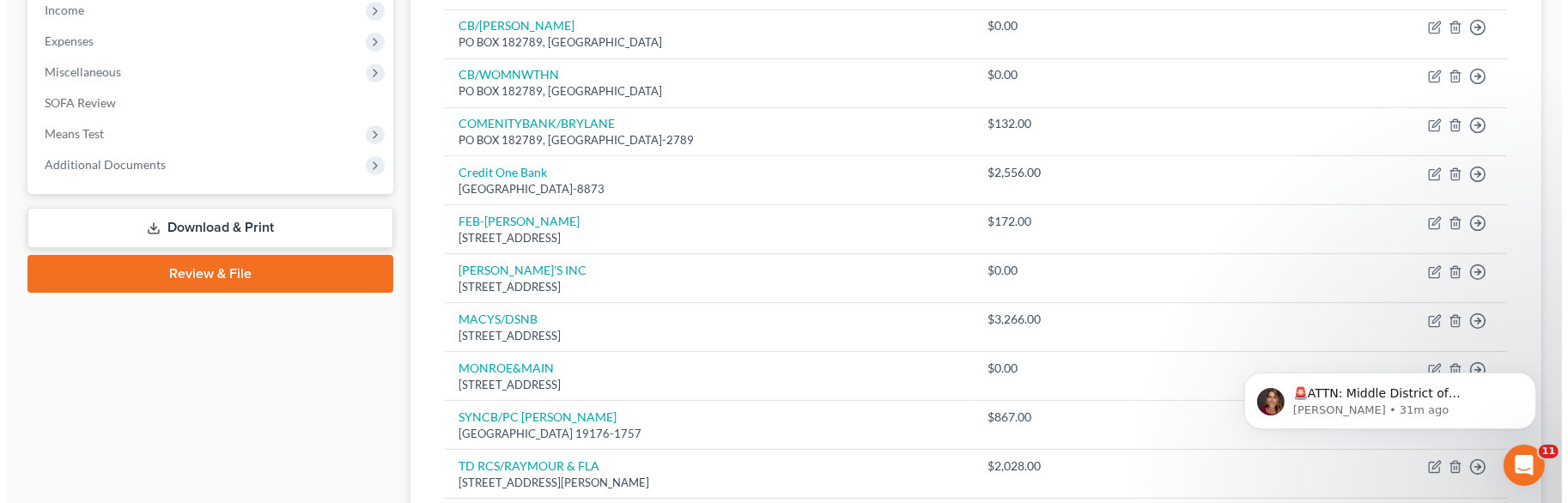
scroll to position [549, 0]
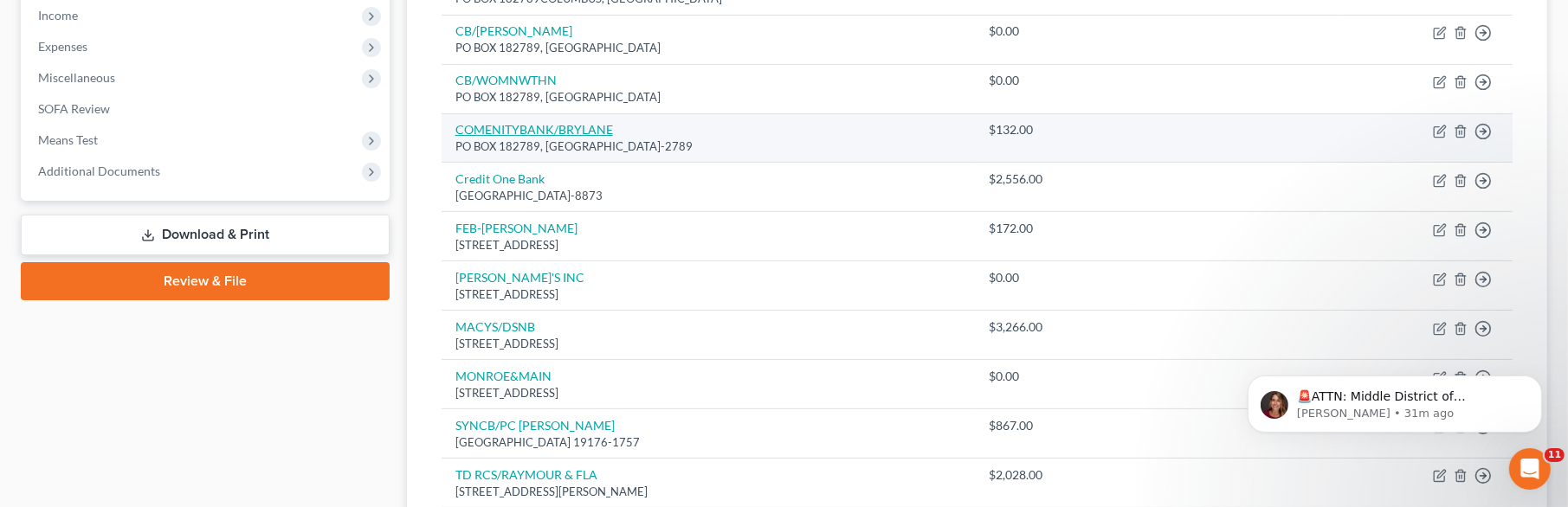
click at [558, 130] on link "COMENITYBANK/BRYLANE" at bounding box center [535, 129] width 158 height 15
select select "36"
select select "2"
select select "0"
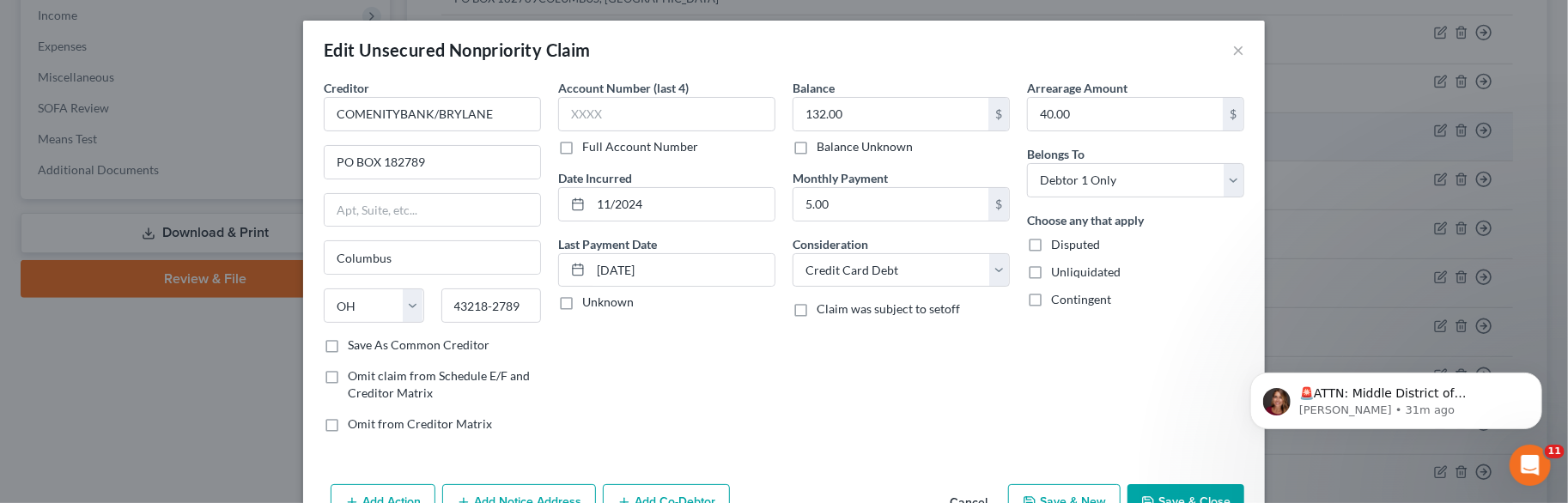
scroll to position [99, 0]
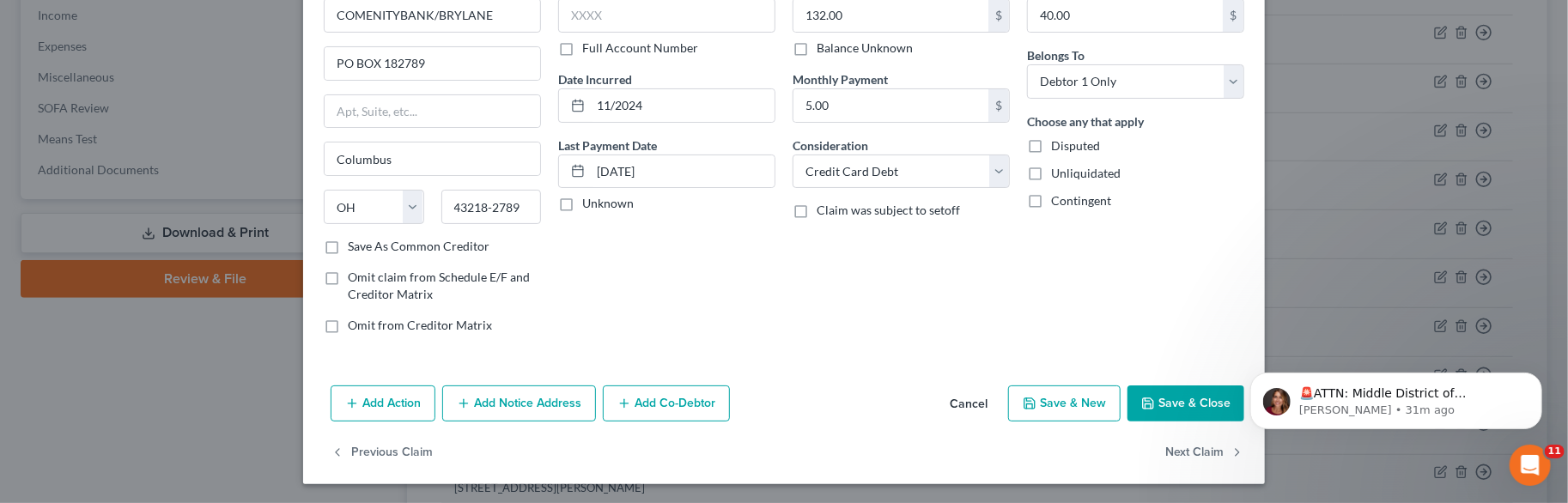
click at [502, 397] on button "Add Notice Address" at bounding box center [519, 404] width 153 height 36
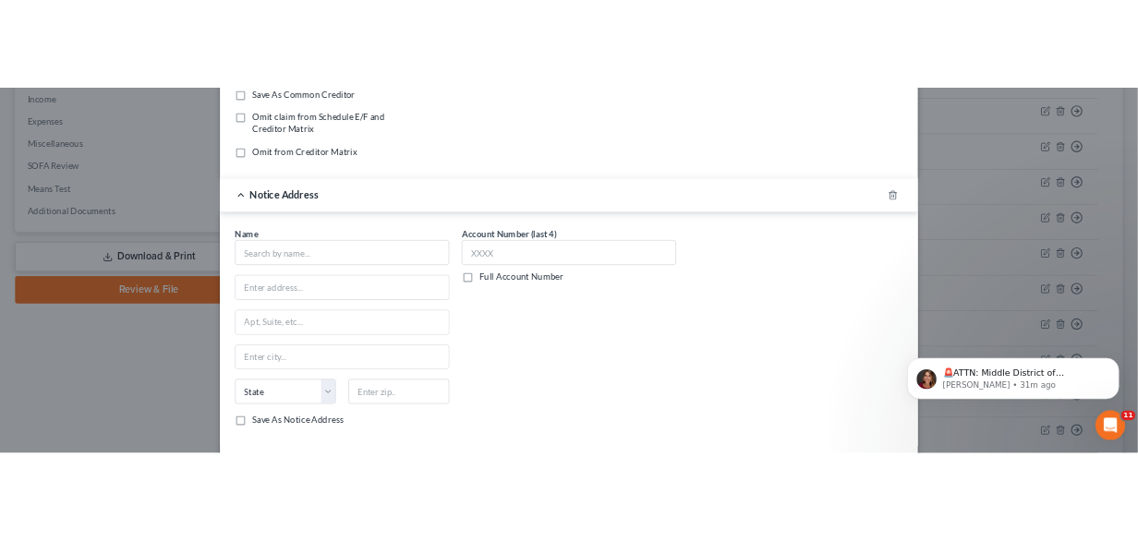
scroll to position [438, 0]
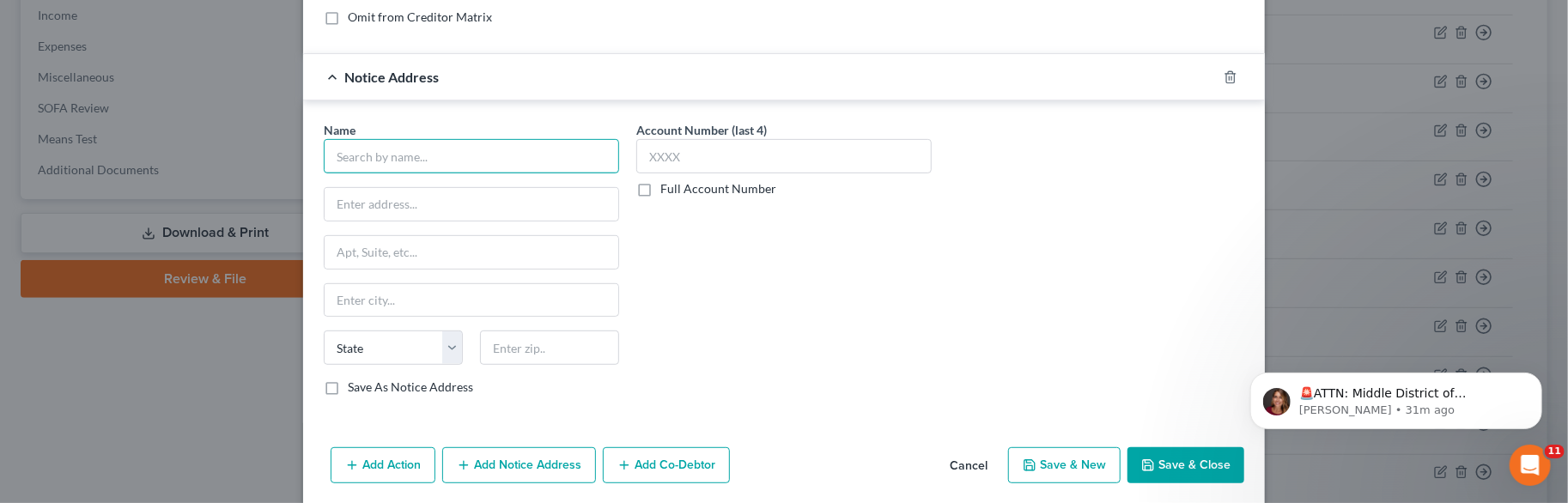
click at [445, 152] on input "text" at bounding box center [472, 156] width 296 height 34
click at [499, 145] on input "ADS/COMENITY" at bounding box center [472, 156] width 296 height 34
click at [520, 157] on input "ADS/COMENITY/ASHSTW" at bounding box center [472, 156] width 296 height 34
type input "ADS/COMENITY/ASHSTWRT"
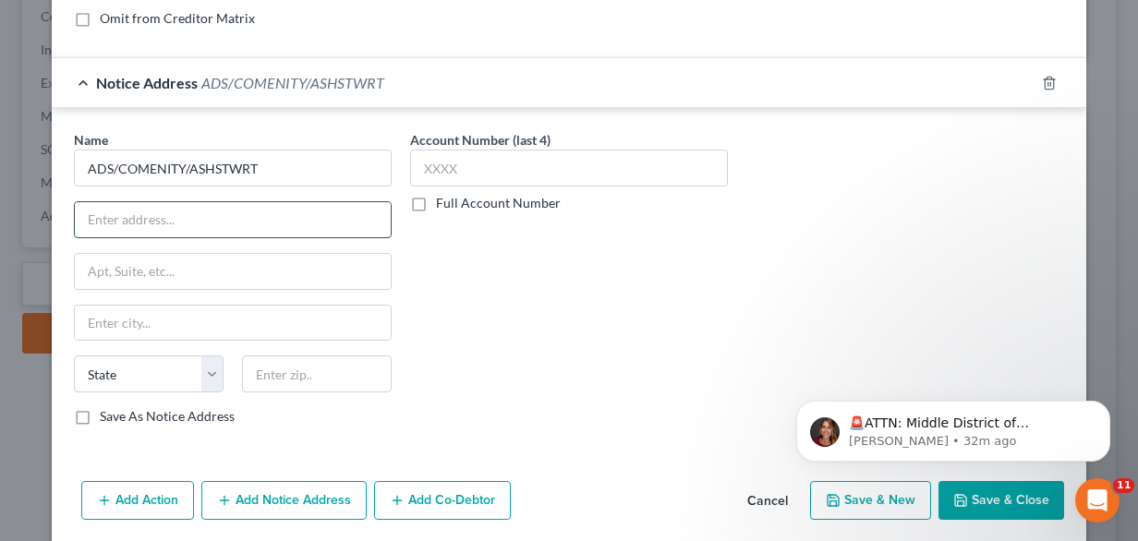
click at [225, 217] on input "text" at bounding box center [233, 219] width 316 height 35
type input "PO Box 182789"
click at [299, 368] on input "text" at bounding box center [317, 374] width 150 height 37
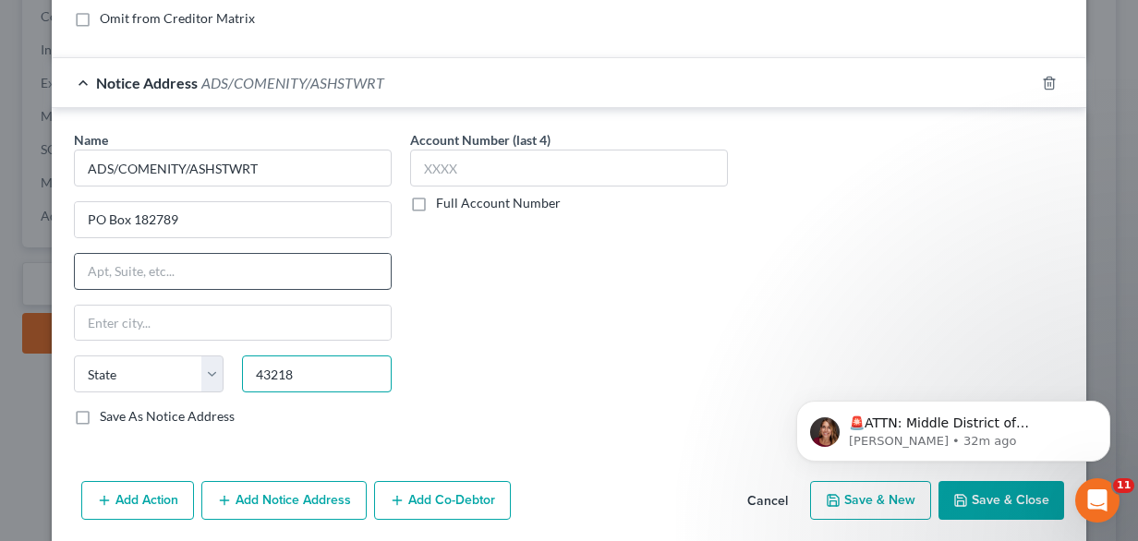
type input "43218"
type input "Columbus"
select select "36"
click at [307, 278] on input "text" at bounding box center [233, 271] width 316 height 35
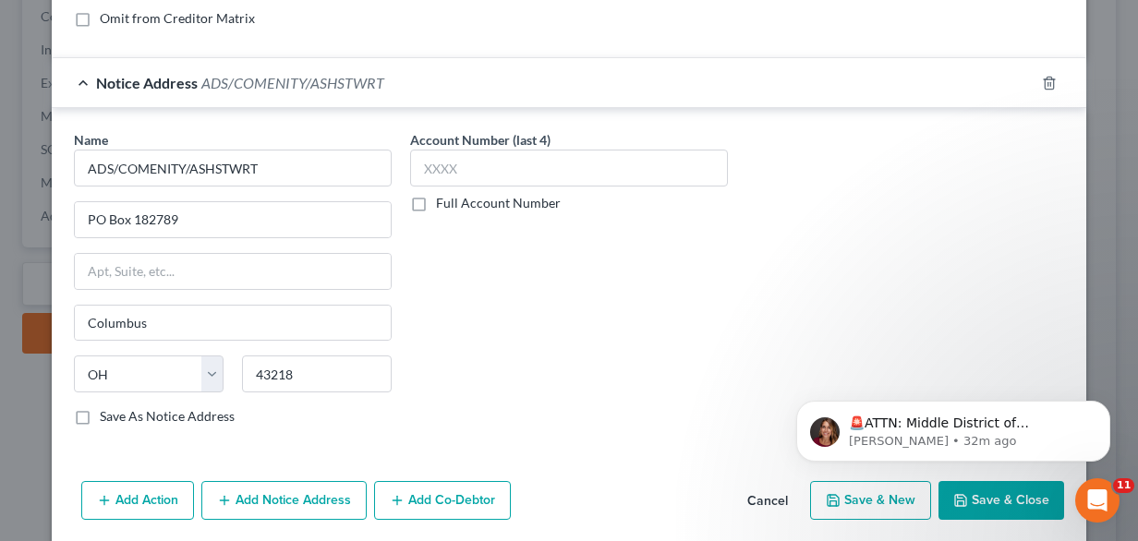
click at [643, 358] on div "Account Number (last 4) Full Account Number" at bounding box center [569, 285] width 336 height 310
click at [975, 494] on button "Save & Close" at bounding box center [1001, 500] width 126 height 39
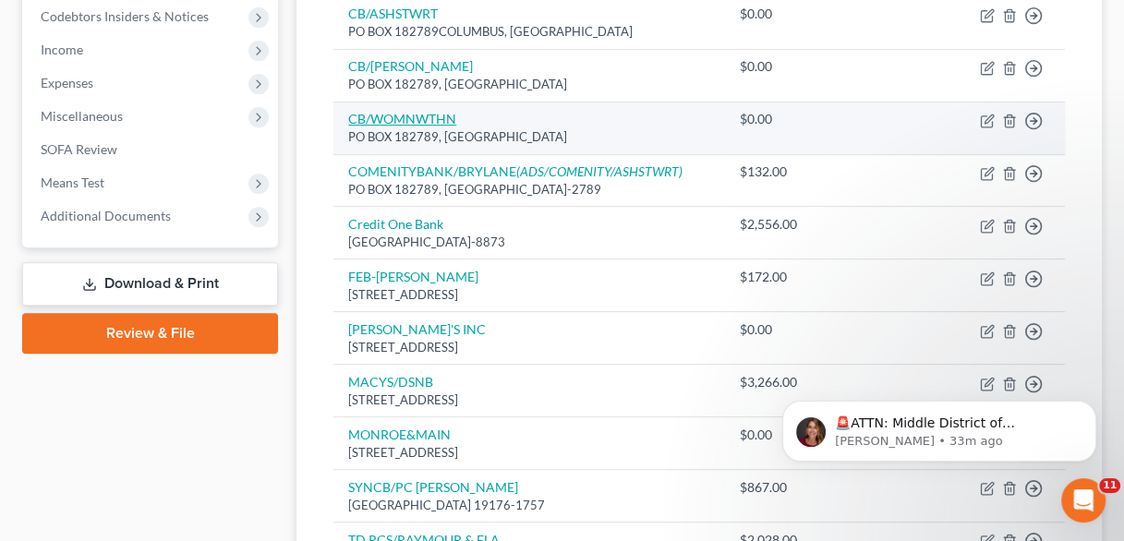
click at [418, 111] on link "CB/WOMNWTHN" at bounding box center [402, 119] width 108 height 16
select select "36"
select select "0"
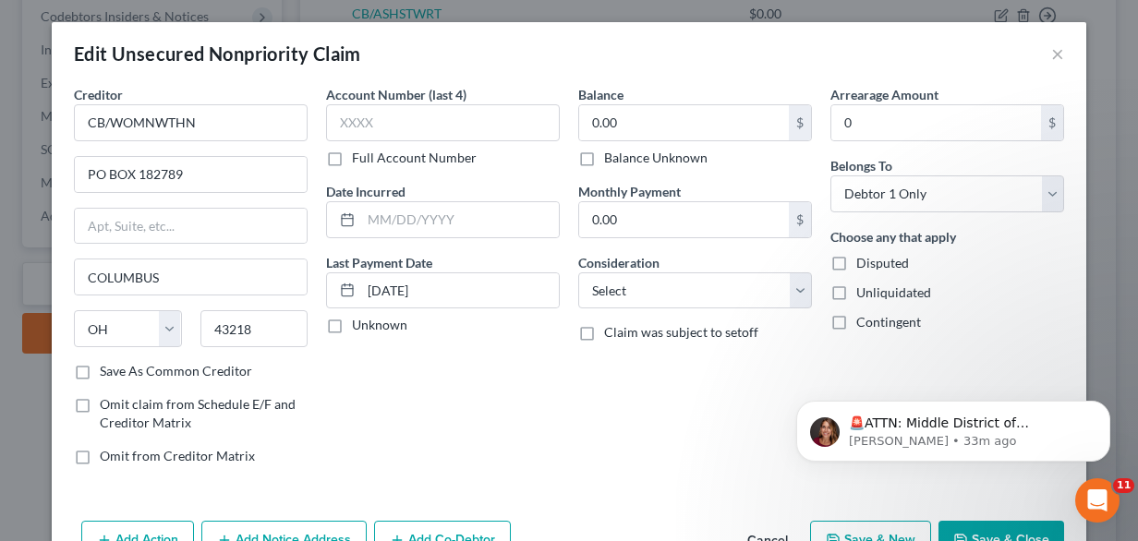
scroll to position [106, 0]
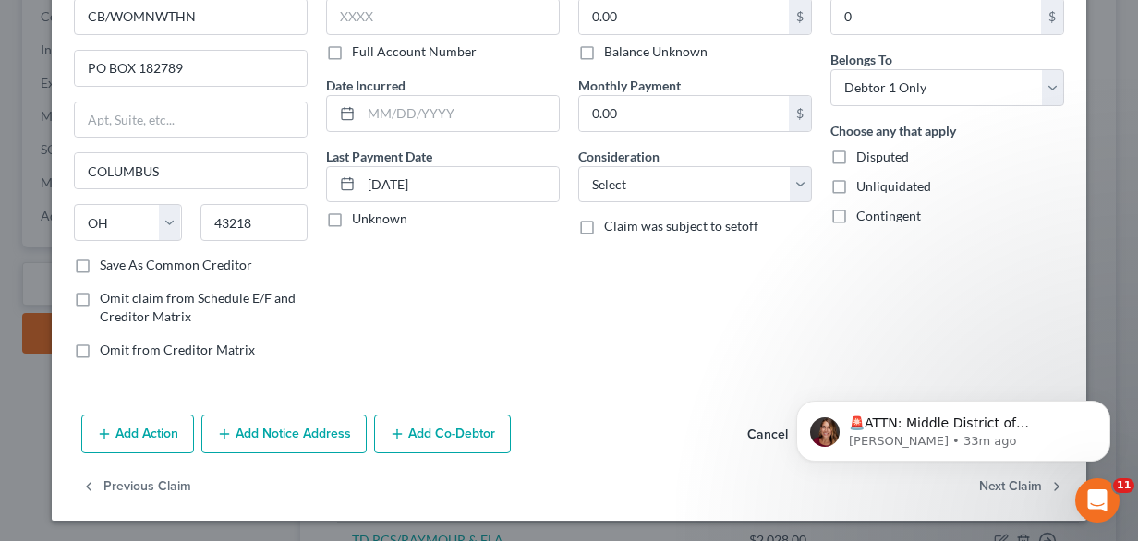
click at [296, 433] on button "Add Notice Address" at bounding box center [283, 434] width 165 height 39
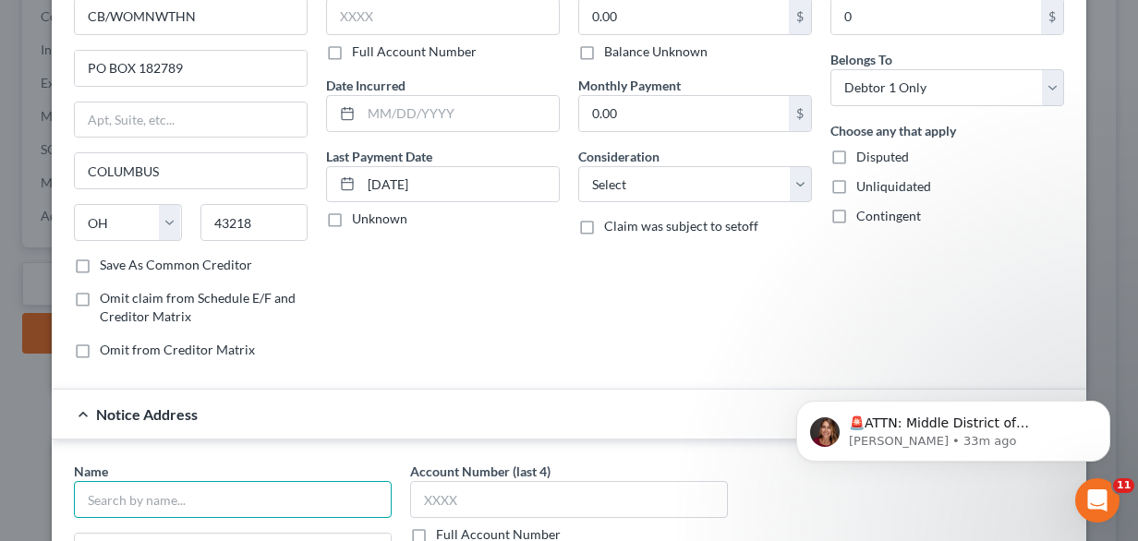
click at [216, 489] on input "text" at bounding box center [233, 499] width 318 height 37
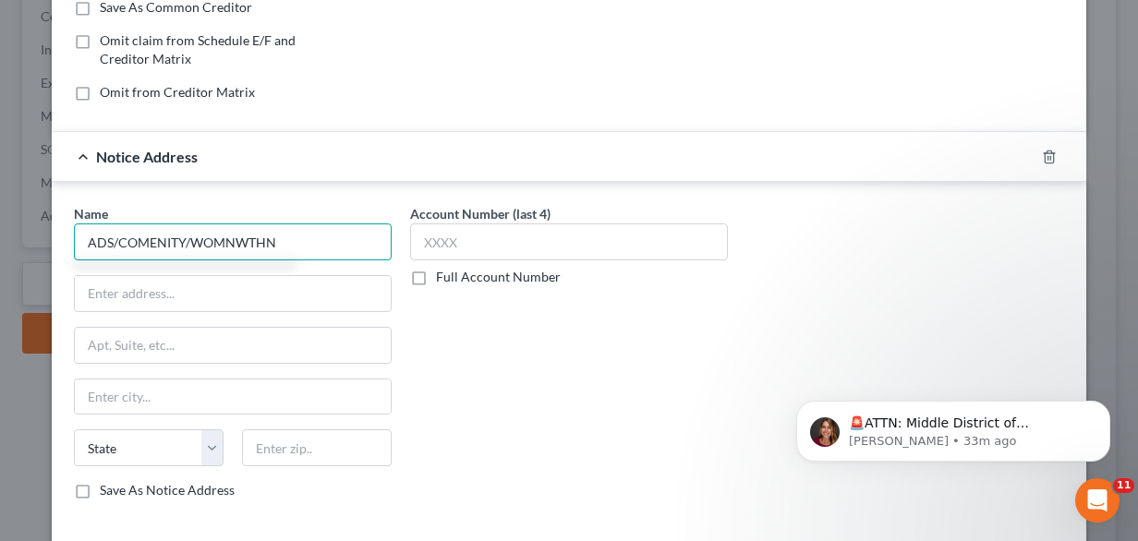
scroll to position [401, 0]
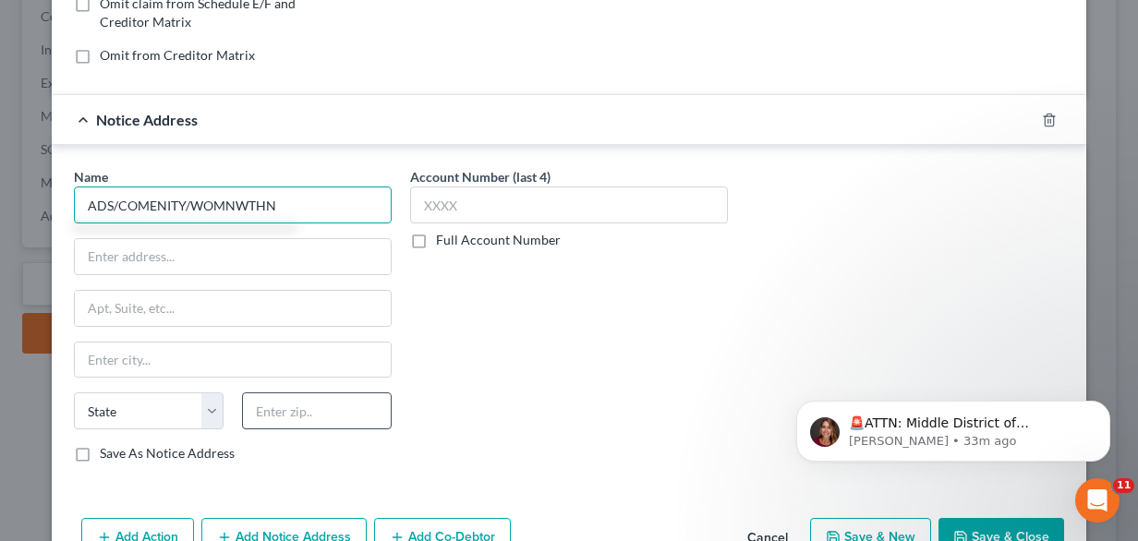
type input "ADS/COMENITY/WOMNWTHN"
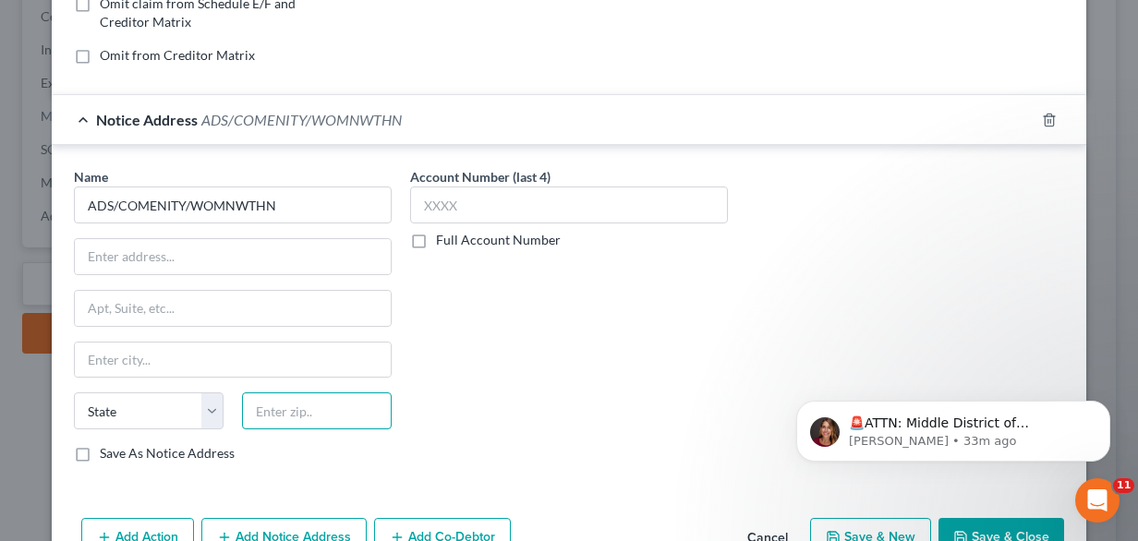
click at [262, 407] on input "text" at bounding box center [317, 410] width 150 height 37
type input "43218"
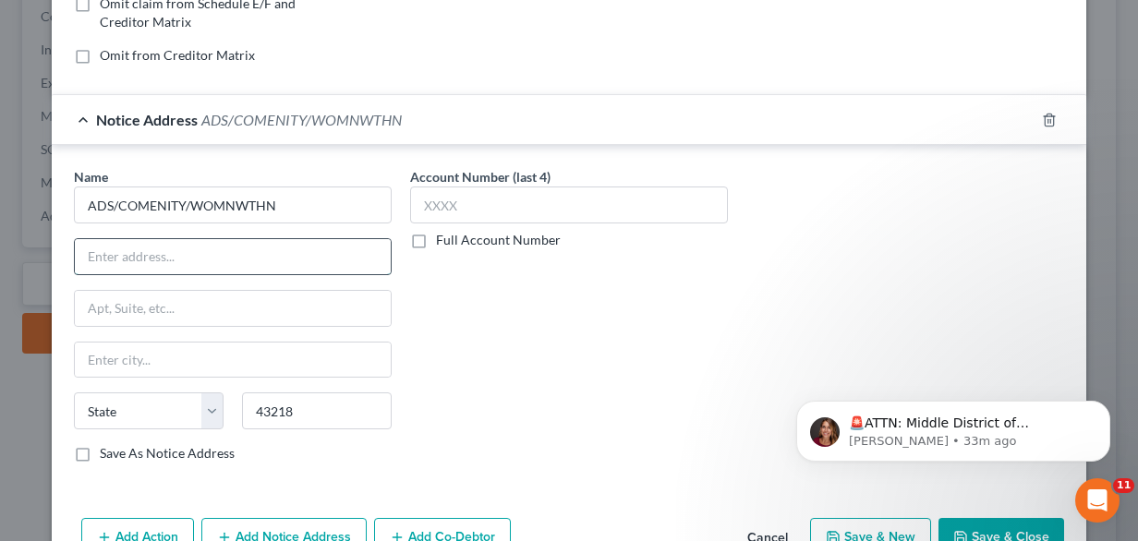
type input "Columbus"
select select "36"
click at [131, 241] on input "text" at bounding box center [233, 256] width 316 height 35
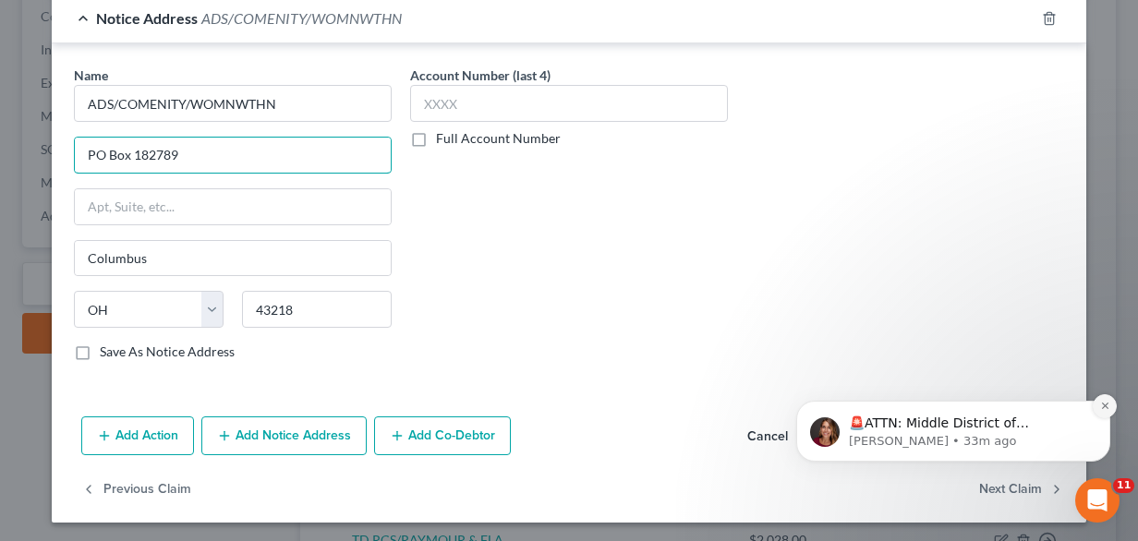
type input "PO Box 182789"
click at [1093, 406] on button "Dismiss notification" at bounding box center [1105, 406] width 24 height 24
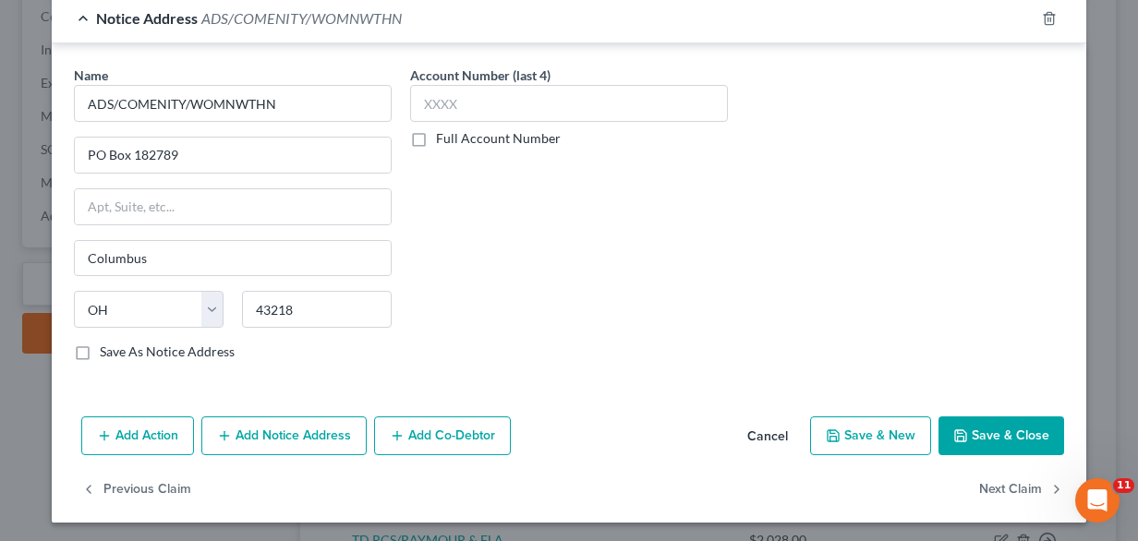
click at [998, 422] on button "Save & Close" at bounding box center [1001, 435] width 126 height 39
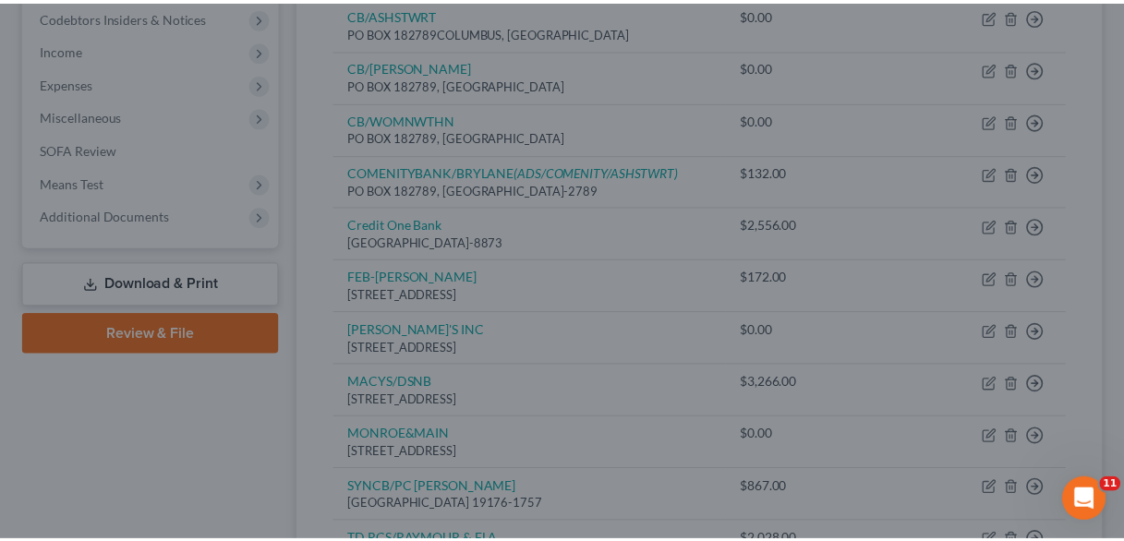
scroll to position [0, 0]
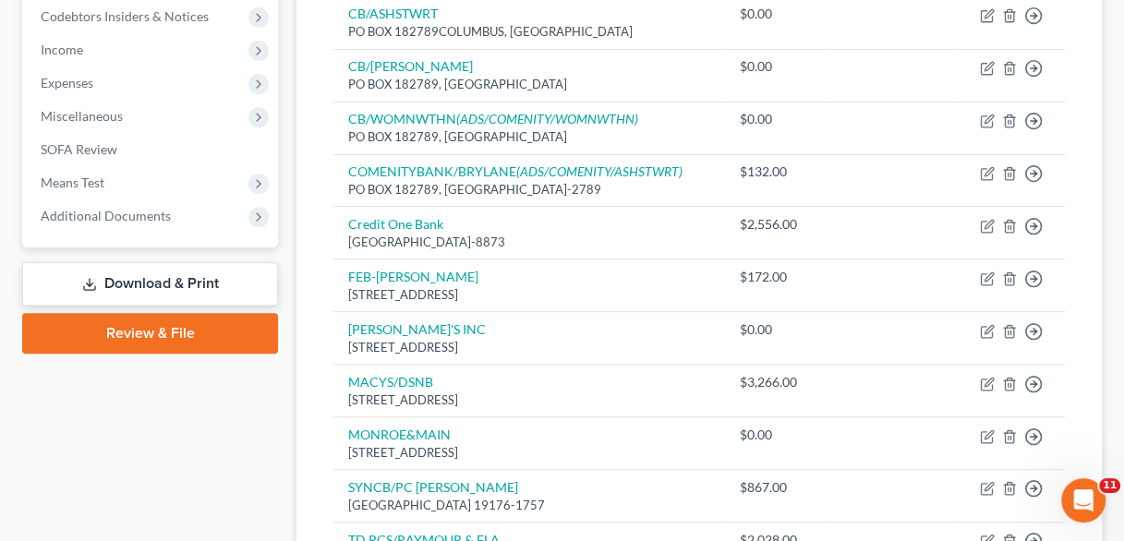
click at [274, 407] on div "Case Dashboard Payments Invoices Payments Payments Credit Report Client Profile" at bounding box center [150, 189] width 274 height 1138
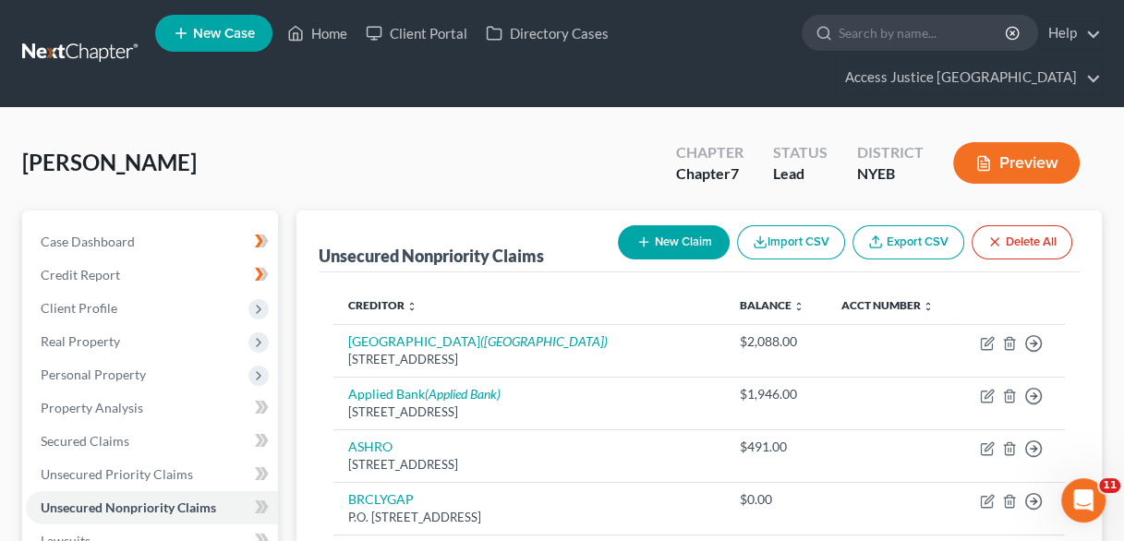
click at [686, 225] on button "New Claim" at bounding box center [674, 242] width 112 height 34
select select "0"
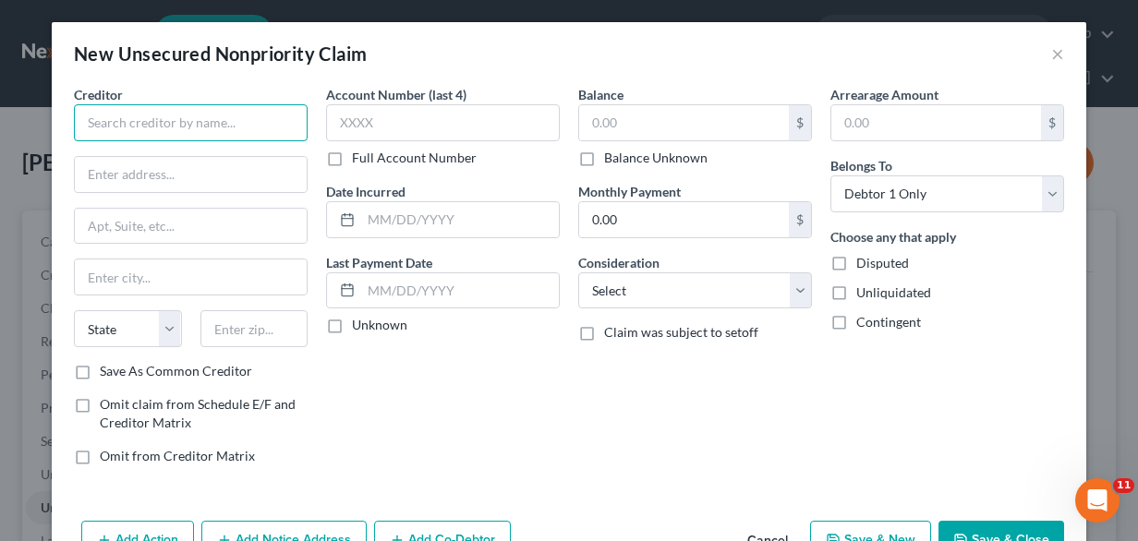
click at [78, 136] on input "text" at bounding box center [191, 122] width 234 height 37
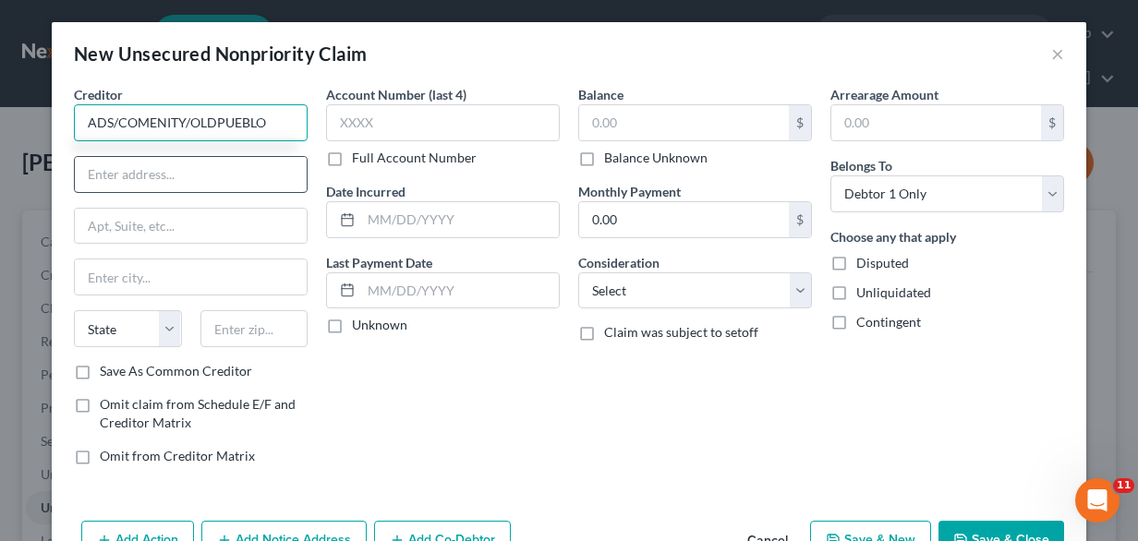
type input "ADS/COMENITY/OLDPUEBLO"
click at [174, 171] on input "text" at bounding box center [191, 174] width 232 height 35
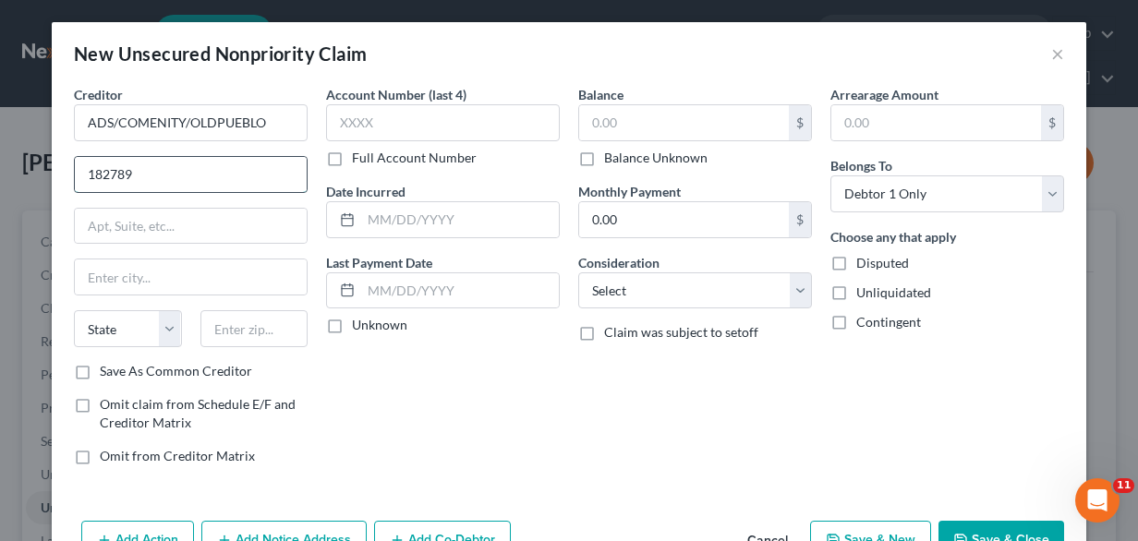
click at [79, 175] on input "182789" at bounding box center [191, 174] width 232 height 35
type input "PO Box 182789"
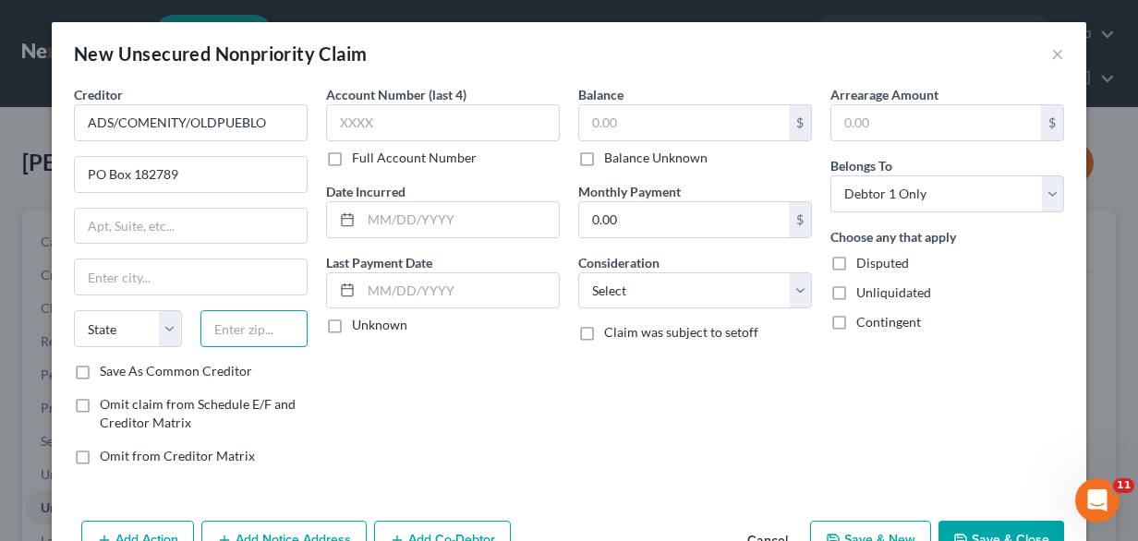
click at [222, 328] on input "text" at bounding box center [254, 328] width 108 height 37
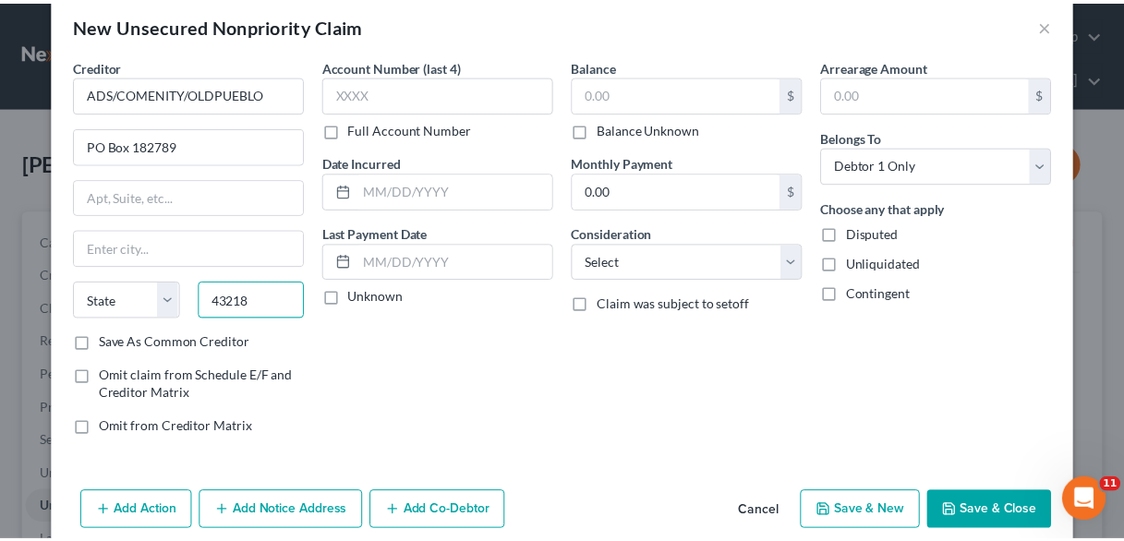
scroll to position [31, 0]
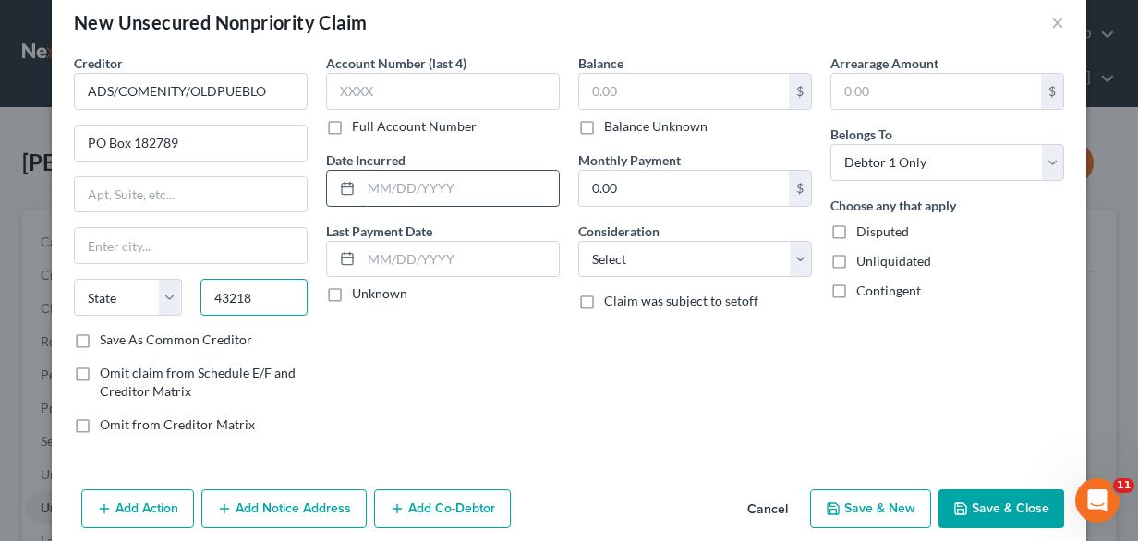
type input "43218"
click at [438, 192] on input "text" at bounding box center [460, 188] width 198 height 35
type input "Columbus"
select select "36"
type input "11/2024"
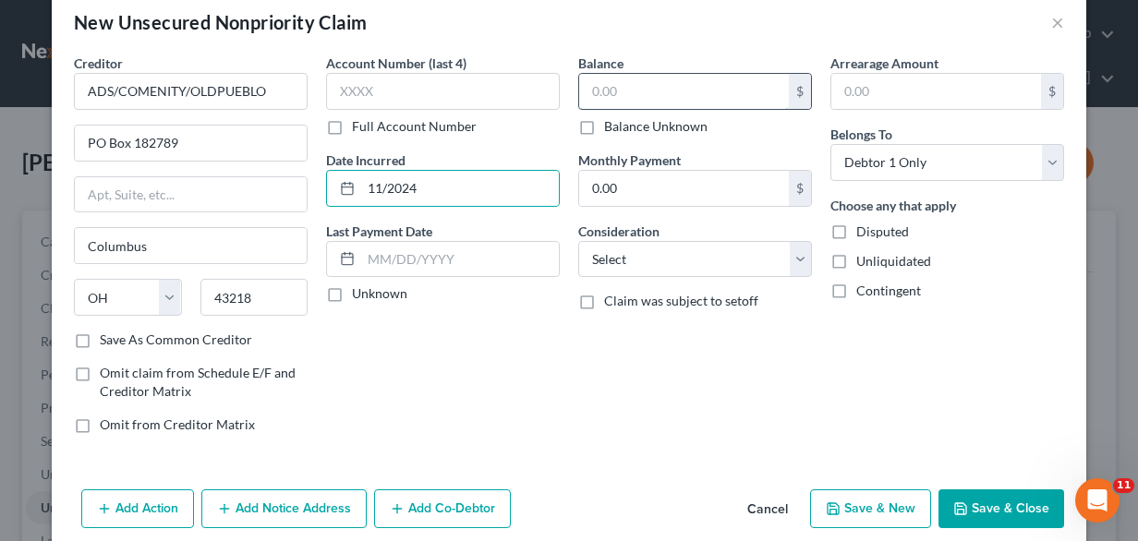
click at [652, 82] on input "text" at bounding box center [684, 91] width 210 height 35
type input "249"
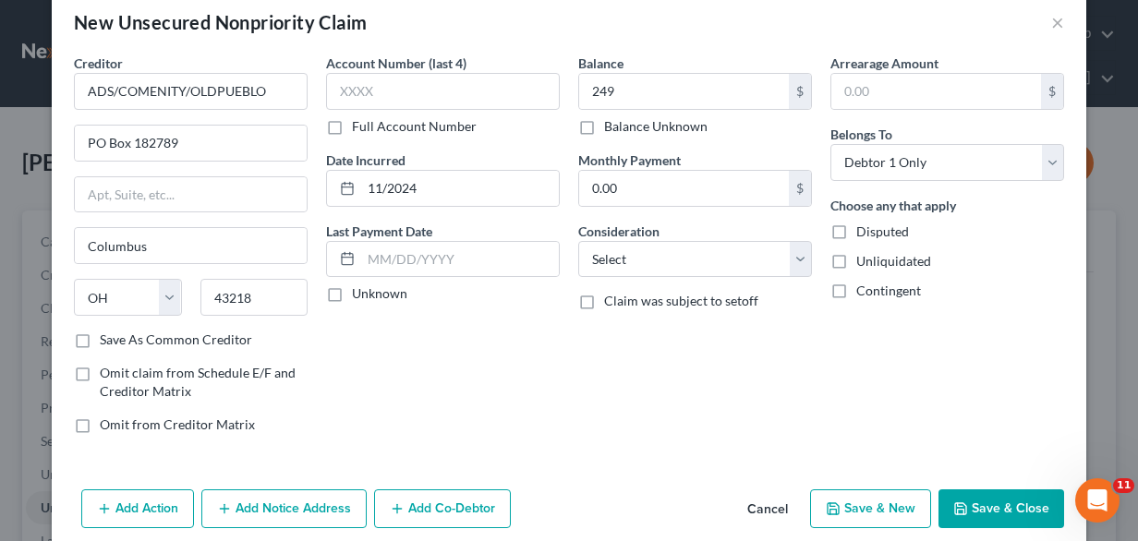
click at [624, 208] on div "Balance 249.00 $ Balance Unknown Balance Undetermined 249 $ Balance Unknown Mon…" at bounding box center [695, 251] width 252 height 395
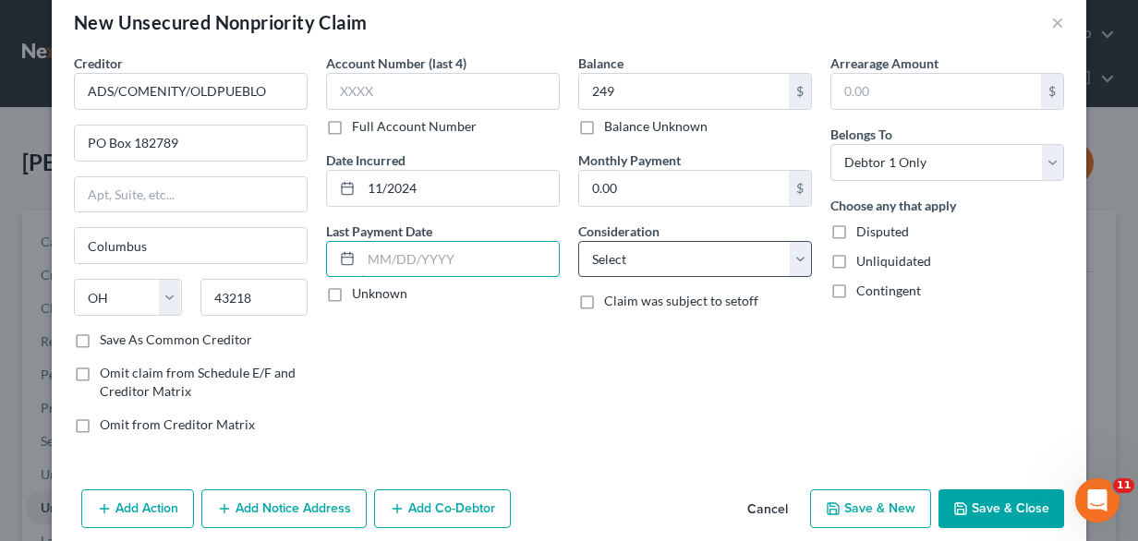
drag, startPoint x: 512, startPoint y: 264, endPoint x: 700, endPoint y: 274, distance: 188.7
click at [700, 274] on div "Creditor * ADS/COMENITY/OLDPUEBLO PO Box 182789 [GEOGRAPHIC_DATA] [US_STATE] AK…" at bounding box center [569, 251] width 1008 height 395
click at [700, 274] on select "Select Cable / Satellite Services Collection Agency Credit Card Debt Debt Couns…" at bounding box center [695, 259] width 234 height 37
select select "2"
click at [578, 241] on select "Select Cable / Satellite Services Collection Agency Credit Card Debt Debt Couns…" at bounding box center [695, 259] width 234 height 37
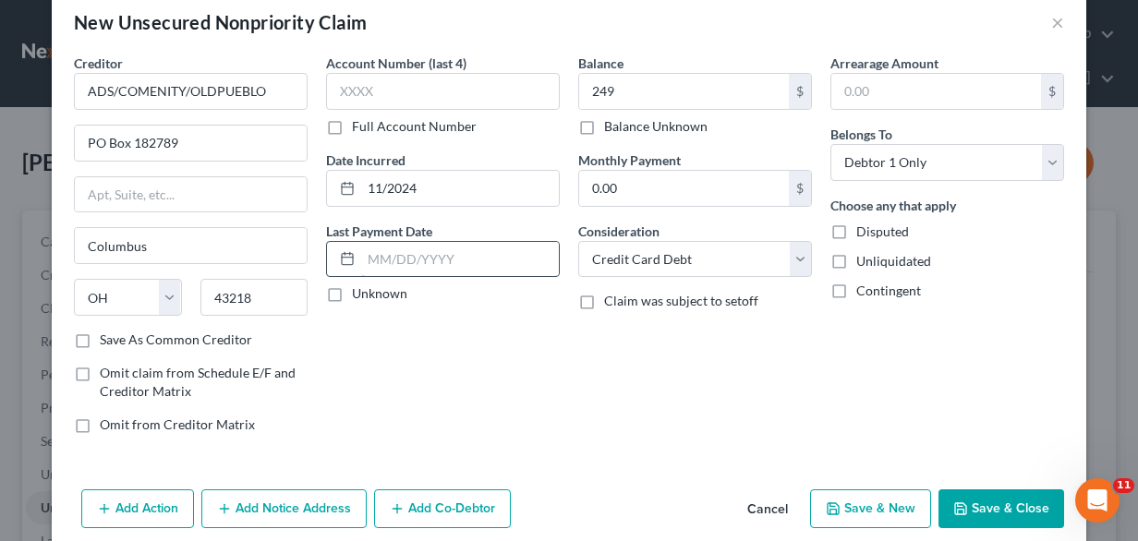
click at [437, 248] on input "text" at bounding box center [460, 259] width 198 height 35
click at [1001, 496] on button "Save & Close" at bounding box center [1001, 508] width 126 height 39
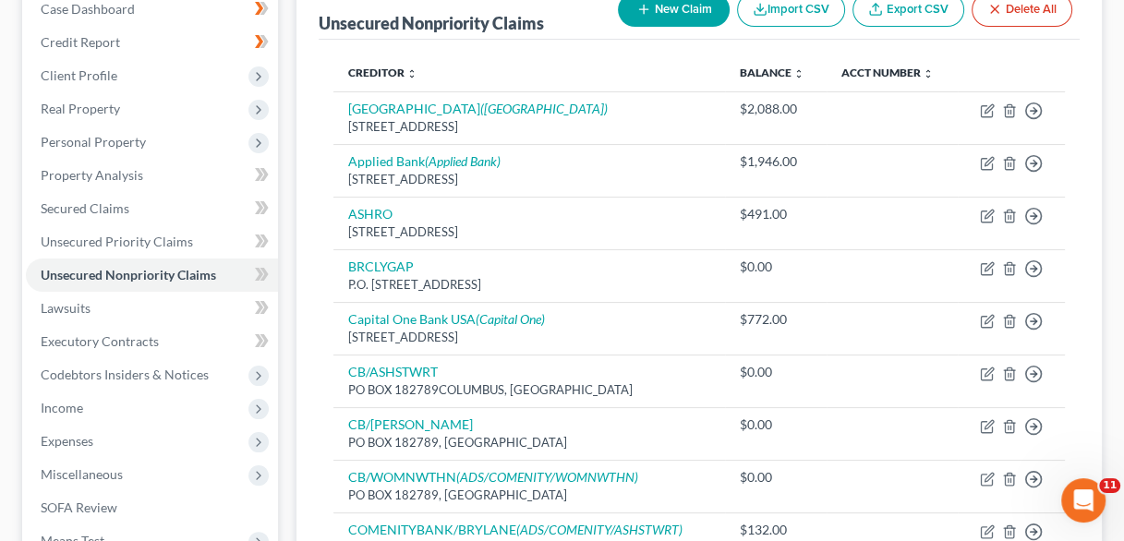
scroll to position [325, 0]
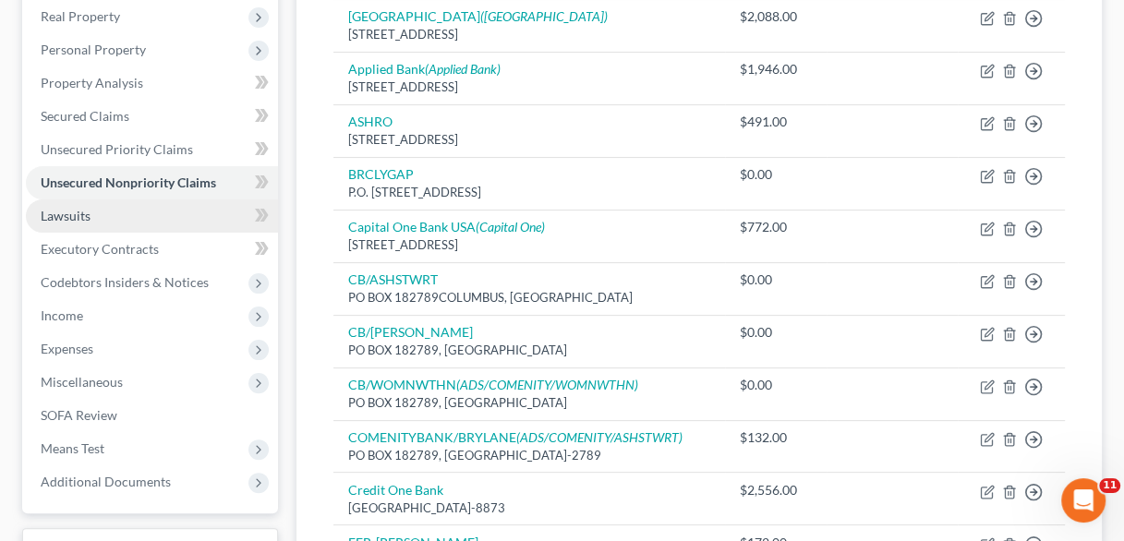
click at [155, 199] on link "Lawsuits" at bounding box center [152, 215] width 252 height 33
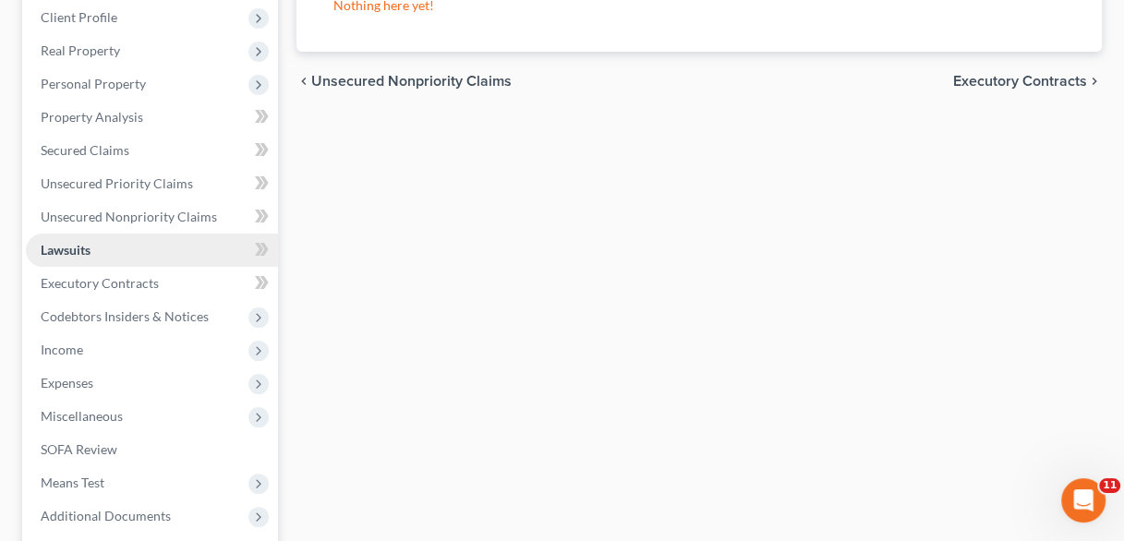
scroll to position [292, 0]
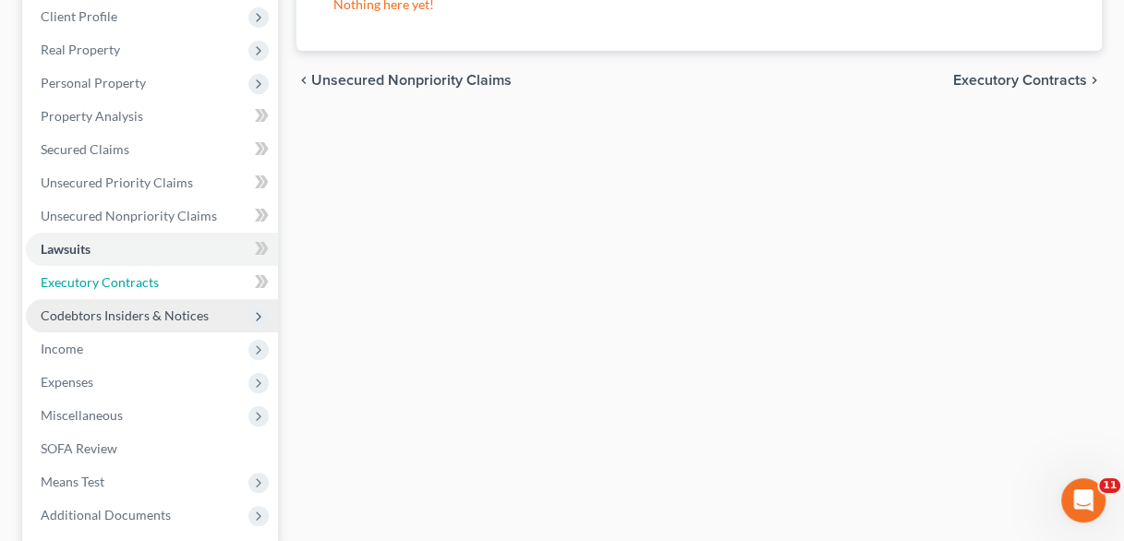
click at [134, 266] on link "Executory Contracts" at bounding box center [152, 282] width 252 height 33
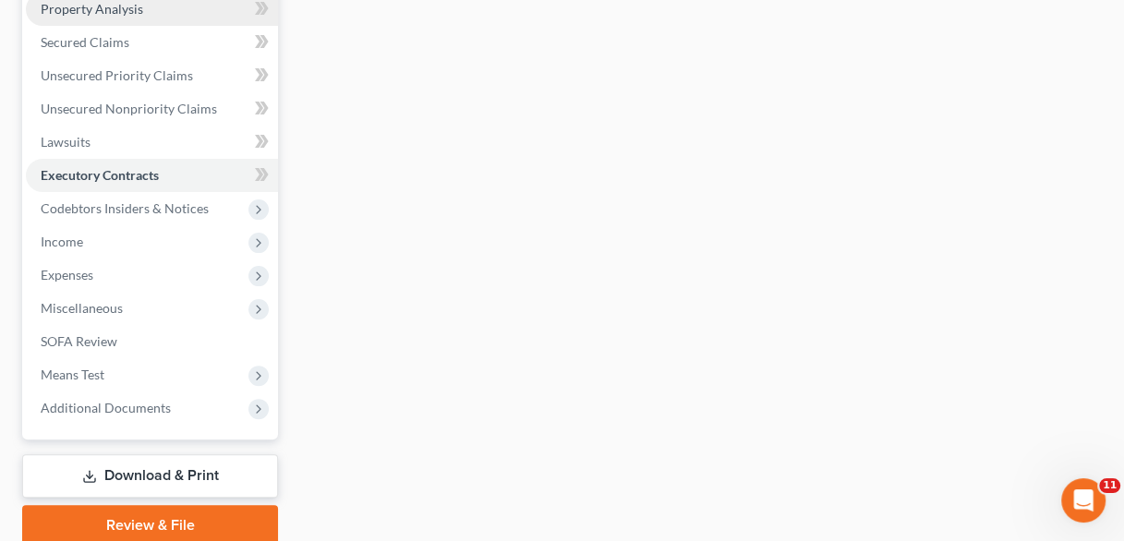
scroll to position [408, 0]
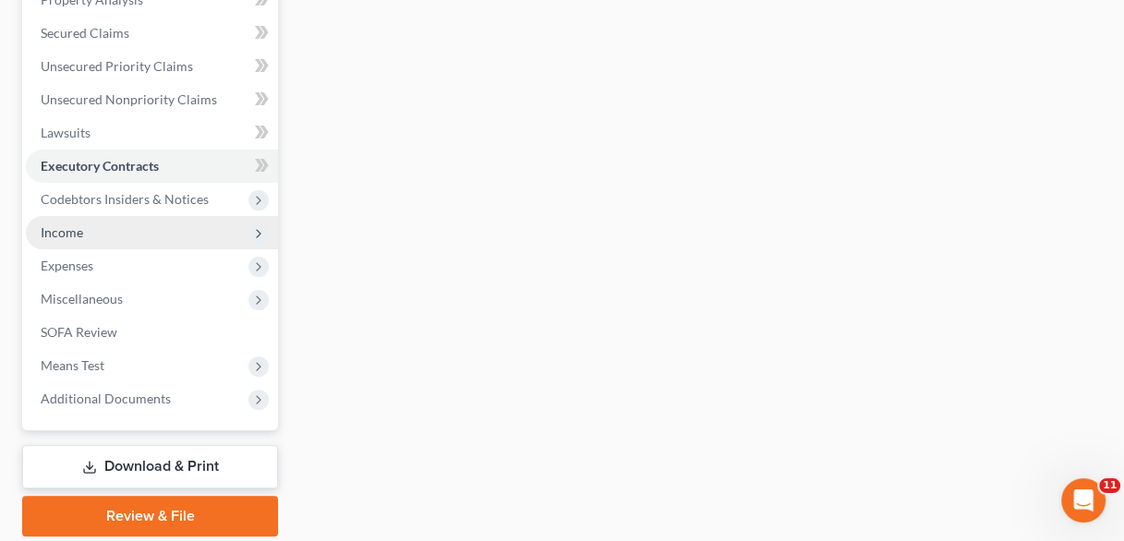
click at [102, 216] on span "Income" at bounding box center [152, 232] width 252 height 33
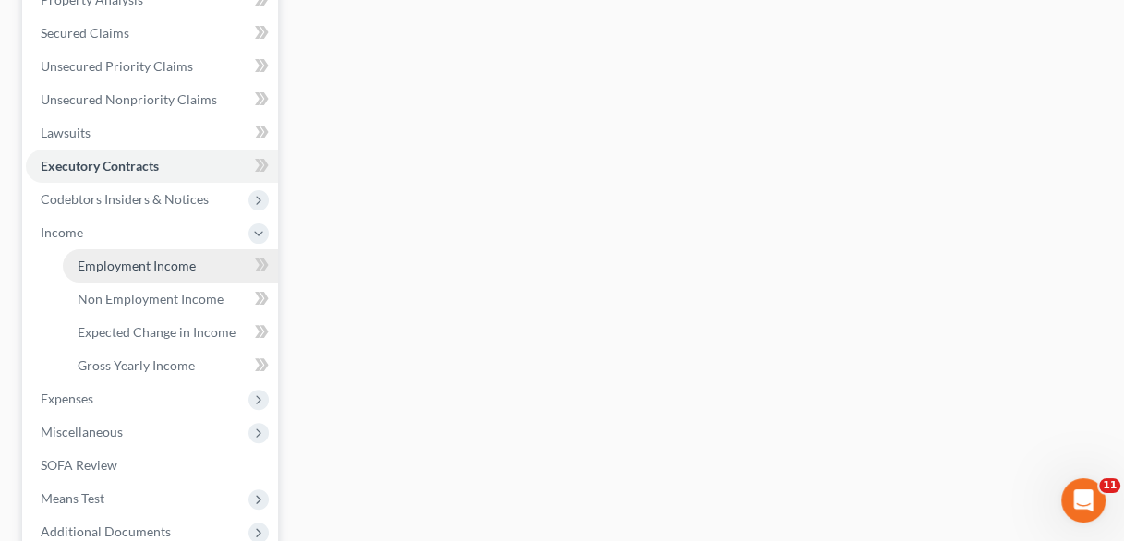
click at [195, 249] on link "Employment Income" at bounding box center [170, 265] width 215 height 33
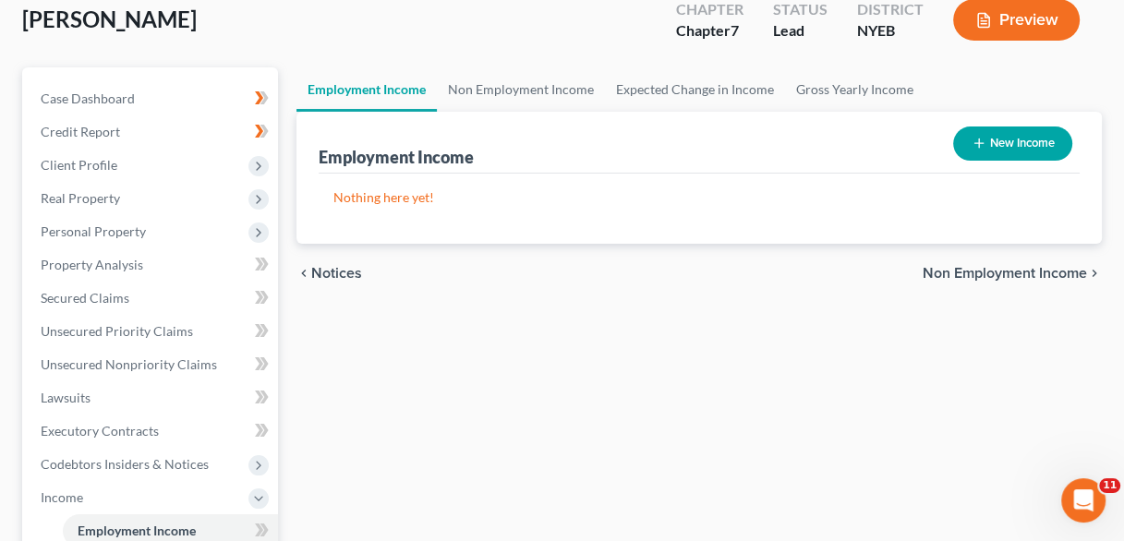
scroll to position [144, 0]
click at [517, 66] on link "Non Employment Income" at bounding box center [521, 88] width 168 height 44
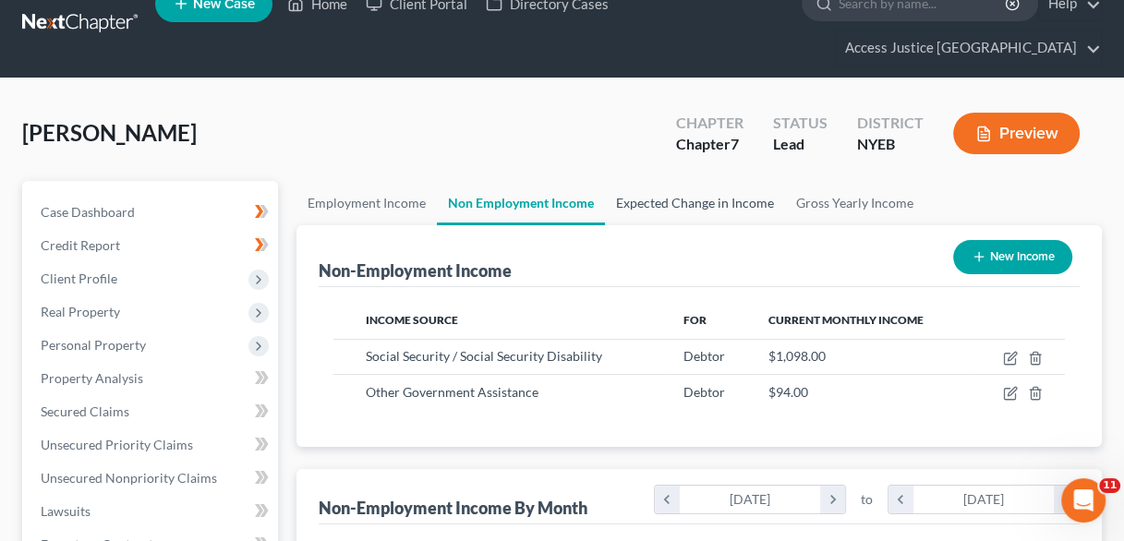
scroll to position [30, 0]
click at [705, 181] on link "Expected Change in Income" at bounding box center [695, 203] width 180 height 44
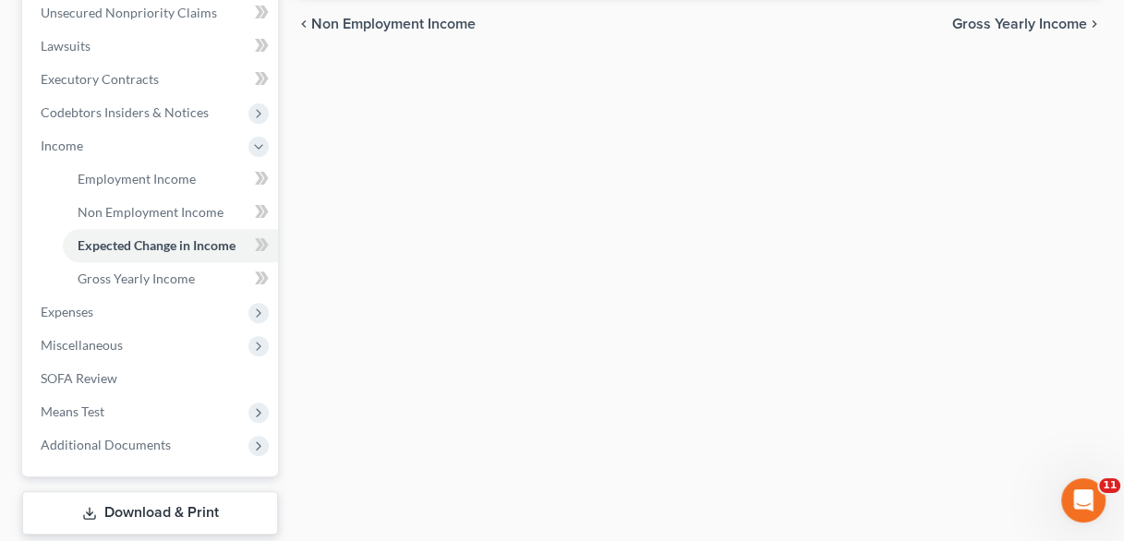
scroll to position [498, 0]
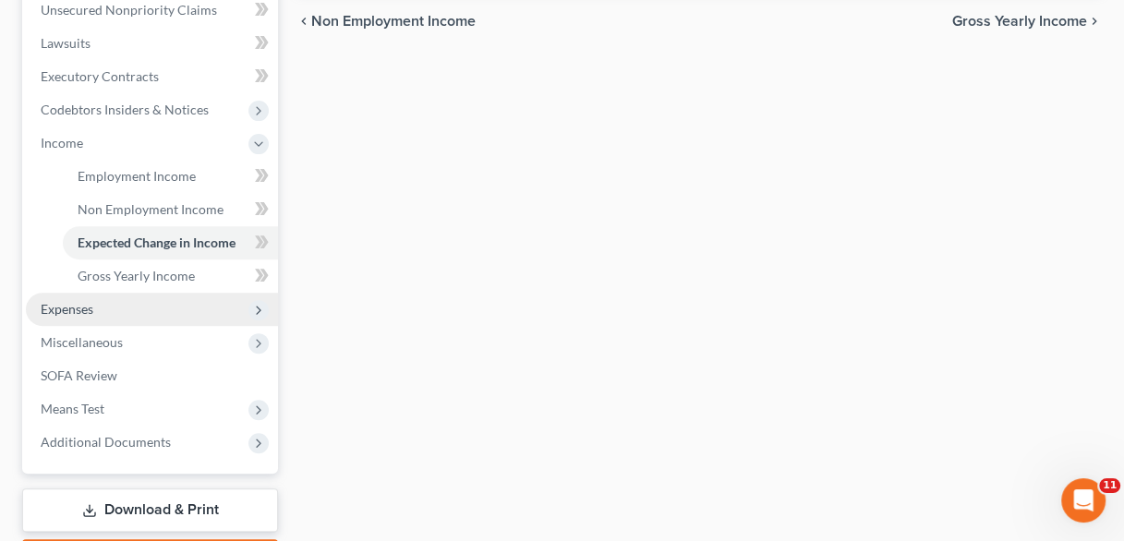
click at [107, 293] on span "Expenses" at bounding box center [152, 309] width 252 height 33
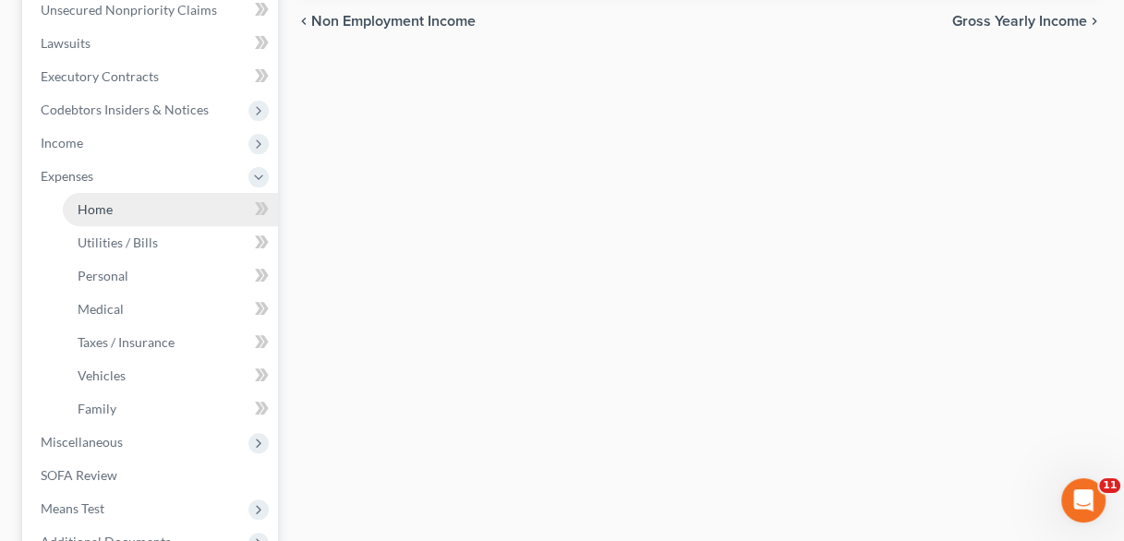
click at [111, 201] on span "Home" at bounding box center [95, 209] width 35 height 16
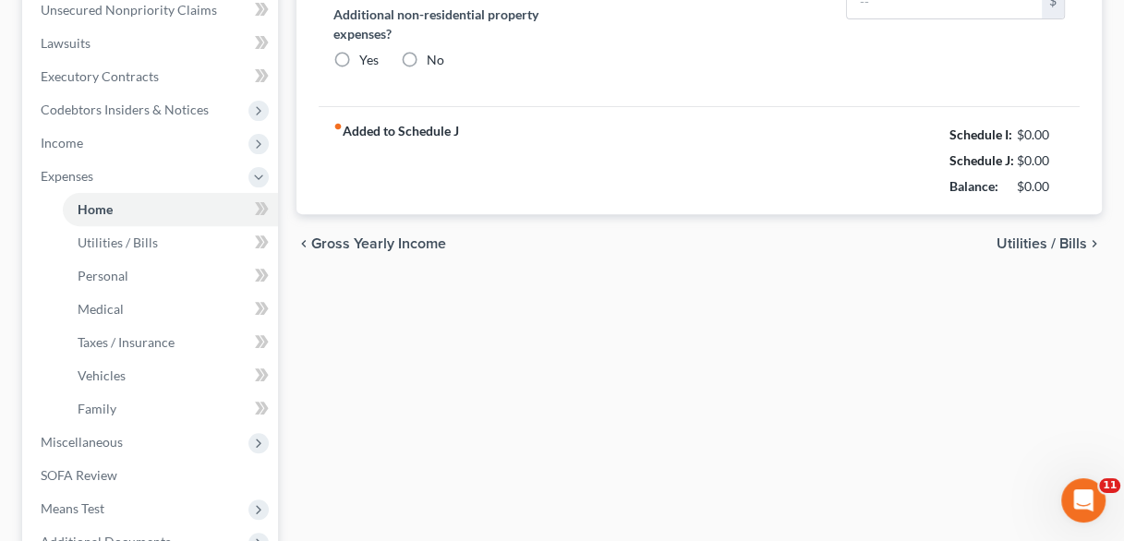
type input "328.00"
type input "0.00"
radio input "true"
type input "0.00"
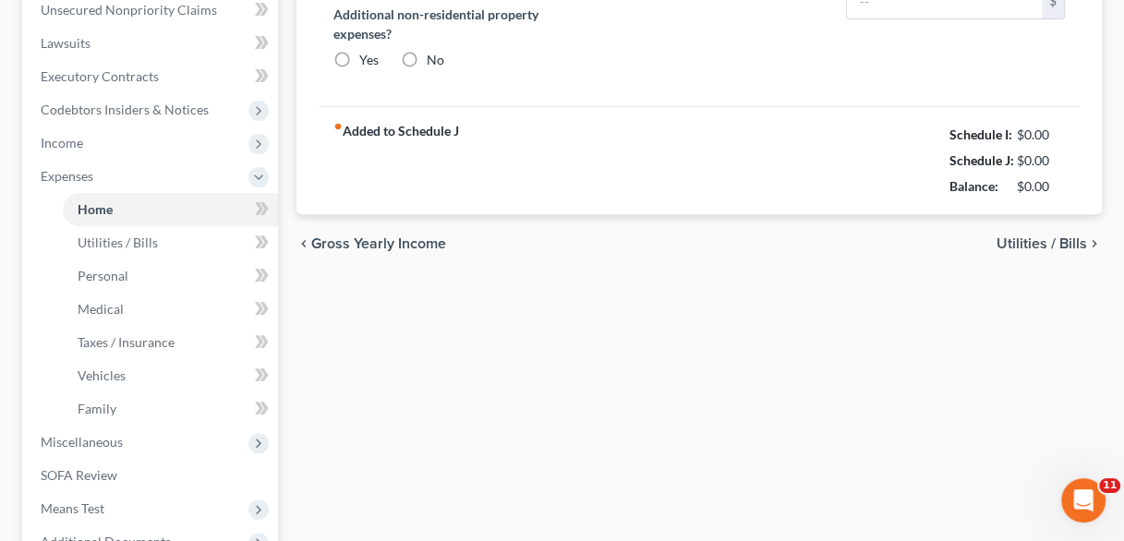
type input "0.00"
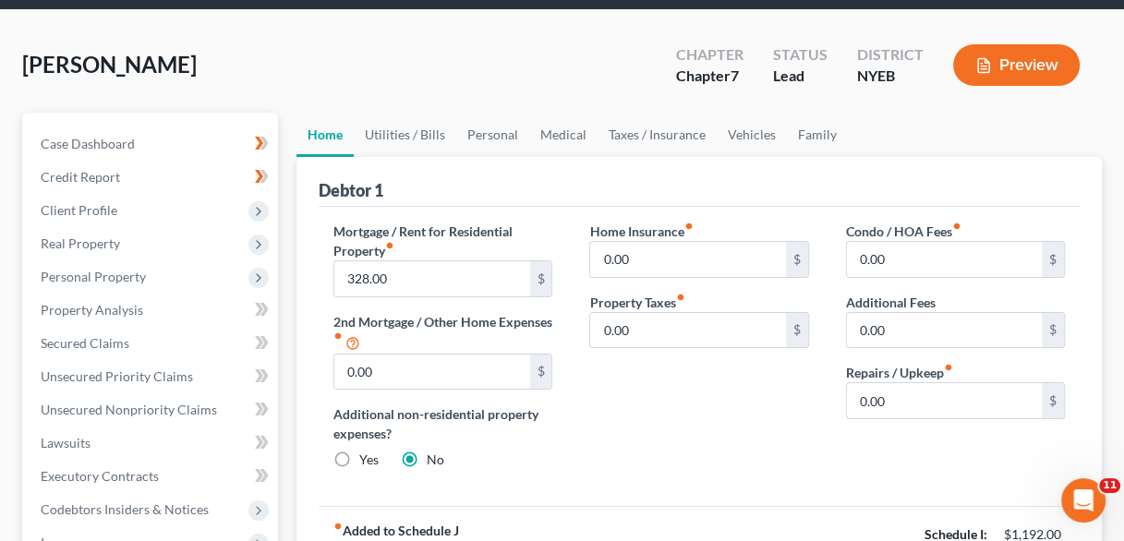
scroll to position [94, 0]
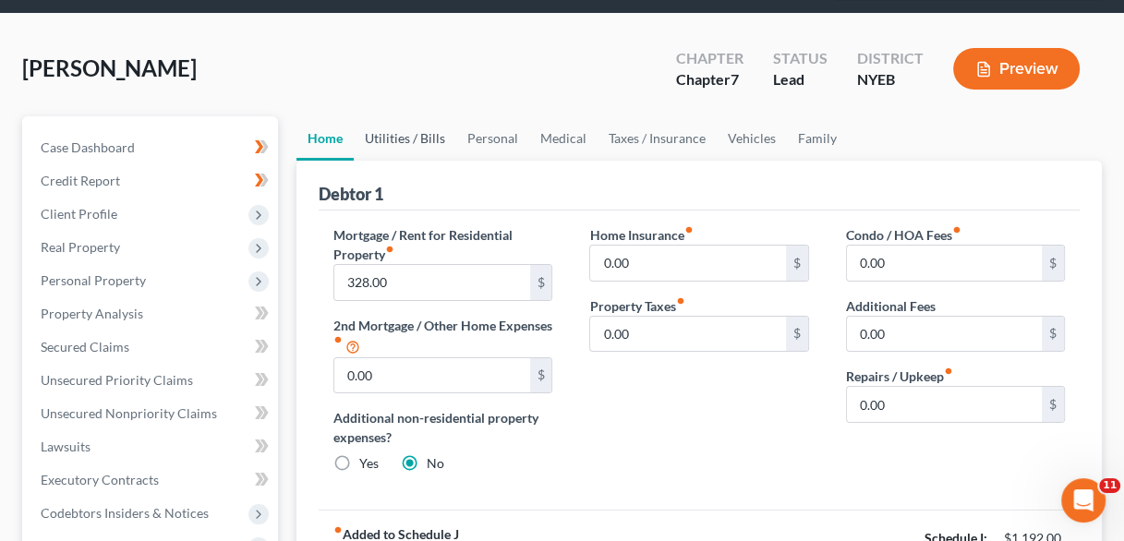
click at [430, 118] on link "Utilities / Bills" at bounding box center [405, 138] width 103 height 44
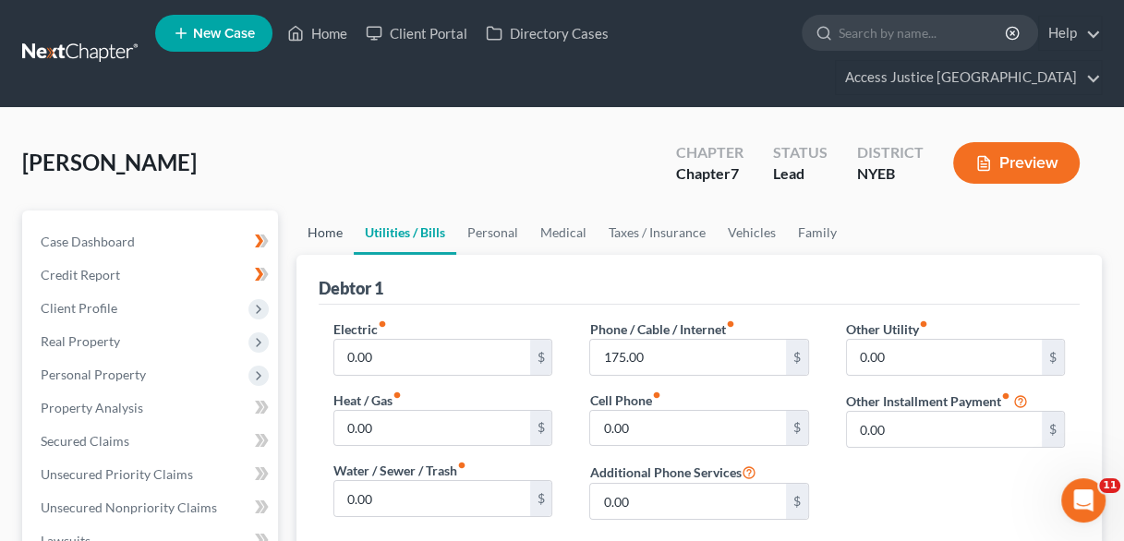
click at [340, 211] on link "Home" at bounding box center [324, 233] width 57 height 44
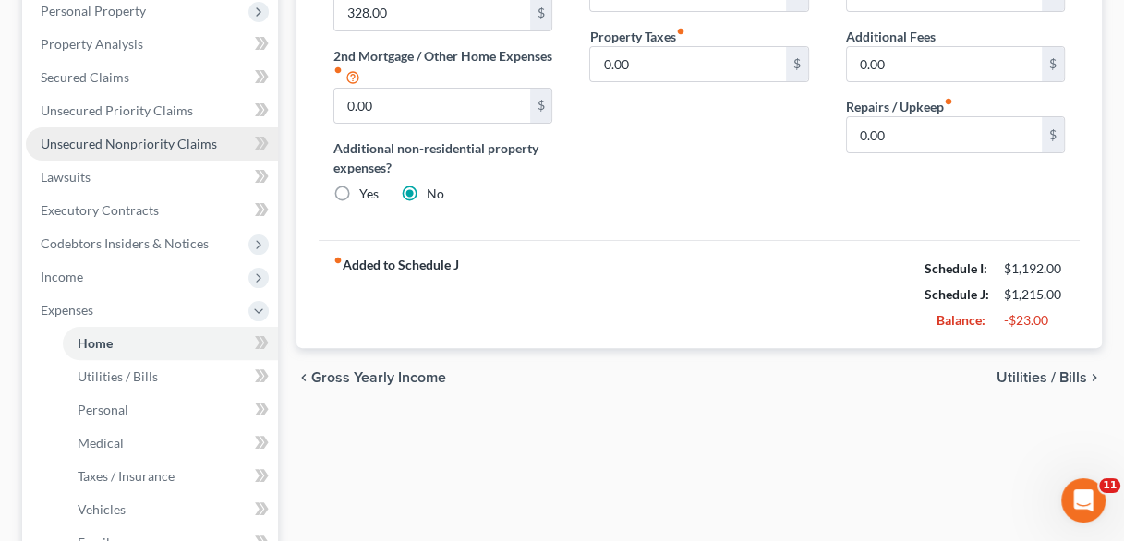
scroll to position [383, 0]
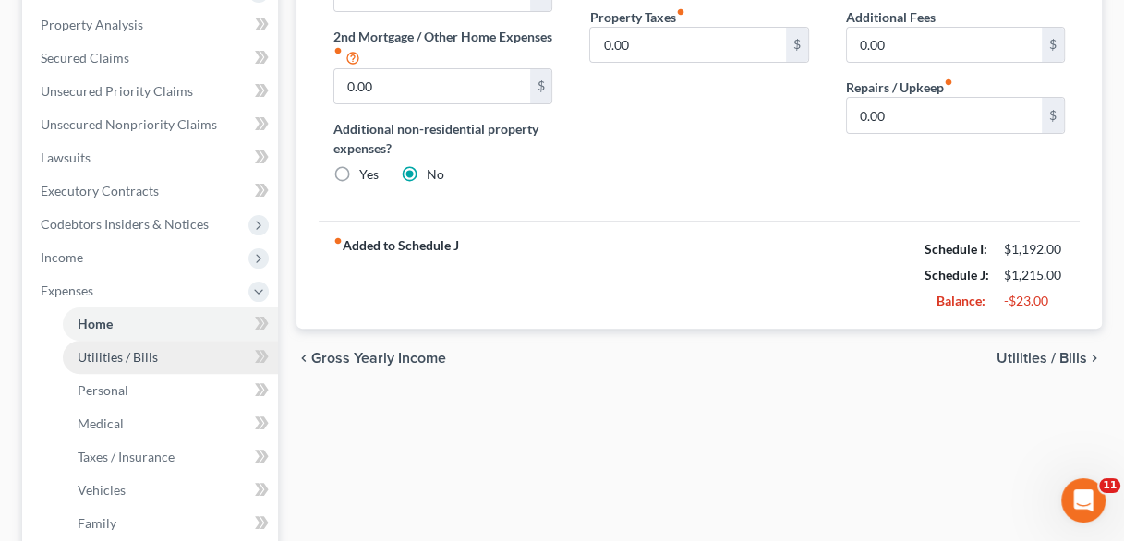
click at [127, 349] on span "Utilities / Bills" at bounding box center [118, 357] width 80 height 16
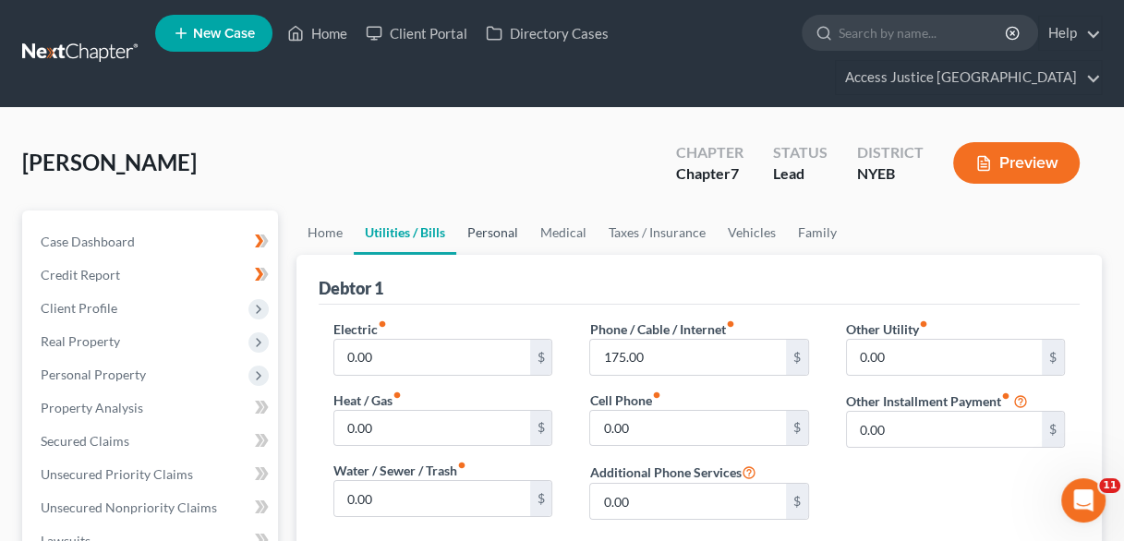
click at [511, 211] on link "Personal" at bounding box center [492, 233] width 73 height 44
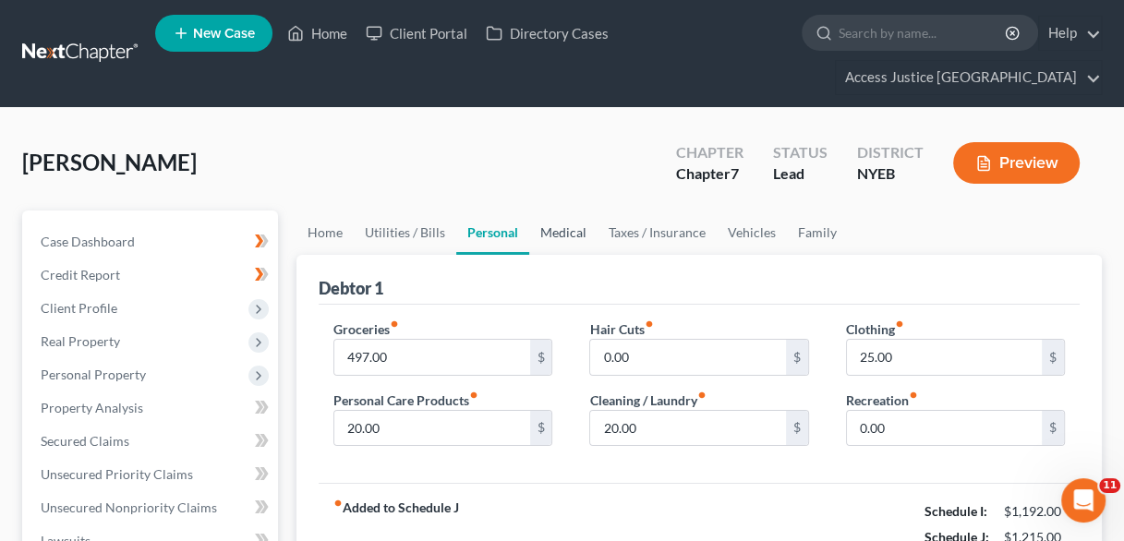
click at [560, 211] on link "Medical" at bounding box center [563, 233] width 68 height 44
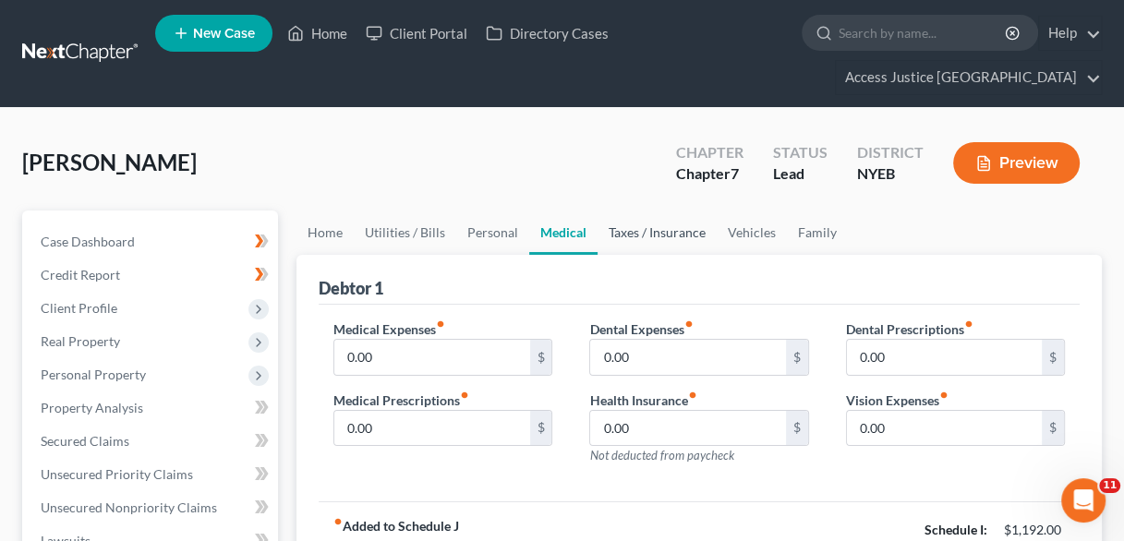
click at [663, 211] on link "Taxes / Insurance" at bounding box center [657, 233] width 119 height 44
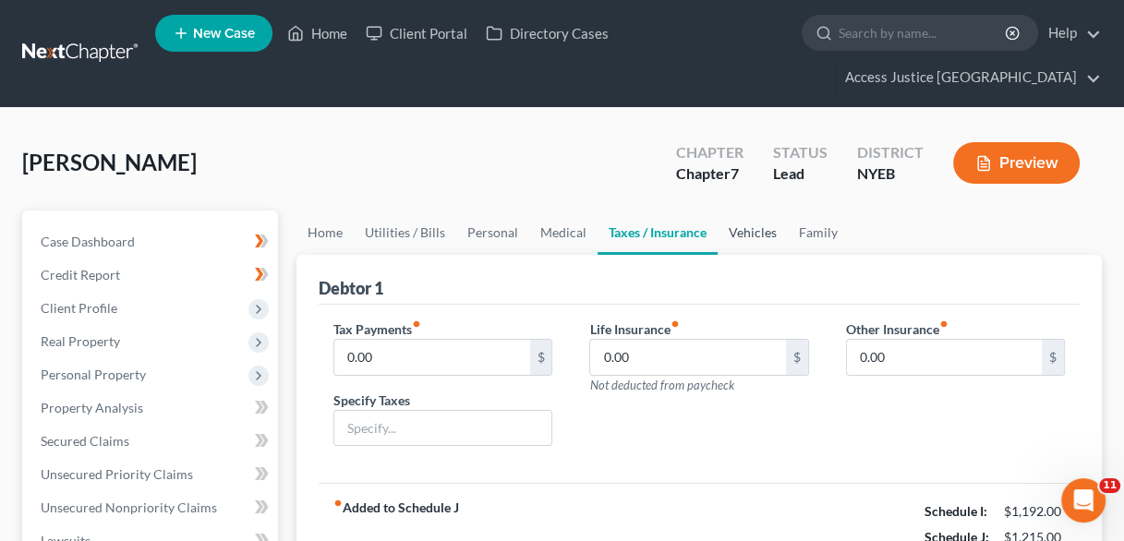
click at [769, 211] on link "Vehicles" at bounding box center [753, 233] width 70 height 44
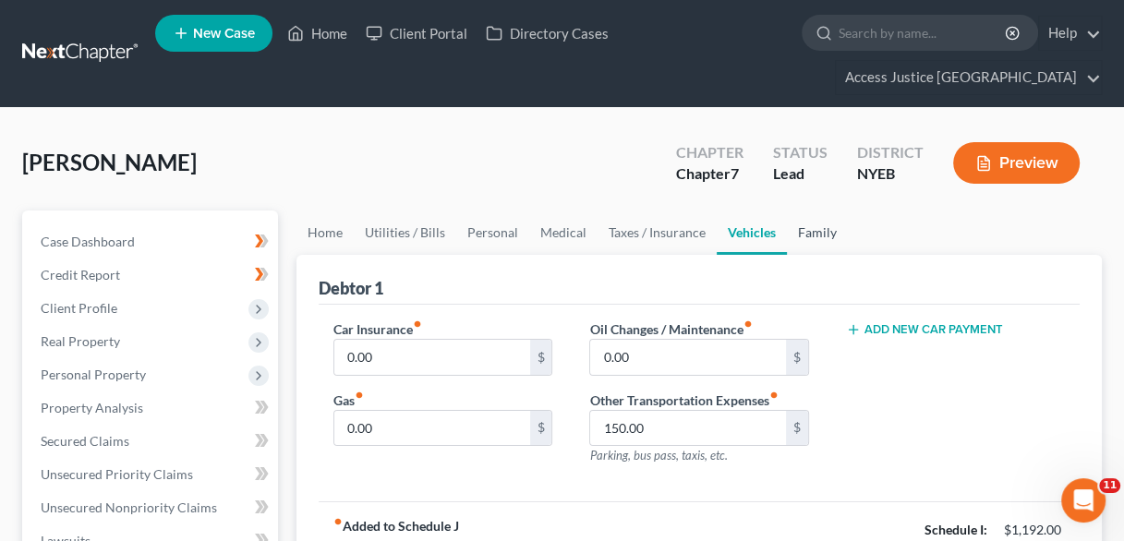
click at [813, 211] on link "Family" at bounding box center [817, 233] width 61 height 44
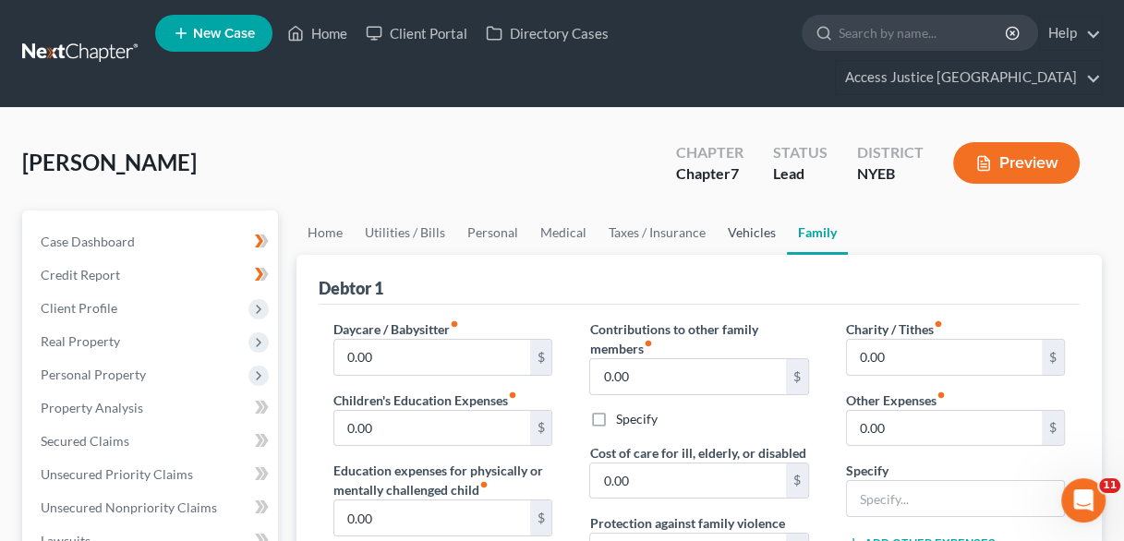
click at [757, 211] on link "Vehicles" at bounding box center [752, 233] width 70 height 44
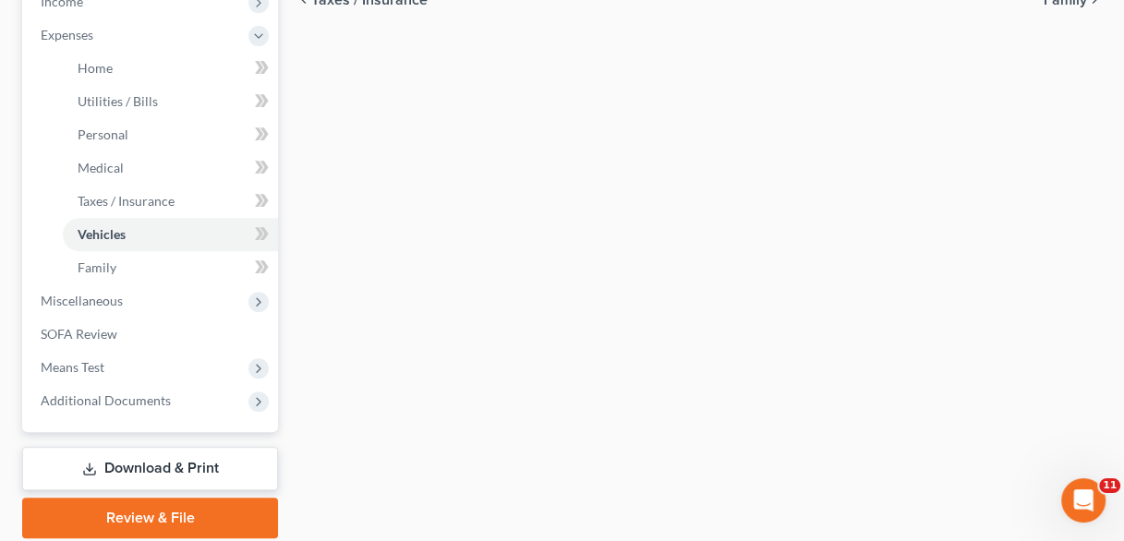
scroll to position [671, 0]
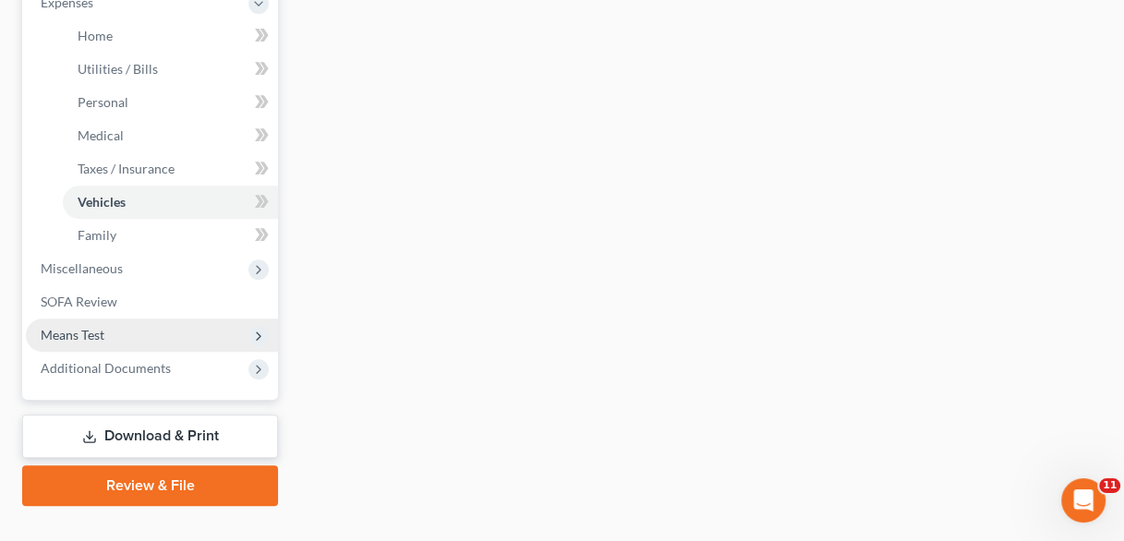
click at [91, 327] on span "Means Test" at bounding box center [73, 335] width 64 height 16
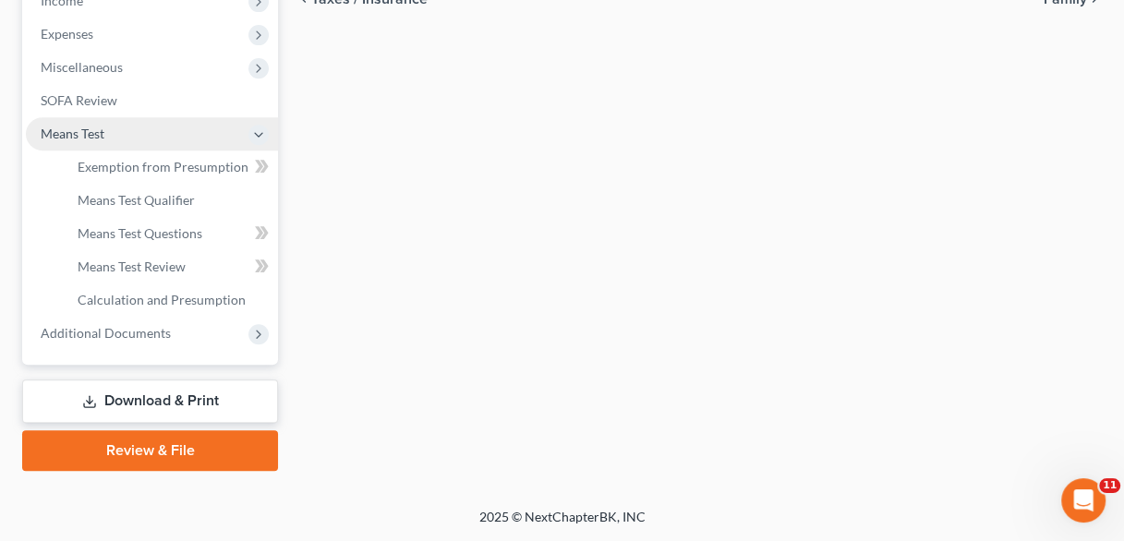
scroll to position [605, 0]
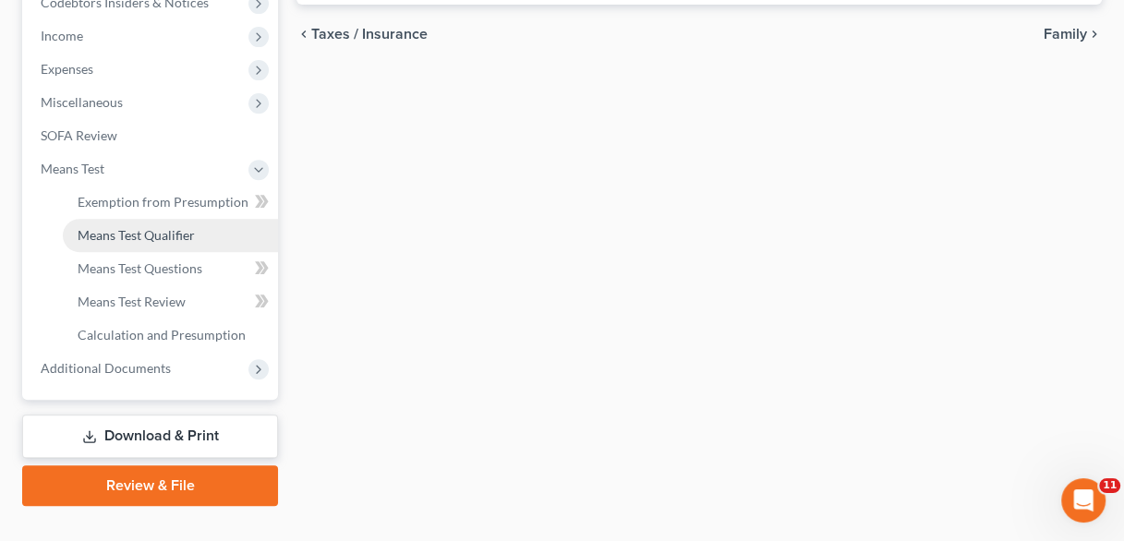
click at [111, 219] on link "Means Test Qualifier" at bounding box center [170, 235] width 215 height 33
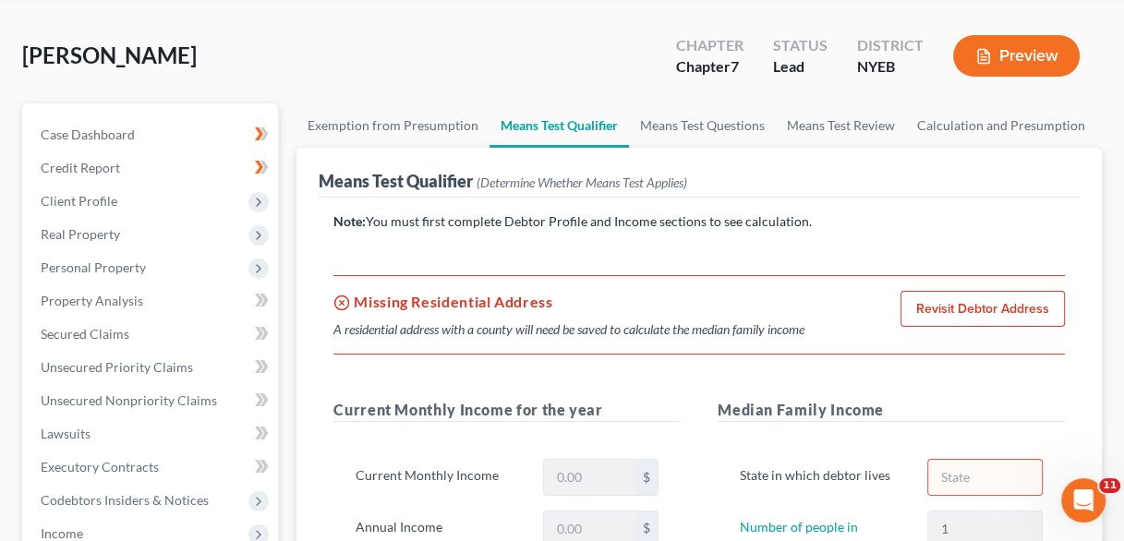
scroll to position [148, 0]
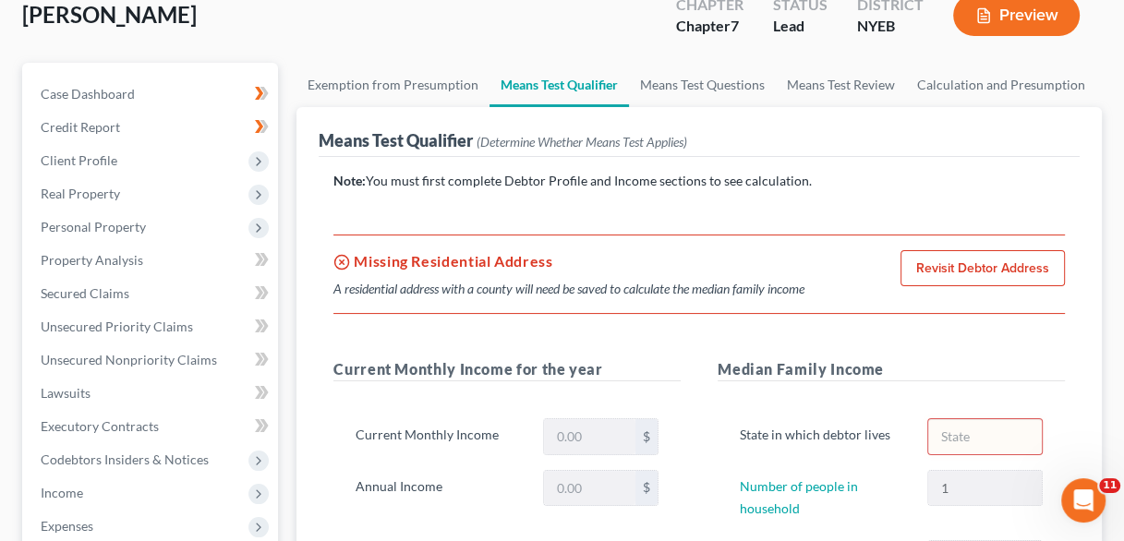
click at [996, 250] on link "Revisit Debtor Address" at bounding box center [982, 268] width 164 height 37
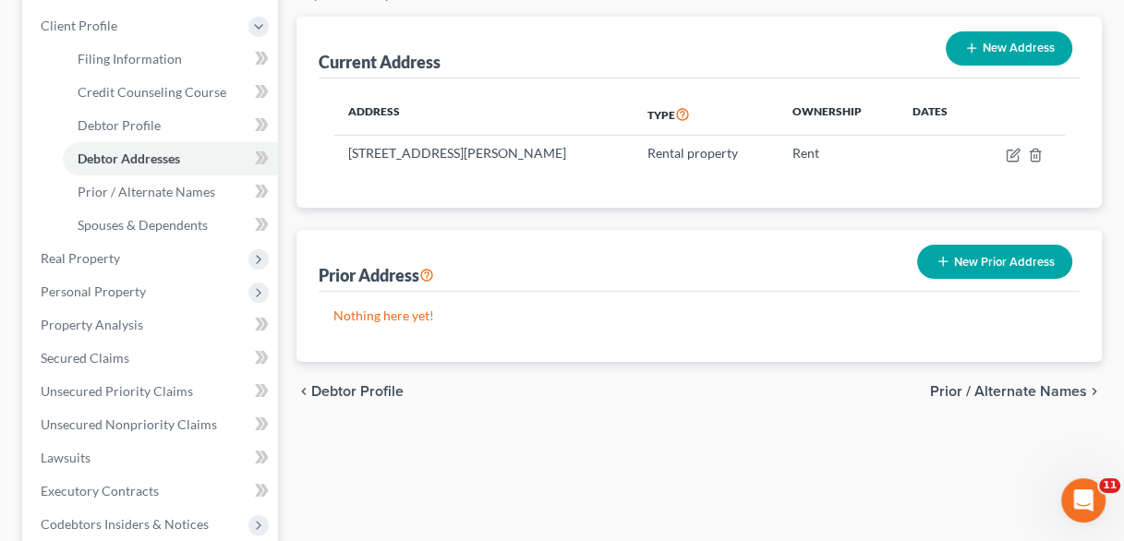
scroll to position [284, 0]
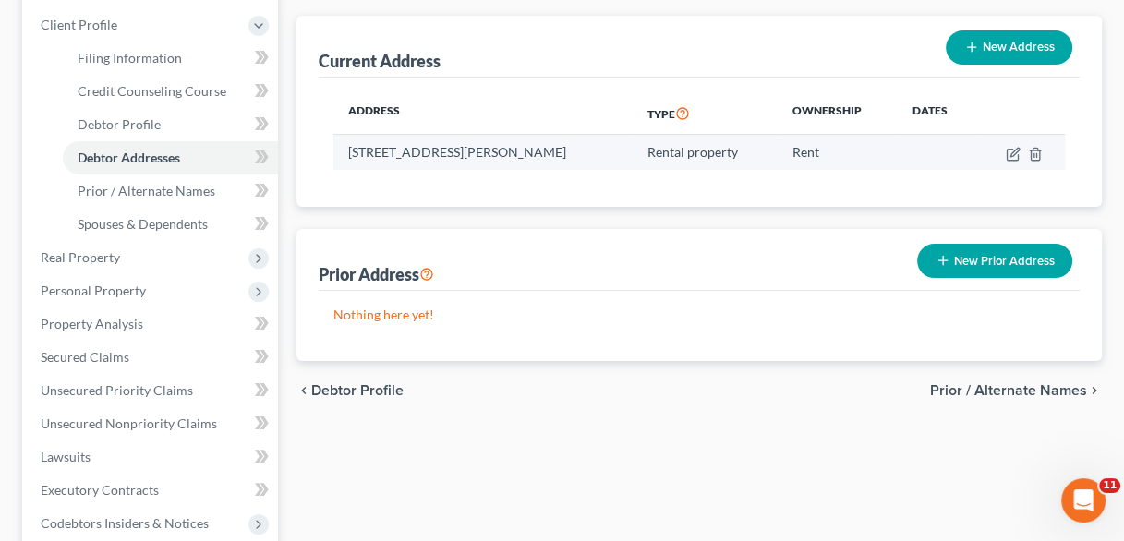
click at [1006, 135] on td at bounding box center [1020, 152] width 90 height 35
click at [1007, 149] on icon "button" at bounding box center [1012, 154] width 11 height 11
select select "35"
select select "23"
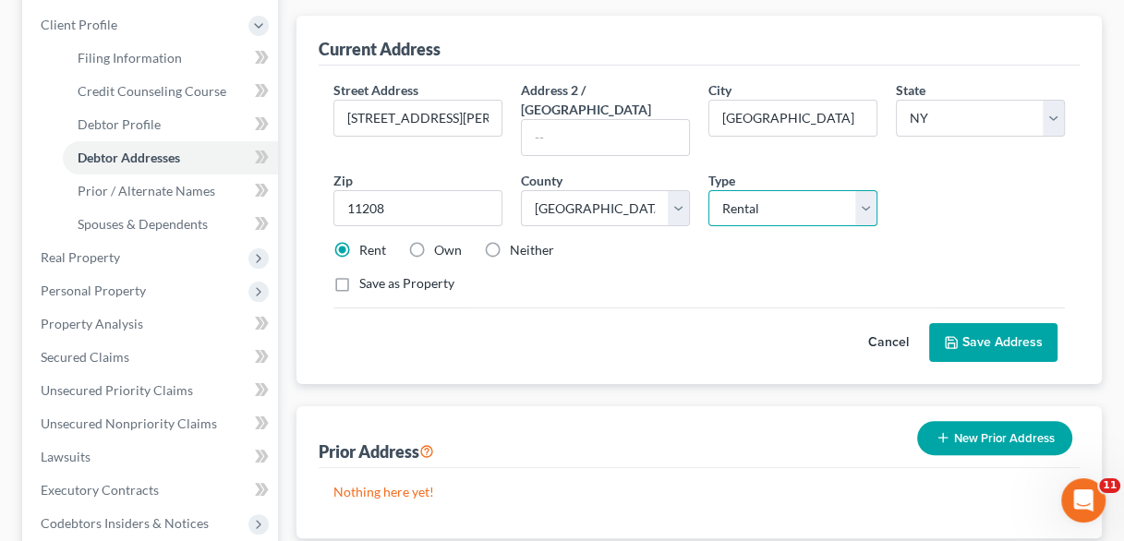
click at [868, 190] on select "Select Residential Mailing Rental Business" at bounding box center [792, 208] width 169 height 37
select select "0"
click at [708, 190] on select "Select Residential Mailing Rental Business" at bounding box center [792, 208] width 169 height 37
click at [983, 323] on button "Save Address" at bounding box center [993, 342] width 128 height 39
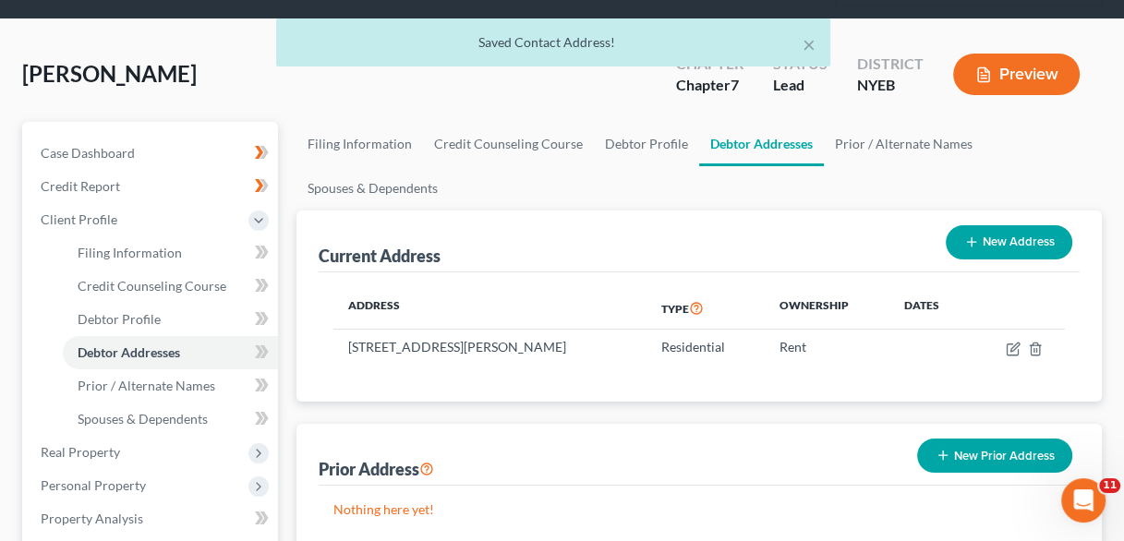
scroll to position [85, 0]
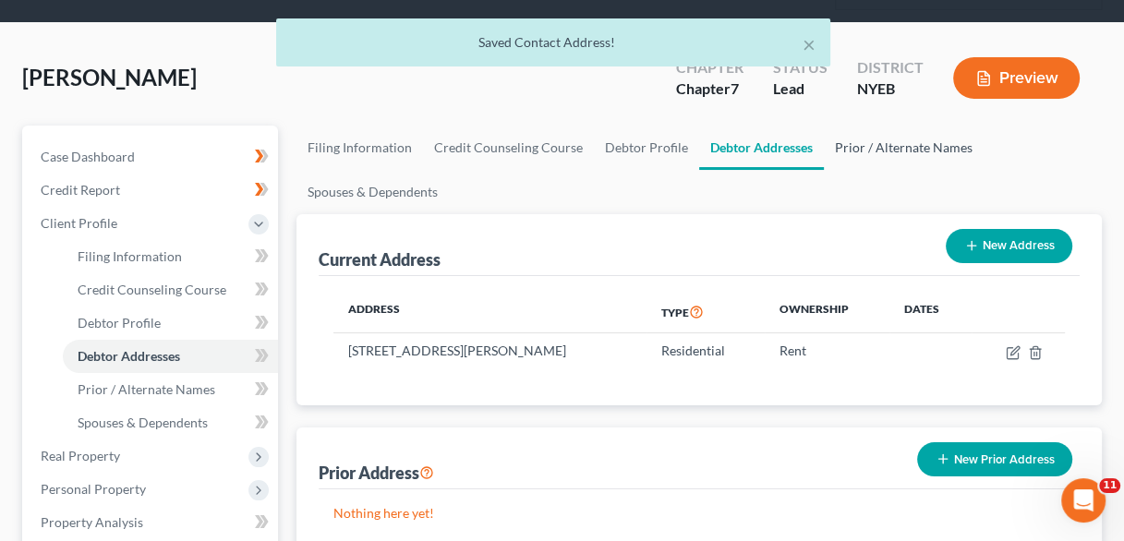
click at [846, 126] on link "Prior / Alternate Names" at bounding box center [904, 148] width 160 height 44
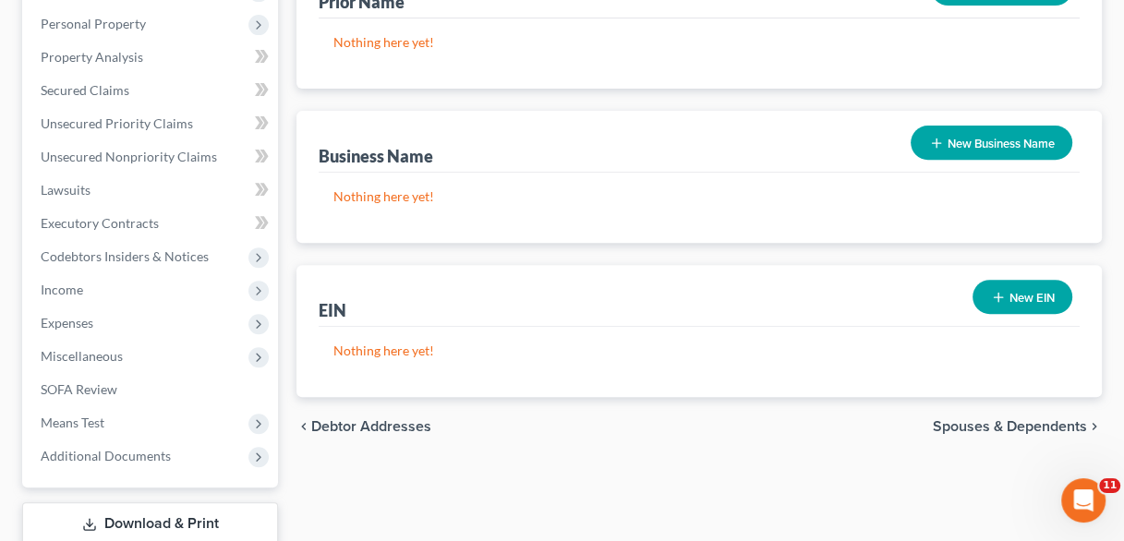
scroll to position [549, 0]
click at [106, 382] on span "SOFA Review" at bounding box center [79, 390] width 77 height 16
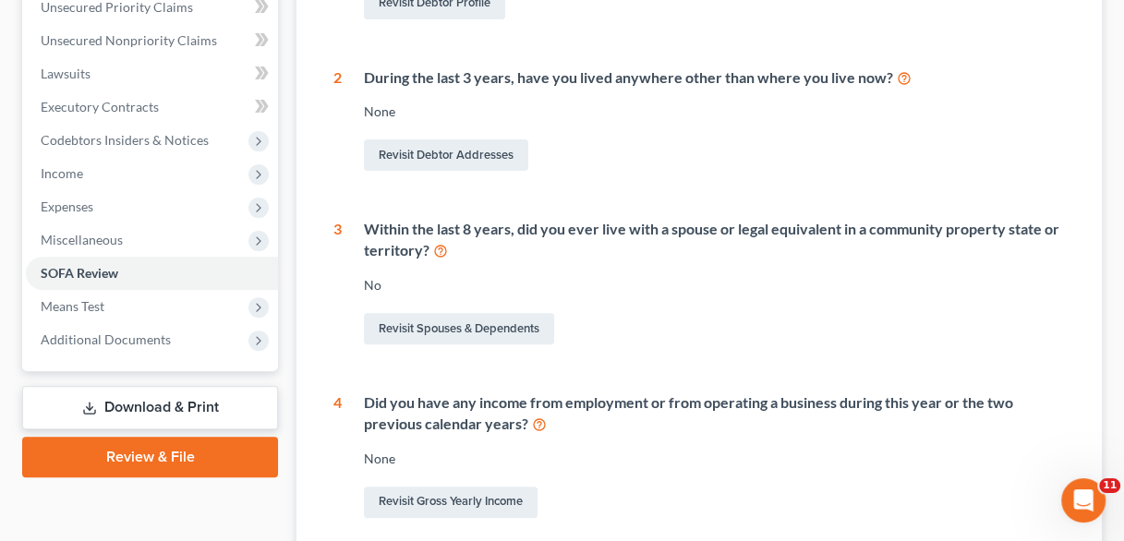
scroll to position [471, 0]
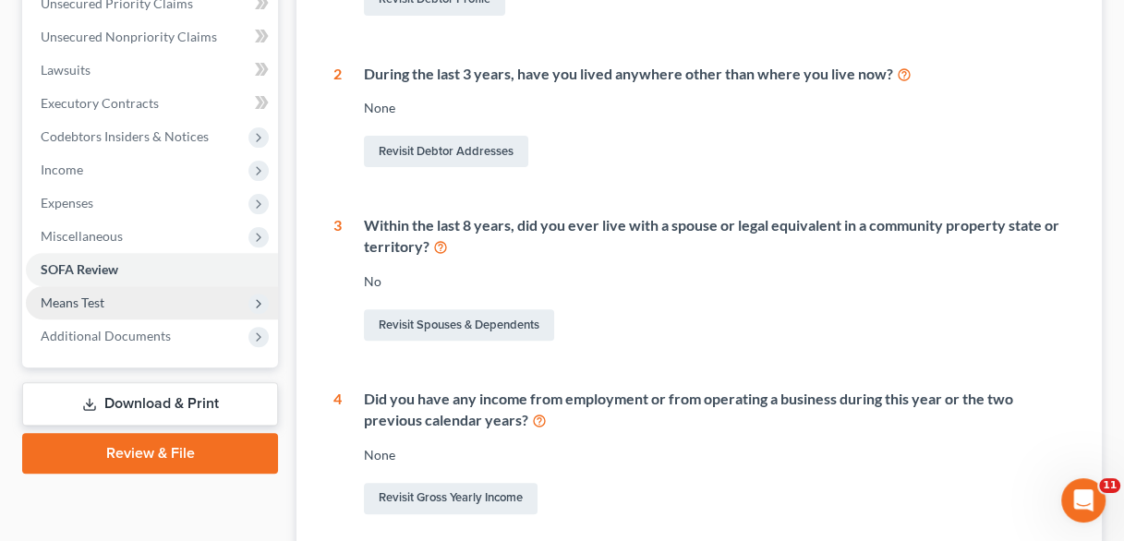
click at [151, 286] on span "Means Test" at bounding box center [152, 302] width 252 height 33
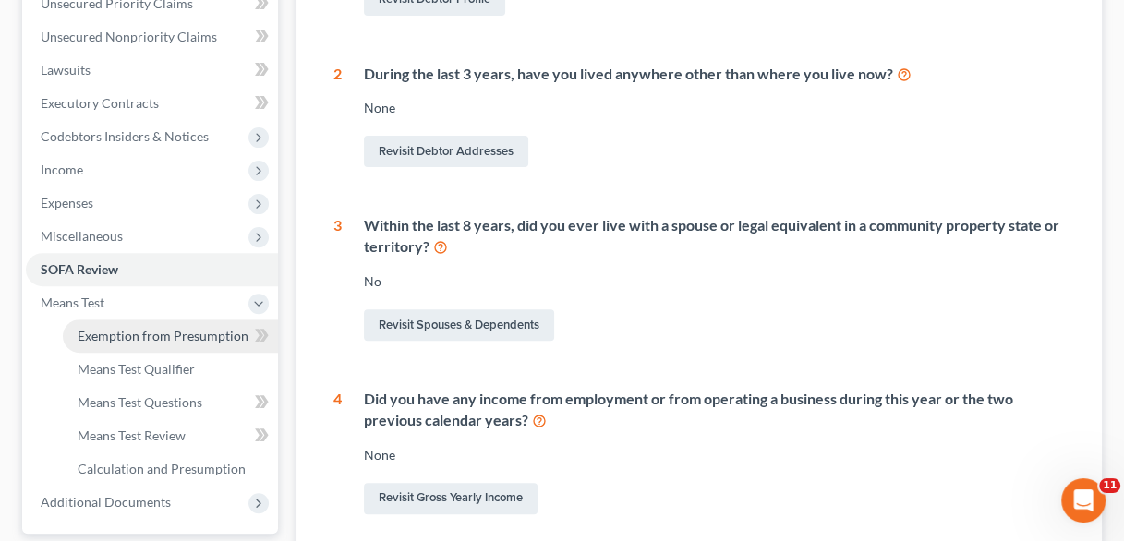
click at [177, 320] on link "Exemption from Presumption" at bounding box center [170, 336] width 215 height 33
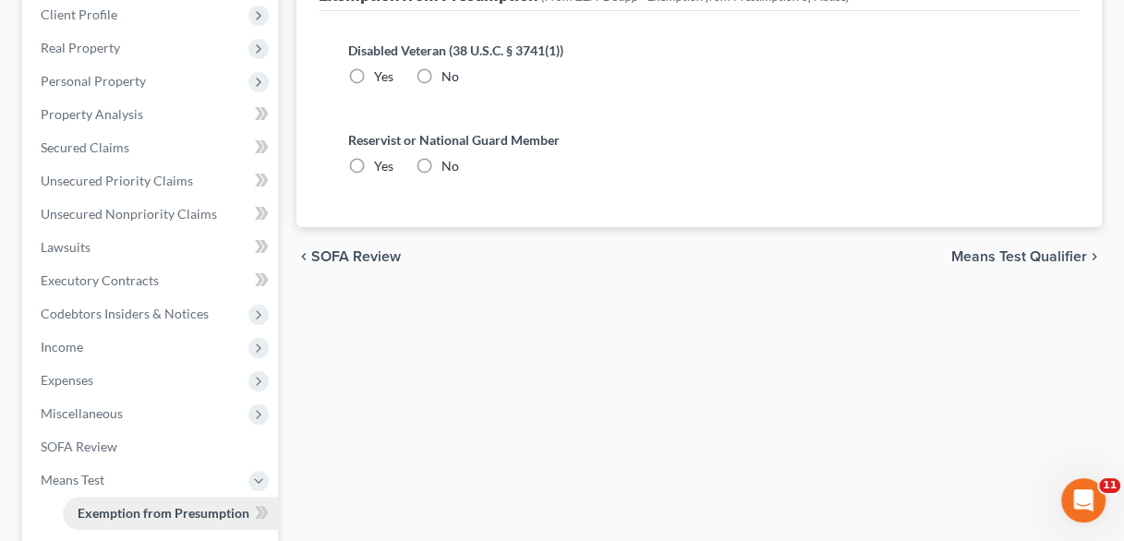
radio input "true"
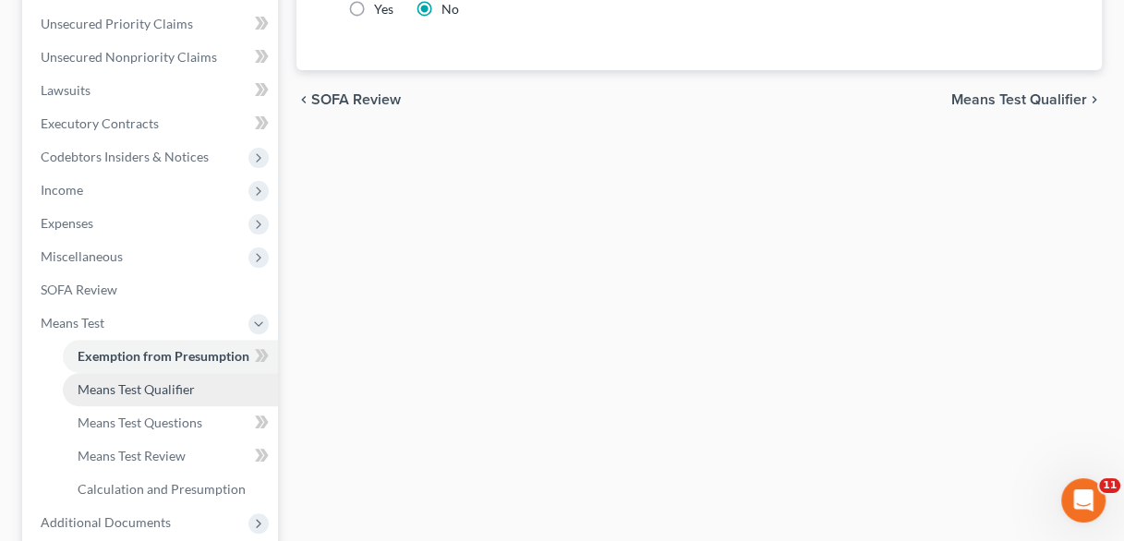
click at [151, 381] on span "Means Test Qualifier" at bounding box center [136, 389] width 117 height 16
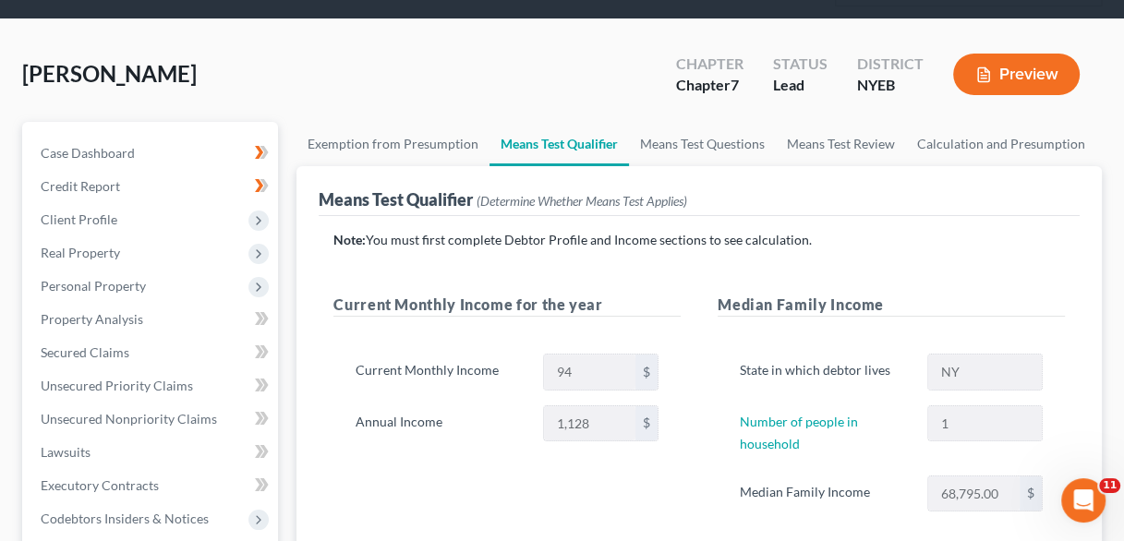
scroll to position [87, 0]
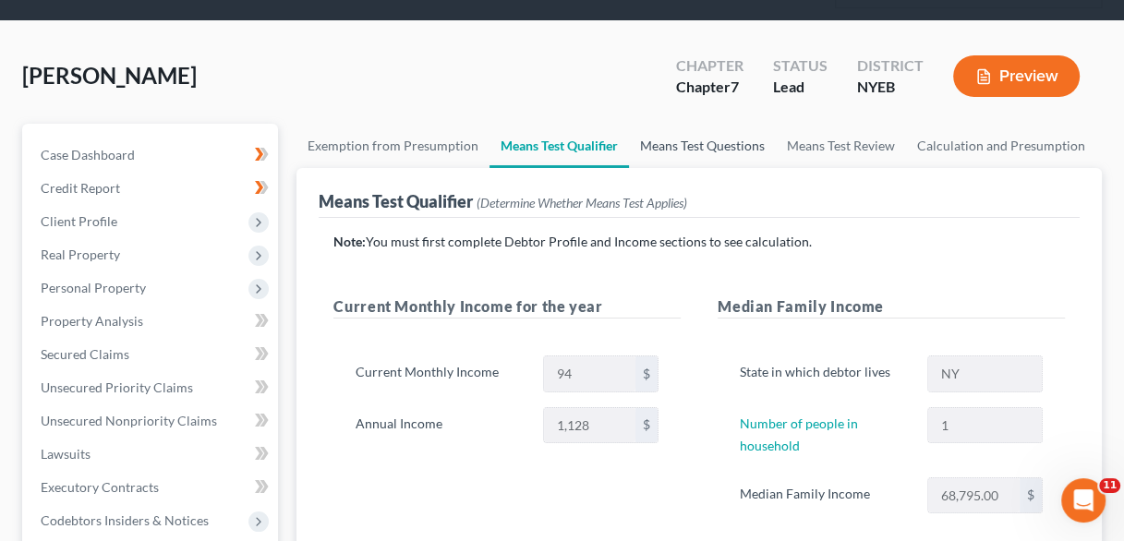
click at [679, 124] on link "Means Test Questions" at bounding box center [702, 146] width 147 height 44
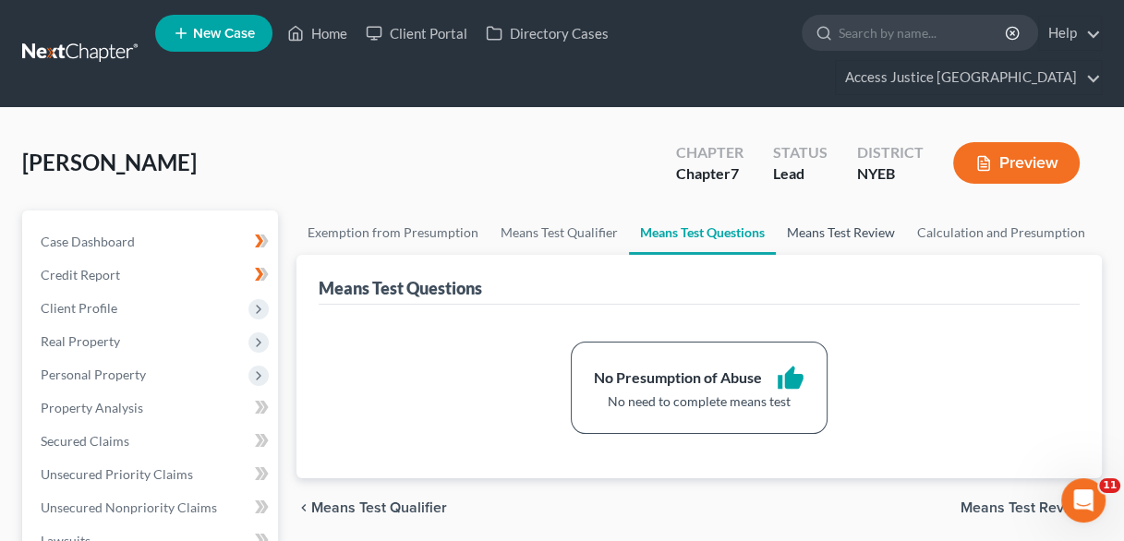
click at [843, 211] on link "Means Test Review" at bounding box center [841, 233] width 130 height 44
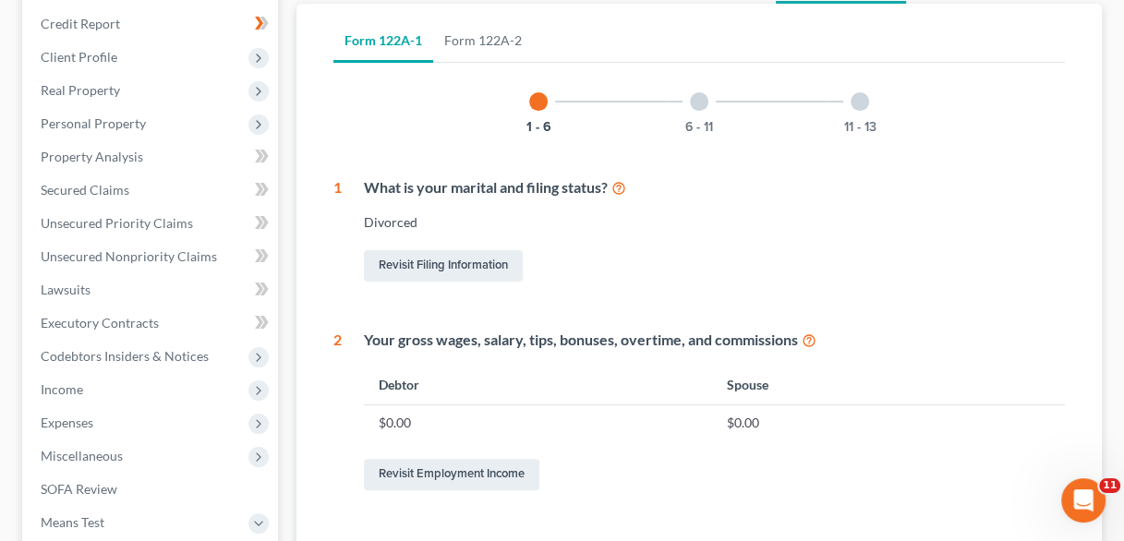
scroll to position [80, 0]
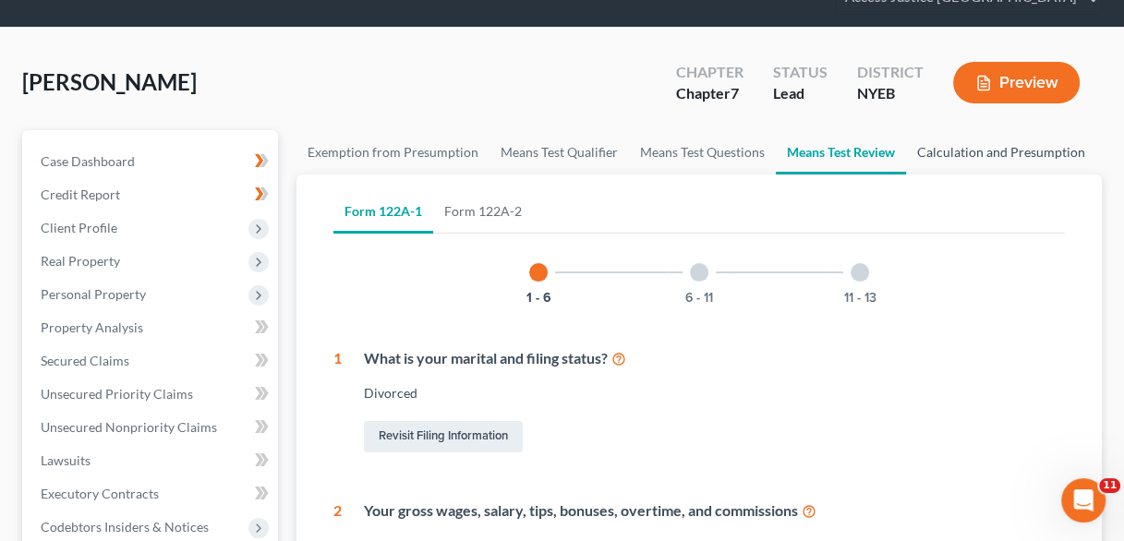
click at [984, 130] on link "Calculation and Presumption" at bounding box center [1001, 152] width 190 height 44
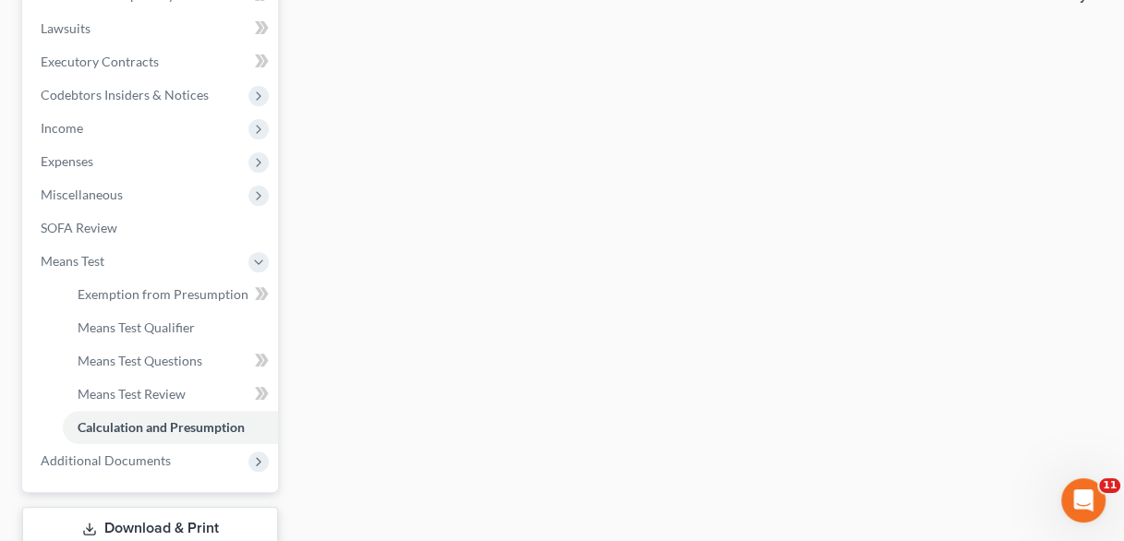
scroll to position [520, 0]
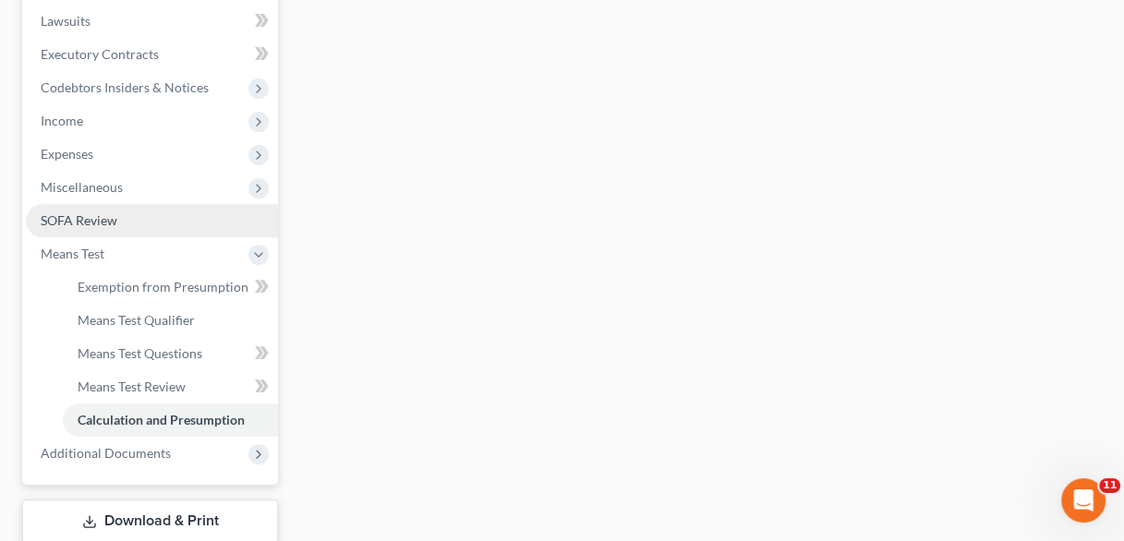
click at [183, 204] on link "SOFA Review" at bounding box center [152, 220] width 252 height 33
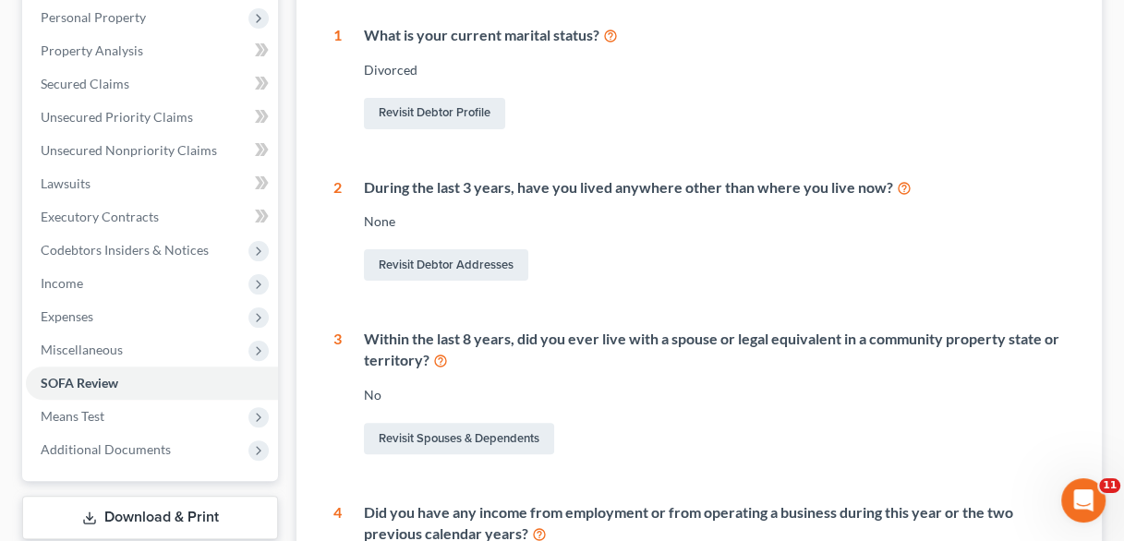
scroll to position [361, 0]
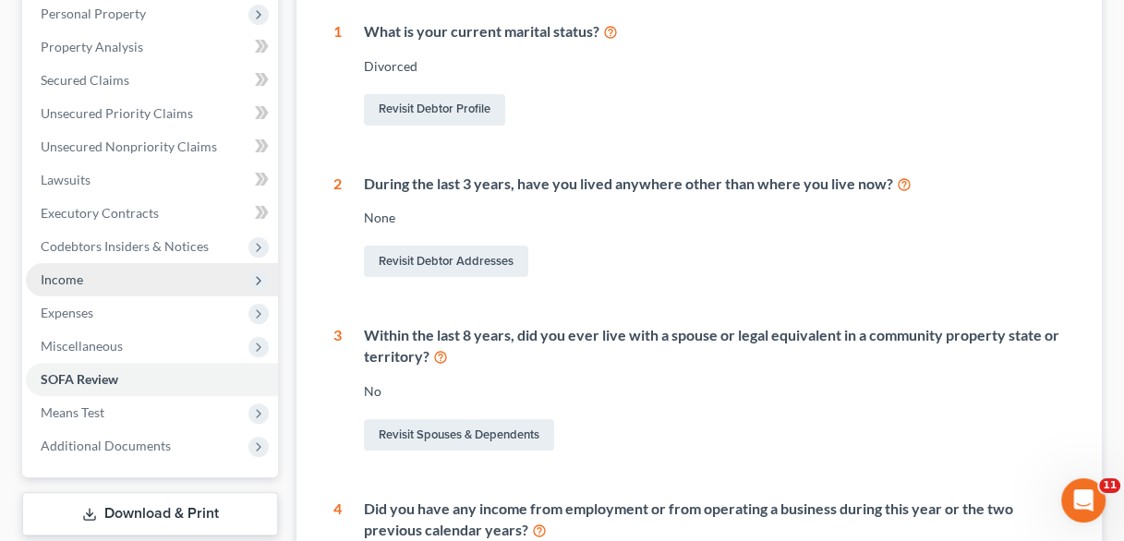
click at [148, 263] on span "Income" at bounding box center [152, 279] width 252 height 33
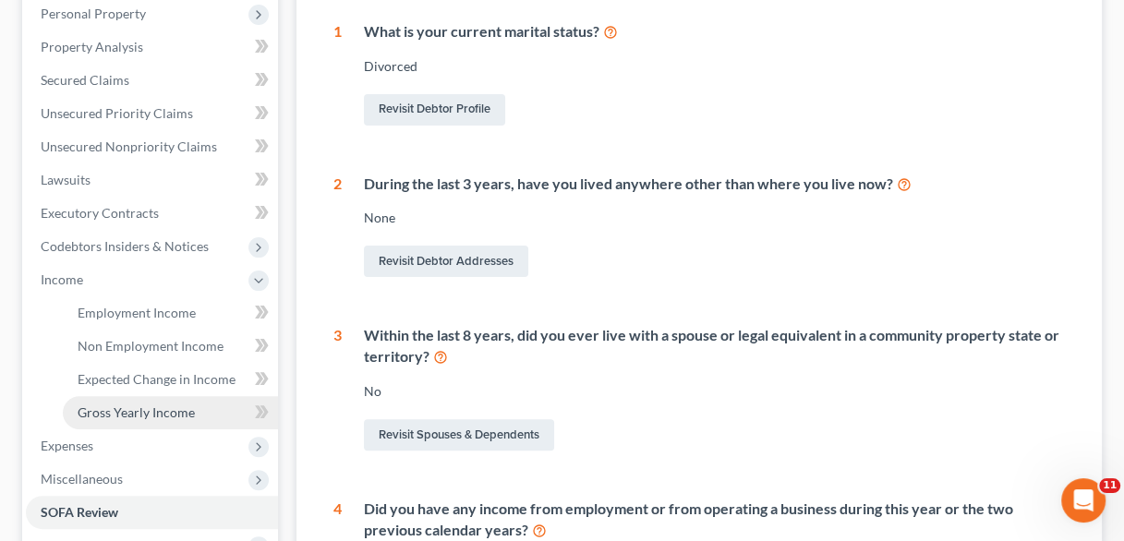
click at [166, 404] on span "Gross Yearly Income" at bounding box center [136, 412] width 117 height 16
